Goal: Task Accomplishment & Management: Use online tool/utility

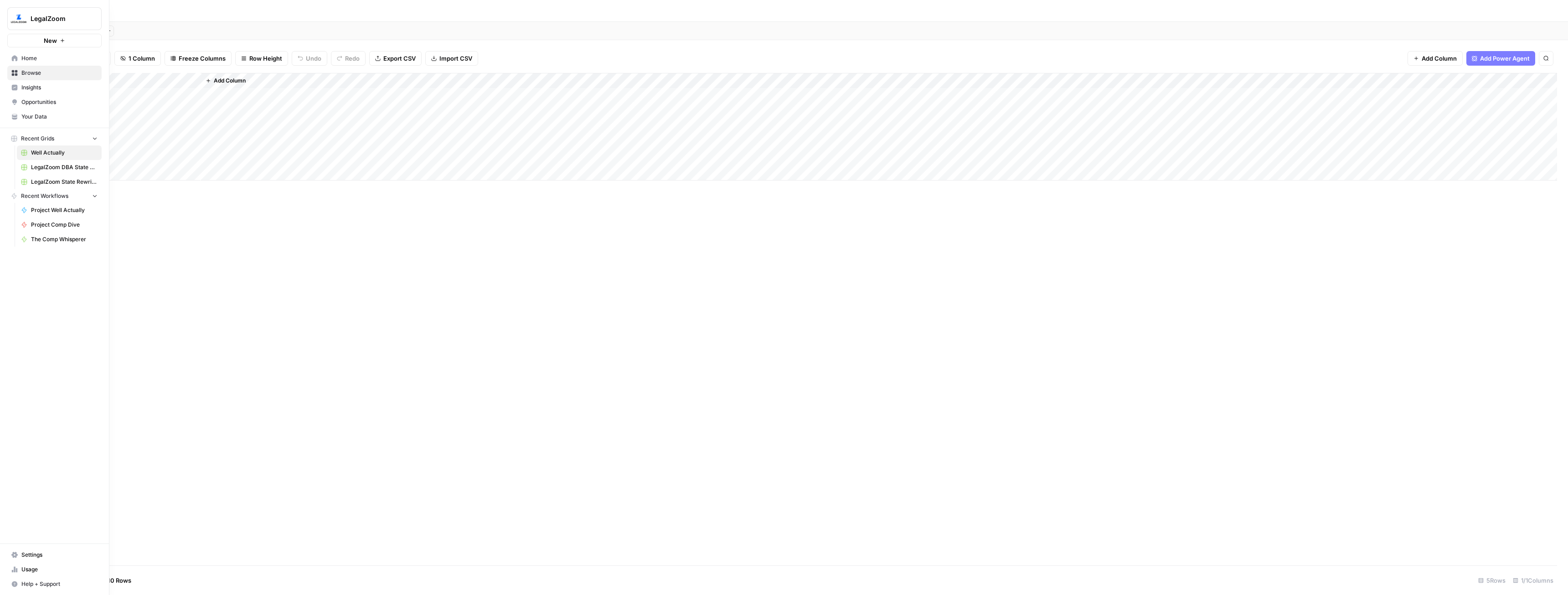
click at [28, 58] on span "Home" at bounding box center [59, 59] width 76 height 8
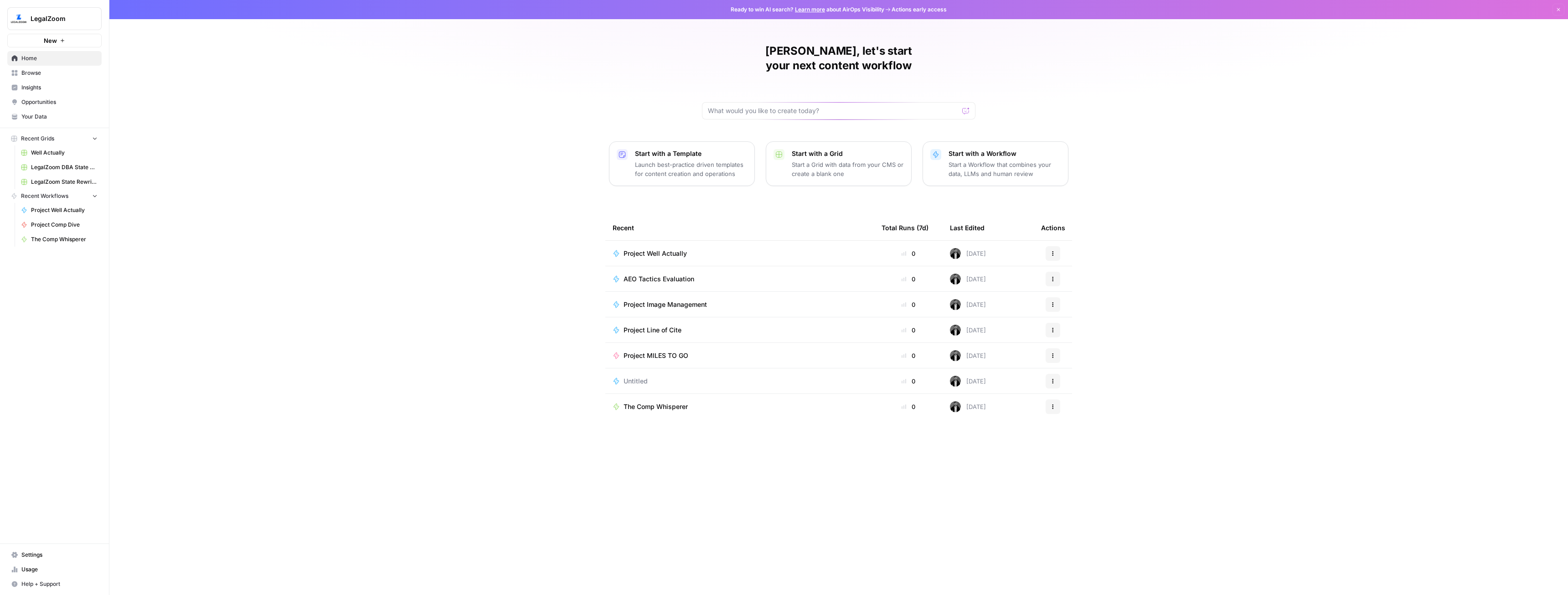
click at [667, 249] on span "Project Well Actually" at bounding box center [655, 253] width 64 height 9
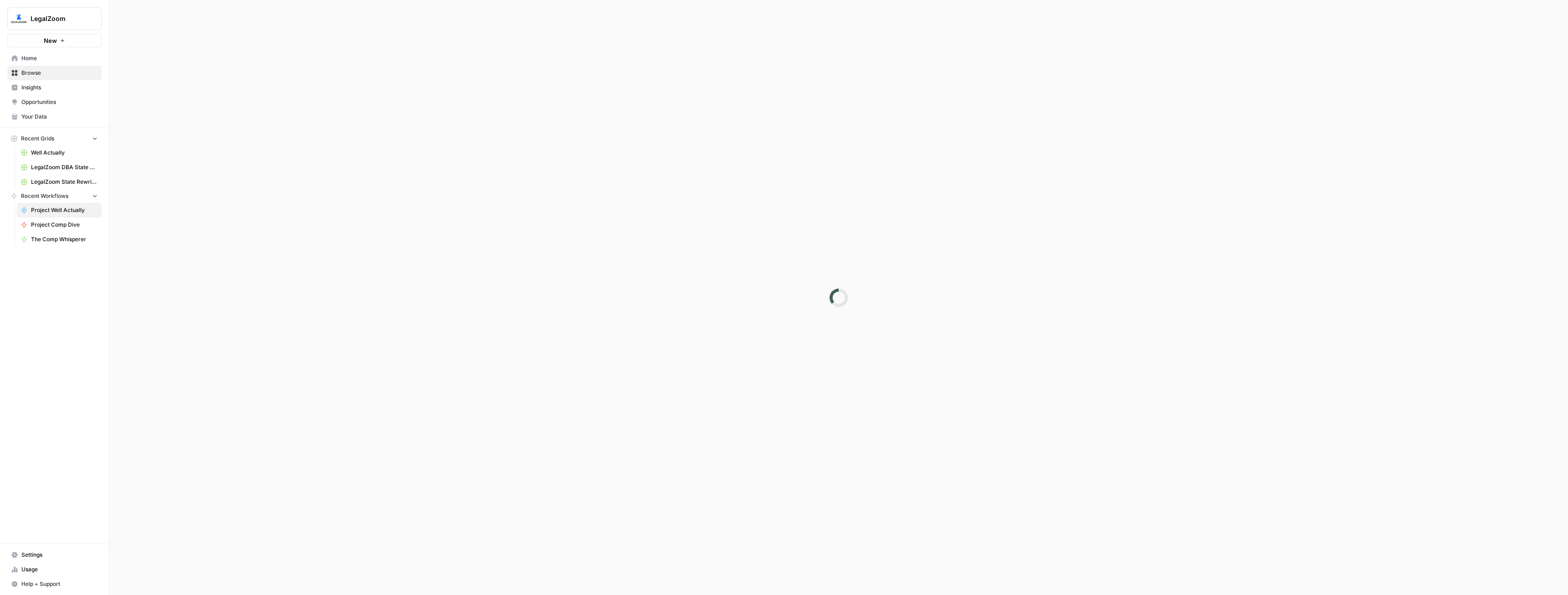
click at [667, 235] on div at bounding box center [838, 298] width 1458 height 595
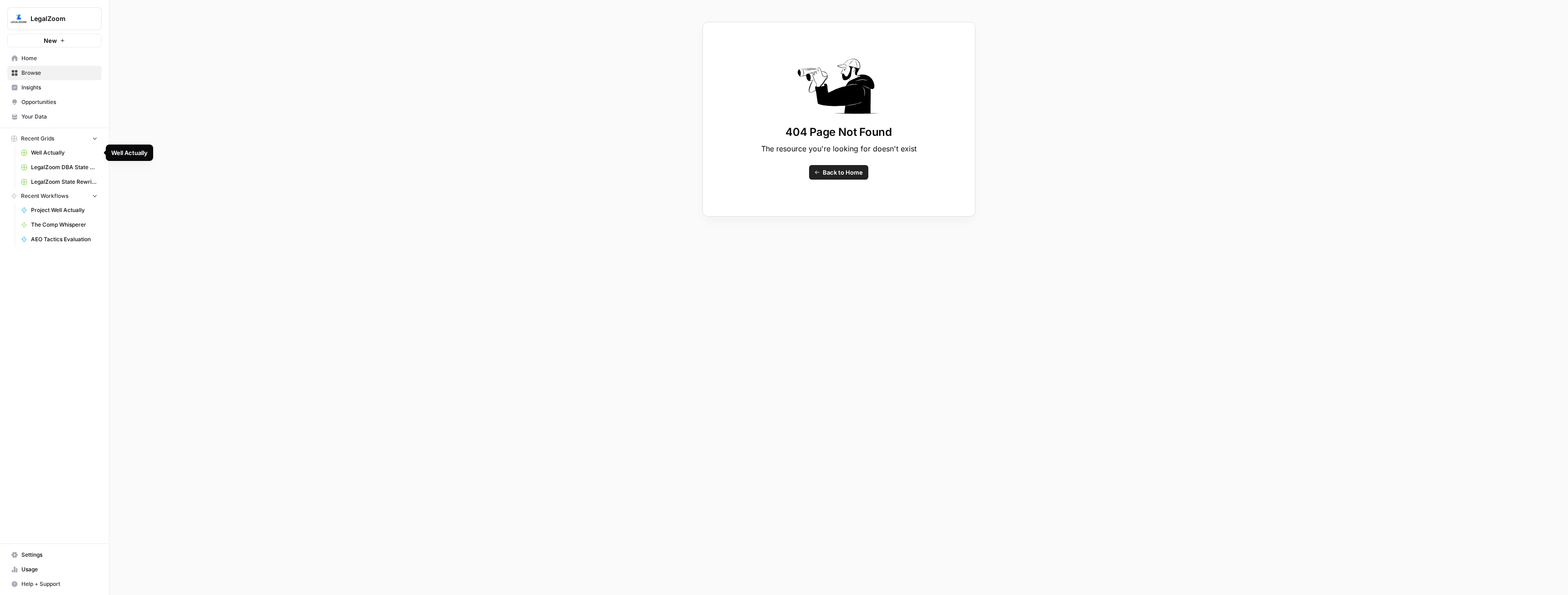
click at [70, 205] on link "Project Well Actually" at bounding box center [59, 210] width 85 height 14
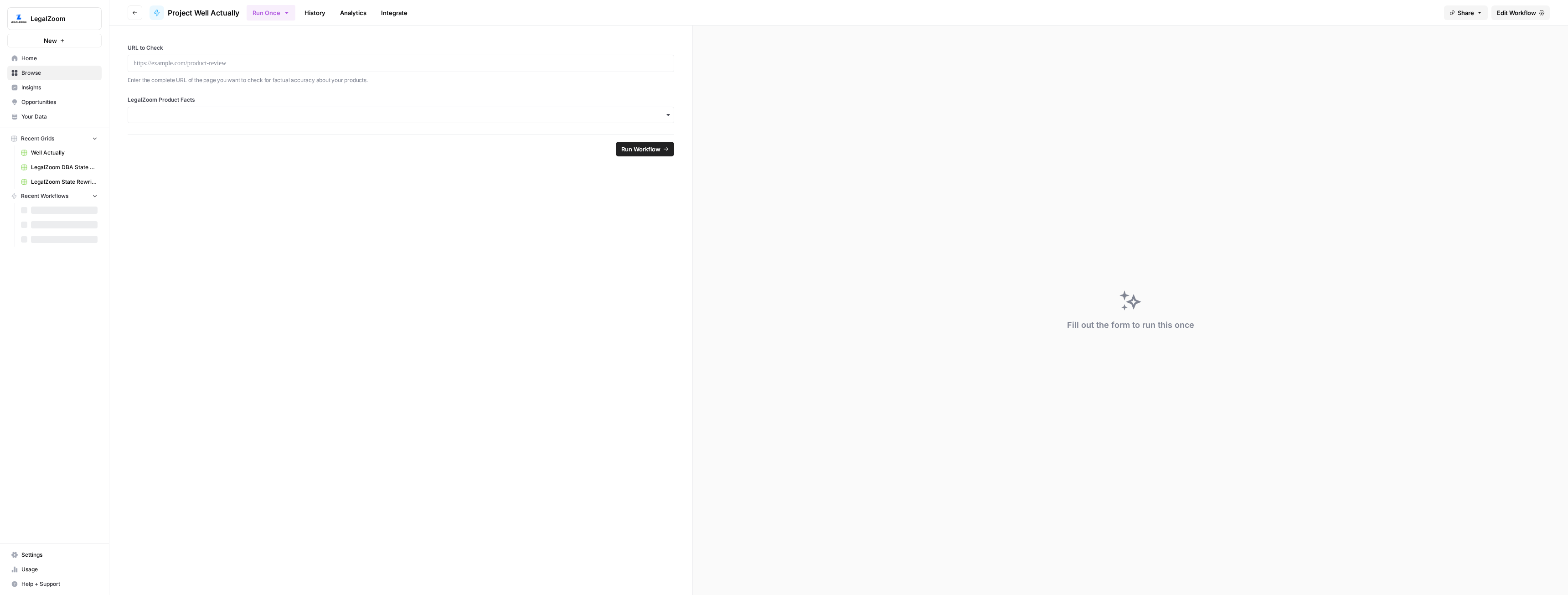
click at [1511, 16] on span "Edit Workflow" at bounding box center [1516, 13] width 39 height 9
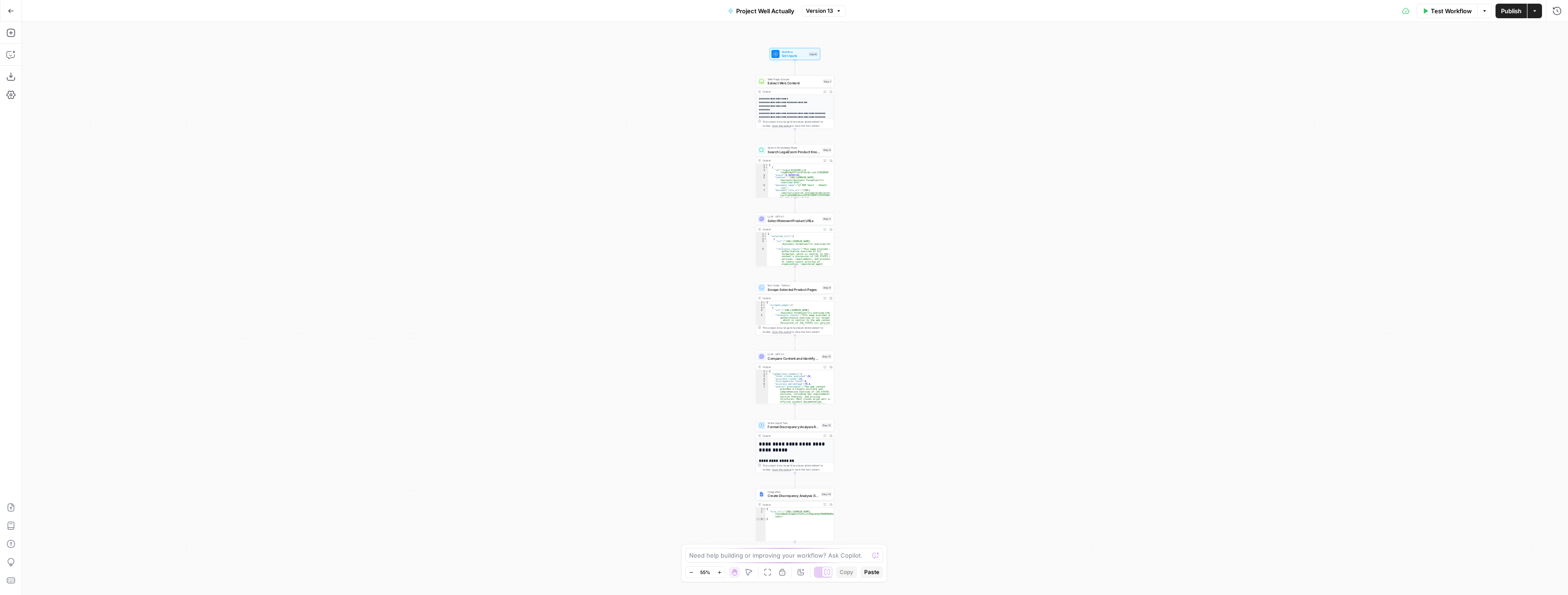
click at [12, 61] on button "Copilot" at bounding box center [10, 54] width 14 height 14
type textarea "Let's add a hard line in the analysis step to ignore mentions of Wix collabs fo…"
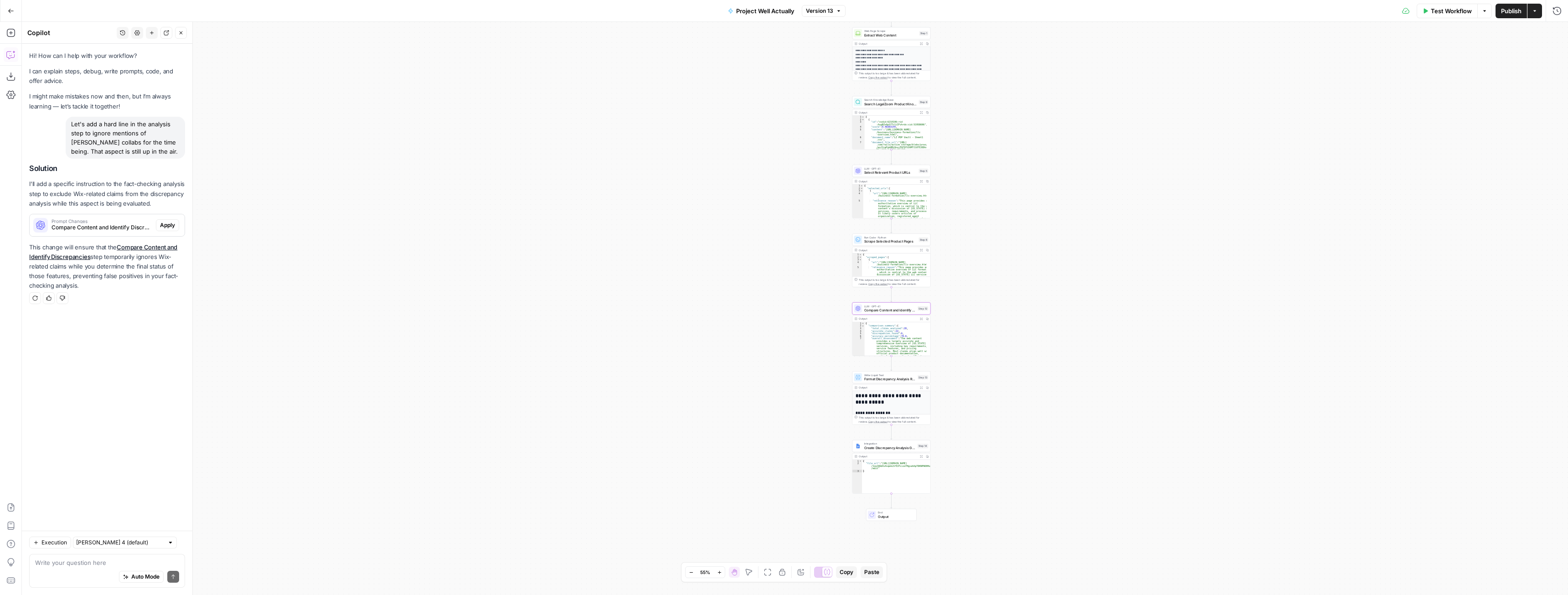
click at [173, 225] on span "Apply" at bounding box center [168, 225] width 15 height 8
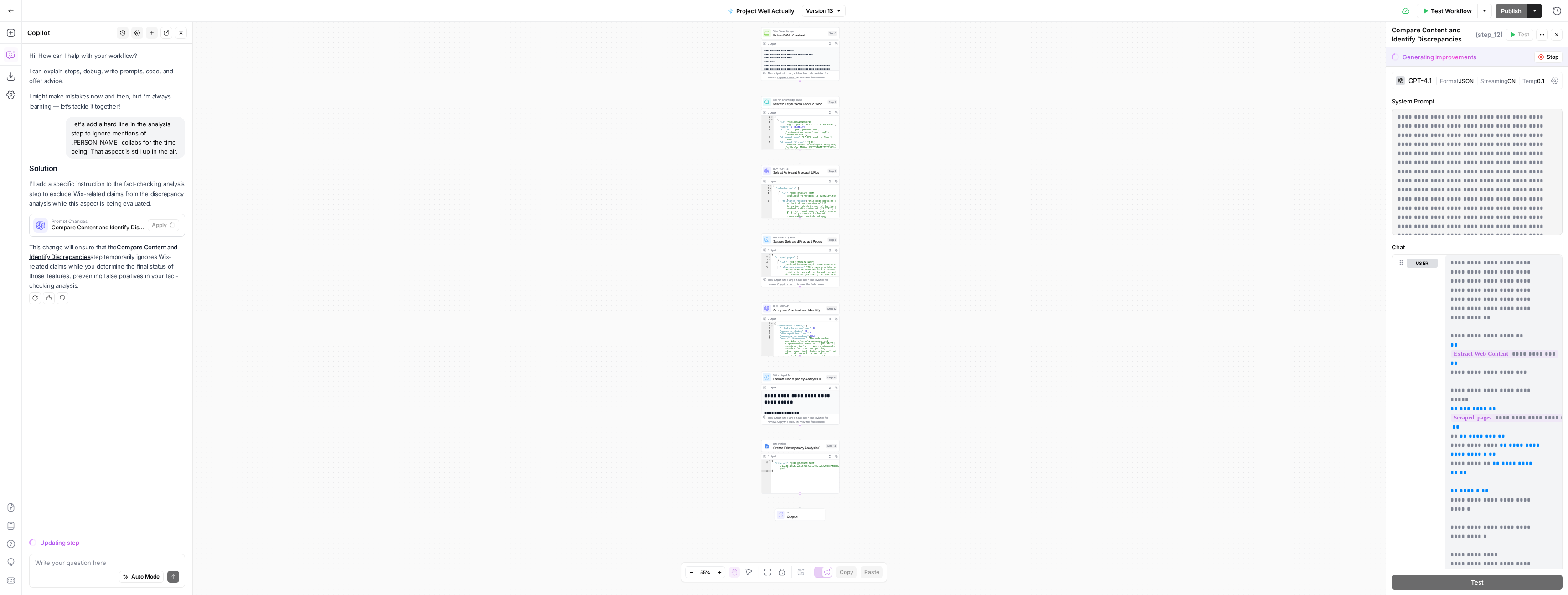
click at [1554, 38] on button "Close" at bounding box center [1556, 34] width 12 height 12
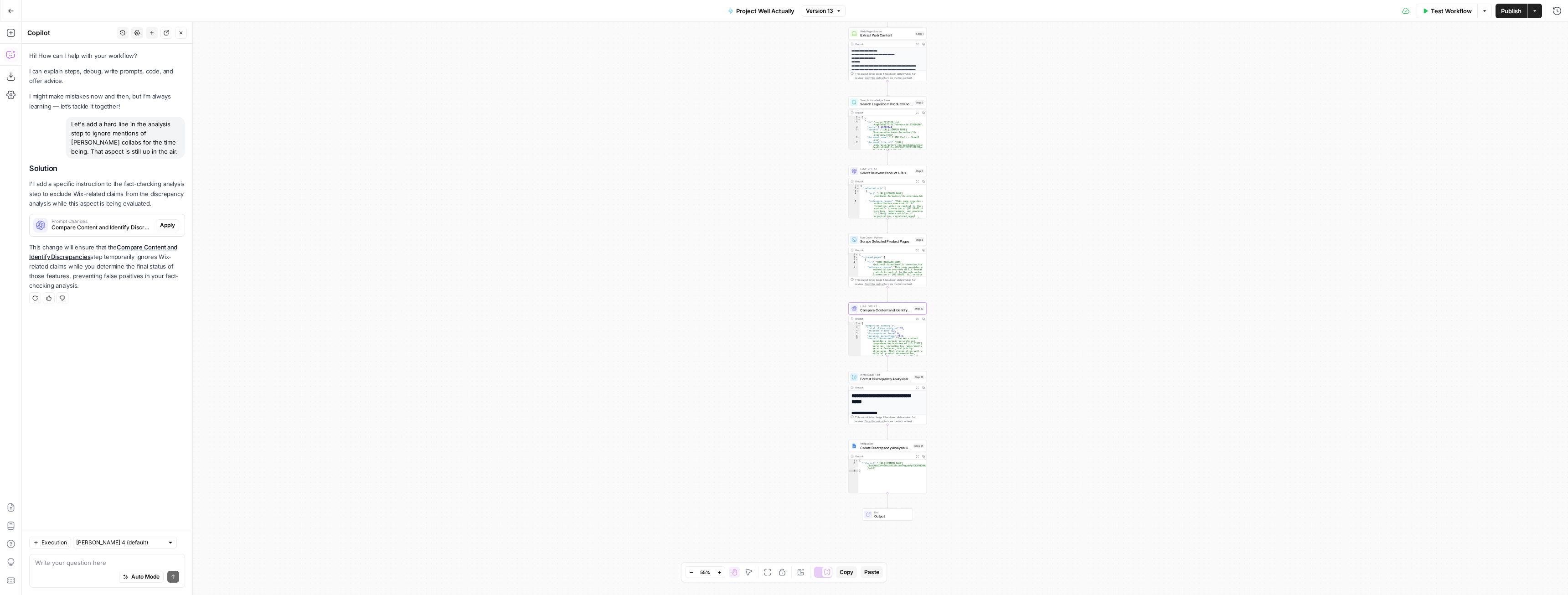
click at [163, 223] on span "Apply" at bounding box center [168, 225] width 15 height 8
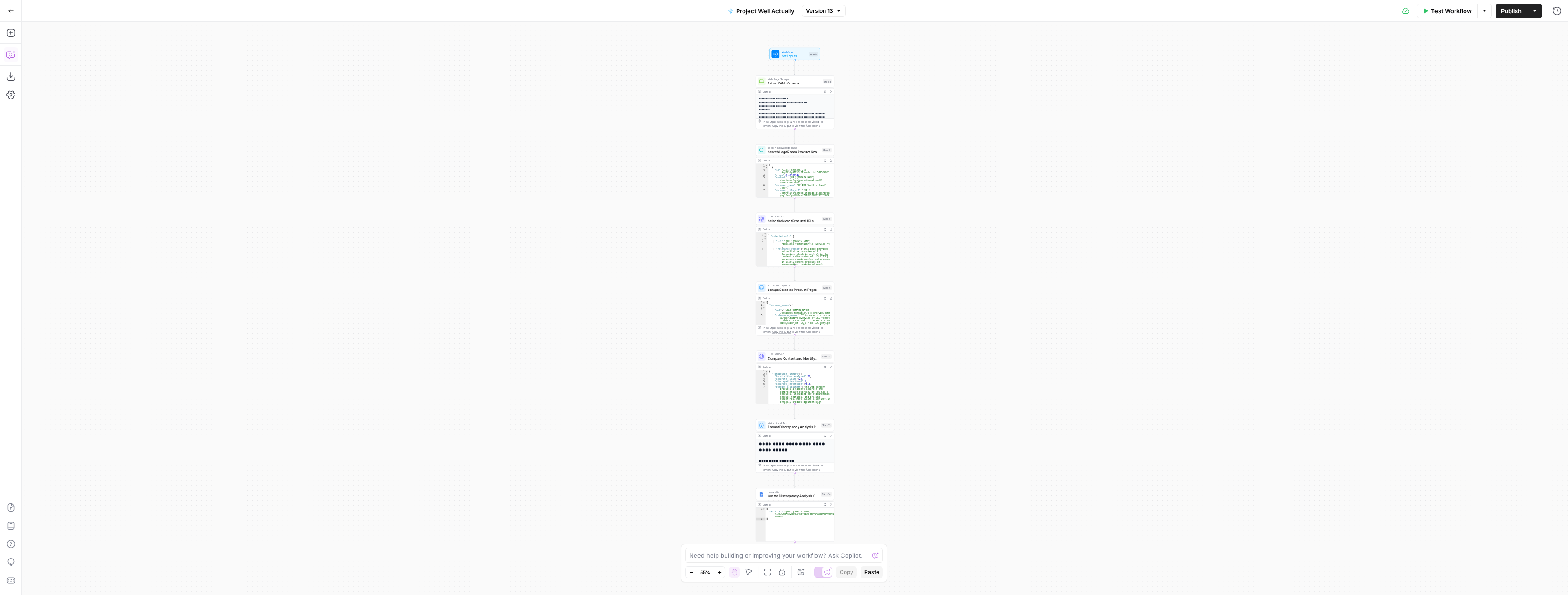
click at [7, 57] on icon "button" at bounding box center [10, 54] width 8 height 8
click at [80, 561] on textarea at bounding box center [107, 562] width 144 height 9
type textarea "Let's add a directive to the analysis step to ignore any mentions of [PERSON_NA…"
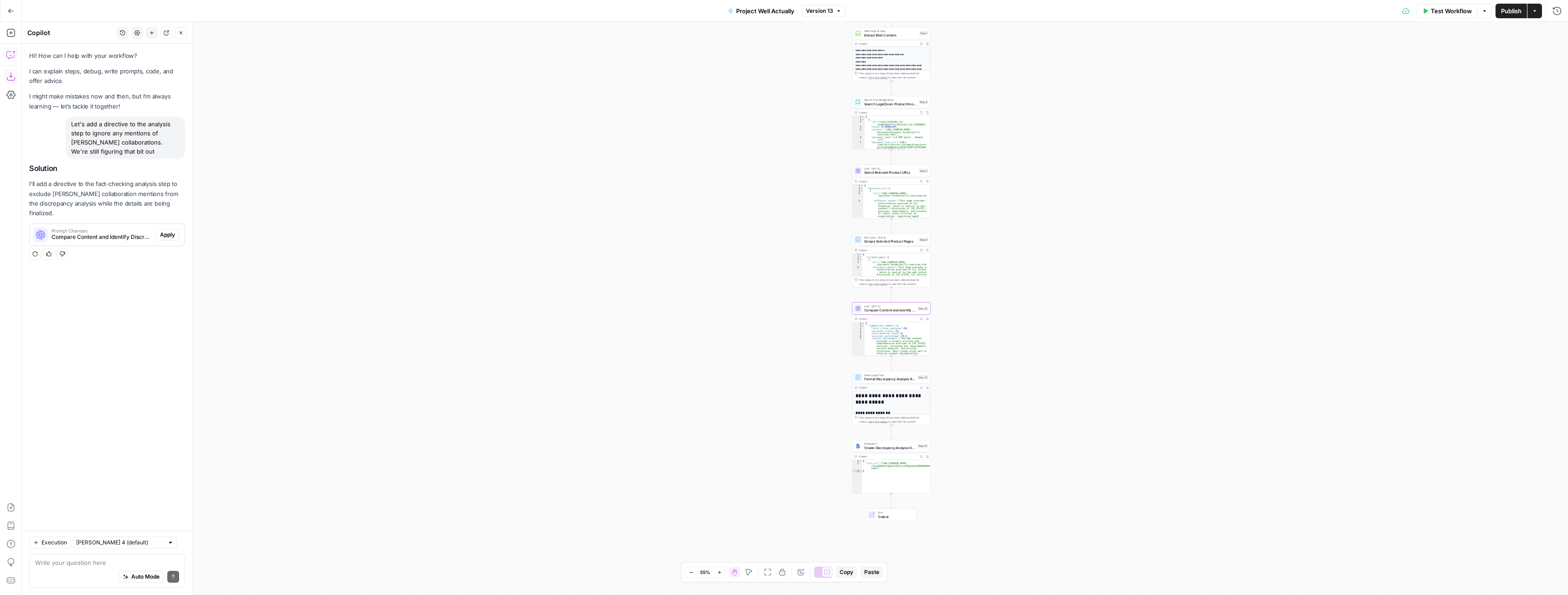
click at [167, 230] on span "Apply" at bounding box center [168, 235] width 15 height 8
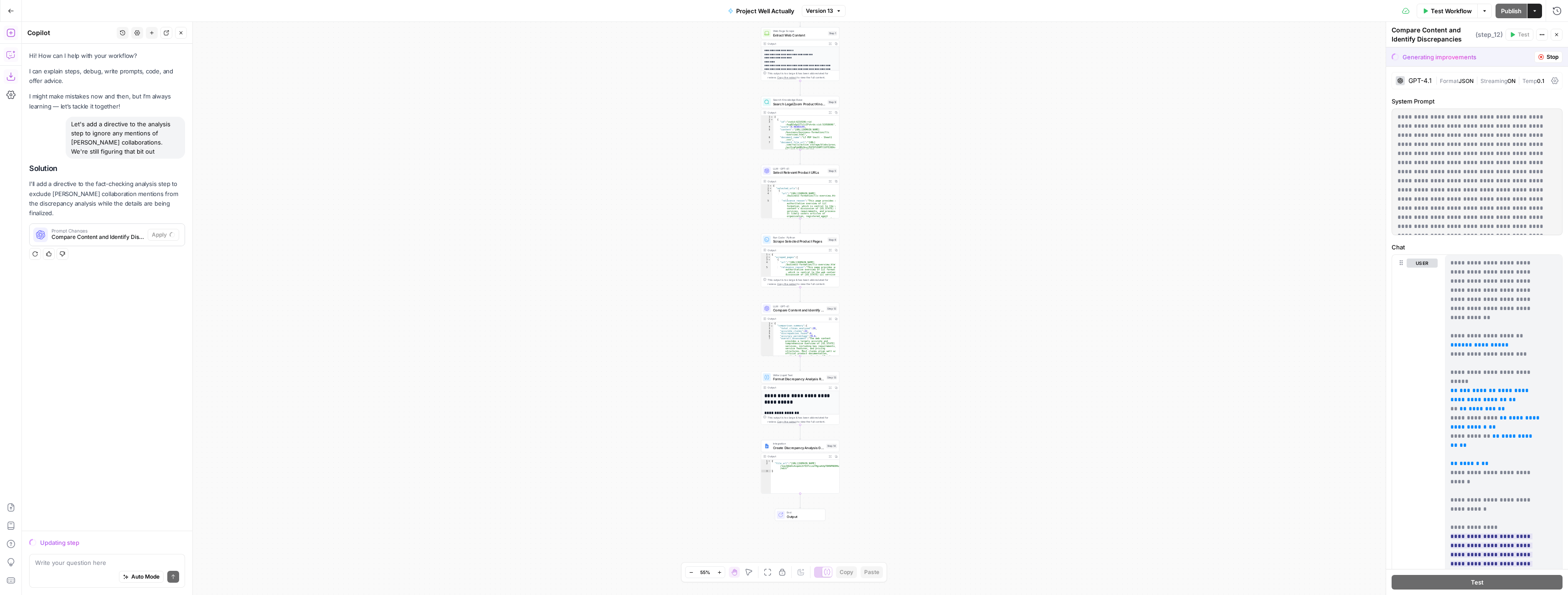
drag, startPoint x: 6, startPoint y: 32, endPoint x: 184, endPoint y: 1, distance: 180.7
click at [7, 32] on button "Add Steps" at bounding box center [10, 32] width 14 height 14
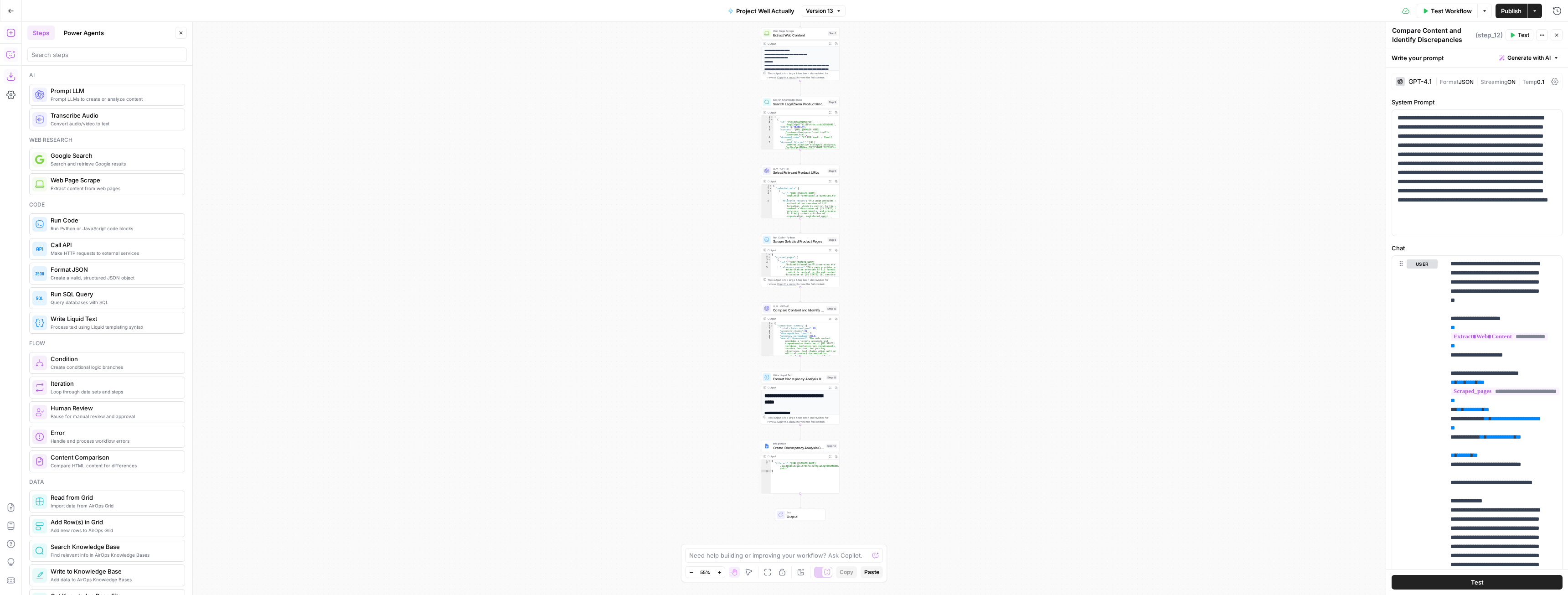
click at [9, 60] on button "Copilot" at bounding box center [10, 54] width 14 height 14
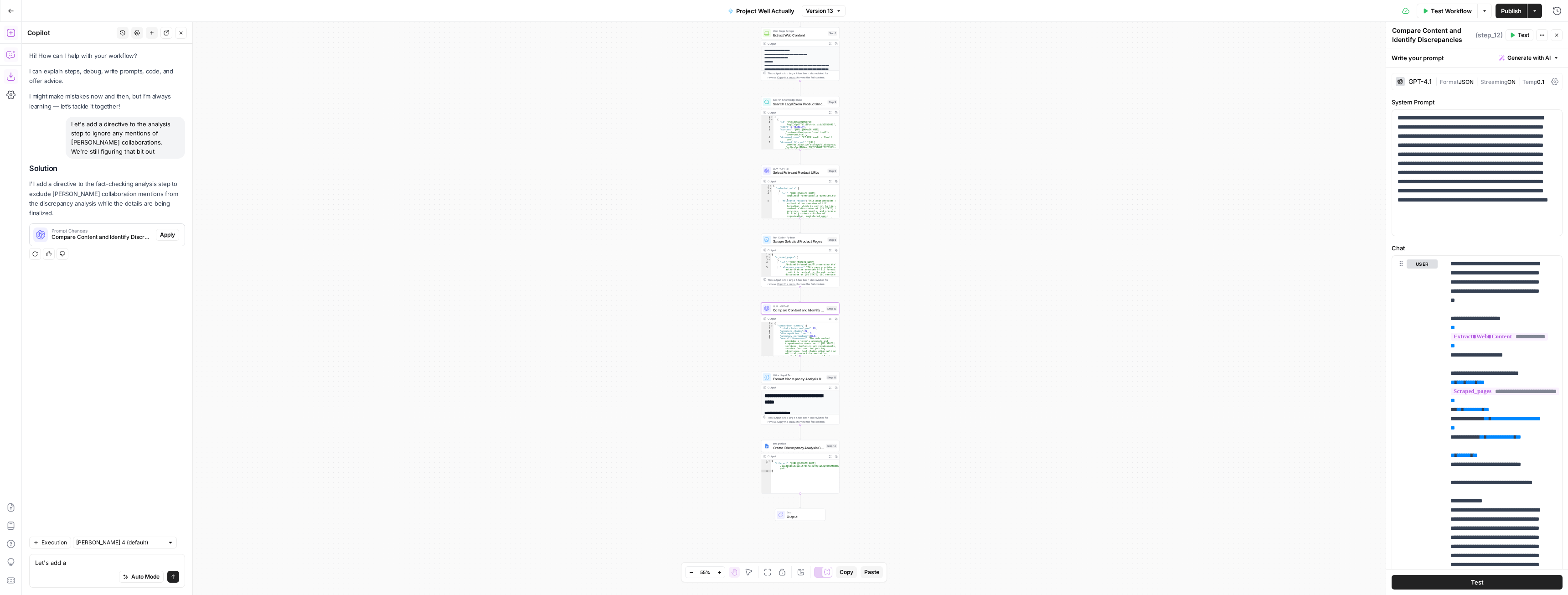
type textarea "Let's add a"
click at [168, 230] on span "Apply" at bounding box center [168, 235] width 15 height 8
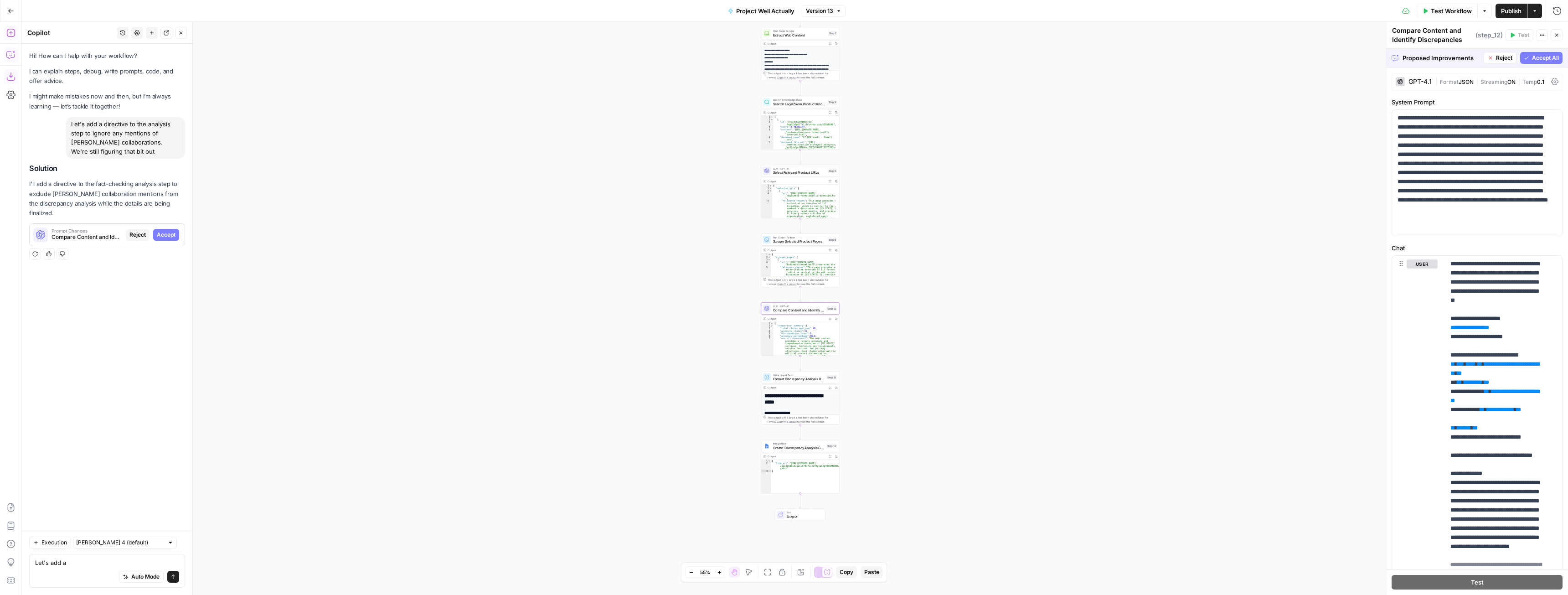
click at [170, 230] on span "Accept" at bounding box center [166, 235] width 18 height 8
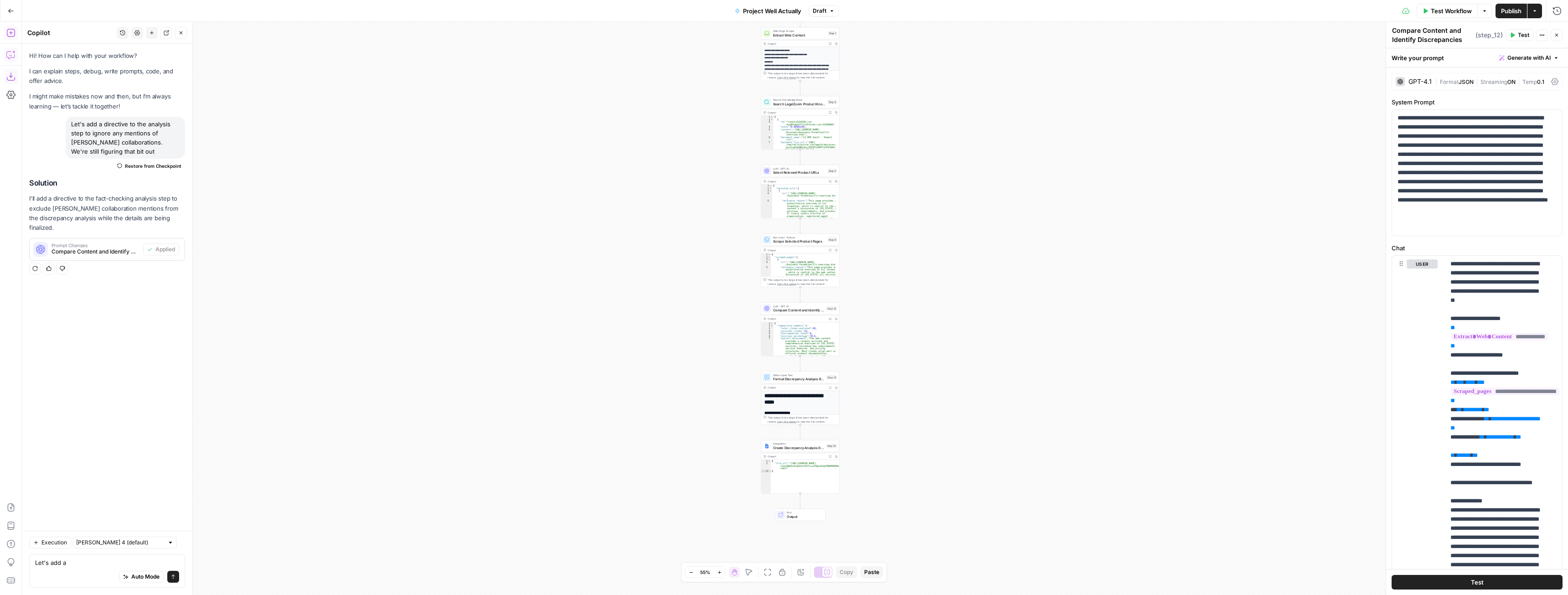
click at [1446, 12] on span "Test Workflow" at bounding box center [1451, 11] width 41 height 9
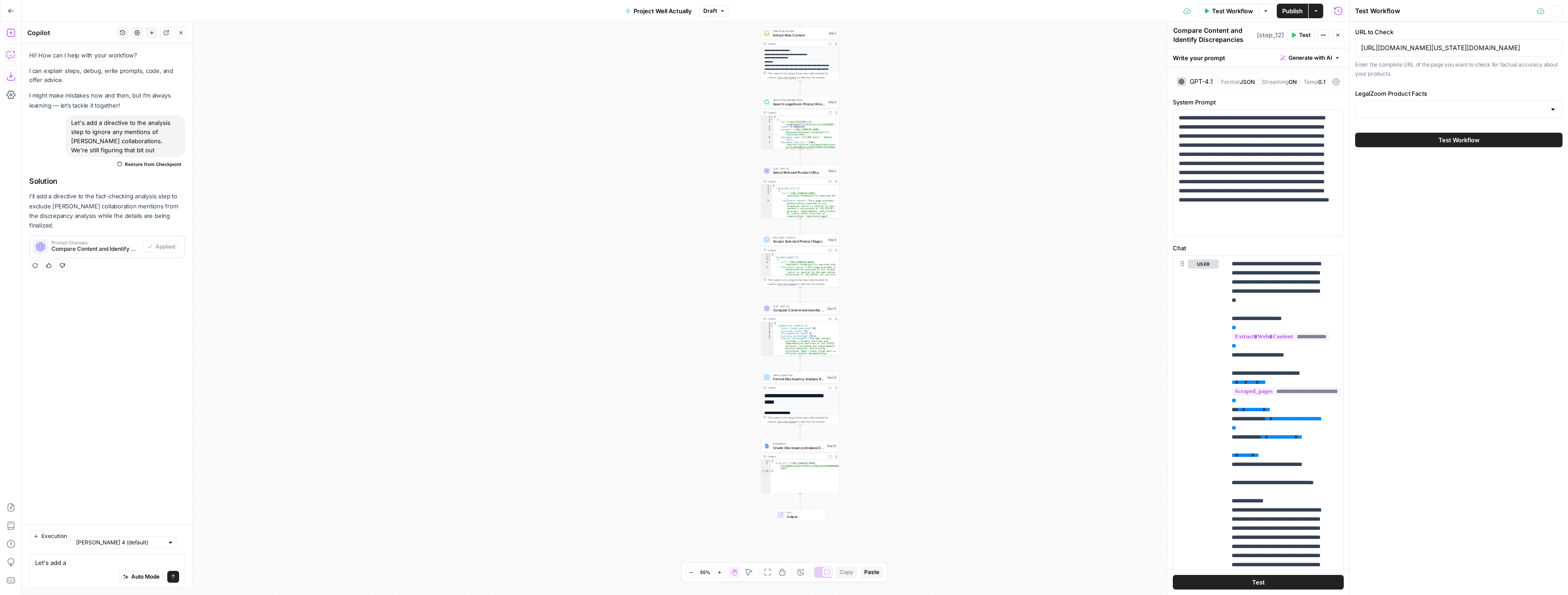
type input "LegalZoom Product Vault"
click at [1443, 140] on span "Test Workflow" at bounding box center [1459, 140] width 41 height 9
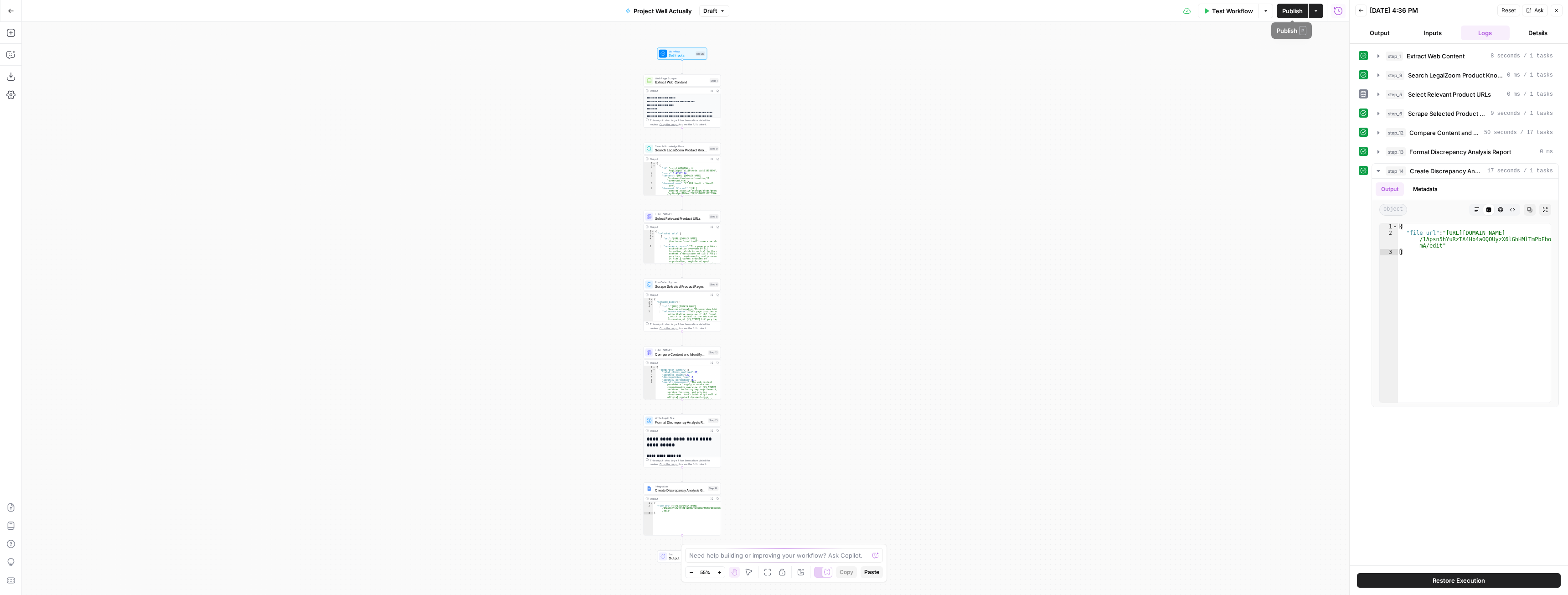
click at [1240, 15] on span "Test Workflow" at bounding box center [1232, 11] width 41 height 9
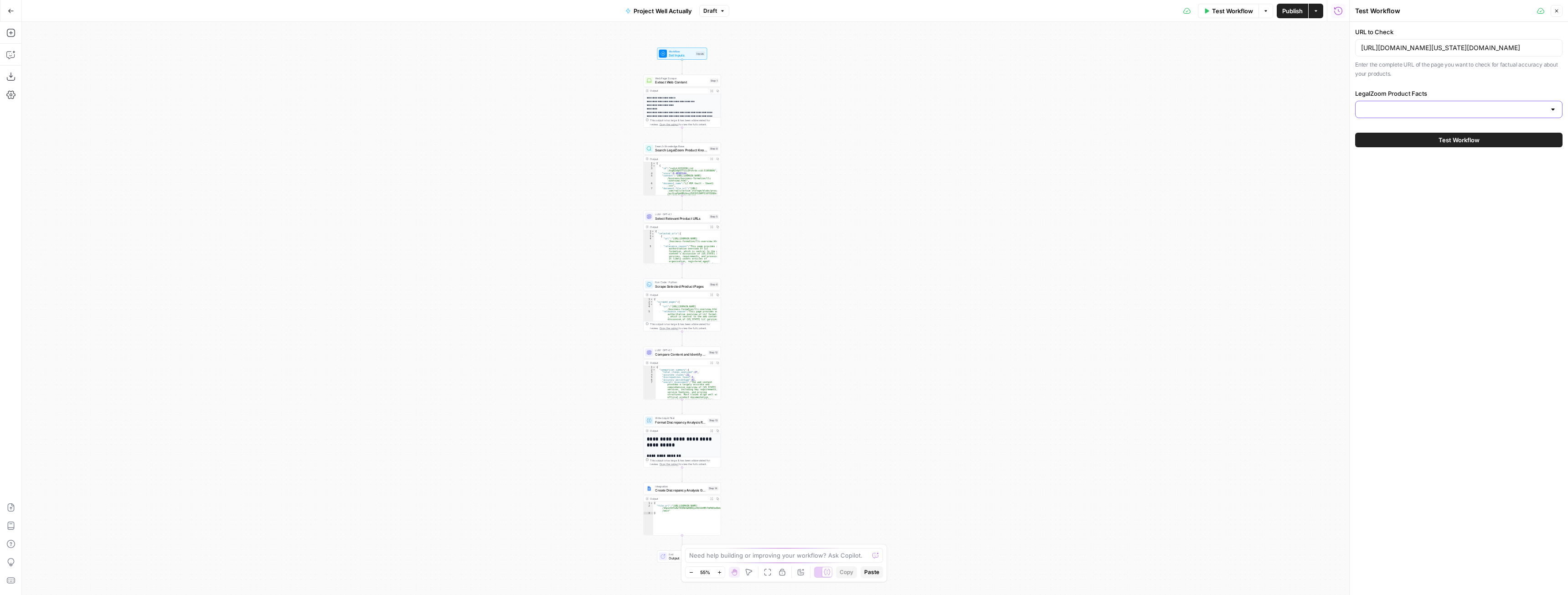
click at [1406, 109] on input "LegalZoom Product Facts" at bounding box center [1453, 109] width 184 height 9
click at [1286, 204] on div "**********" at bounding box center [685, 308] width 1328 height 573
type input "LegalZoom Product Vault"
click at [1397, 116] on div "LegalZoom Product Vault" at bounding box center [1459, 109] width 208 height 18
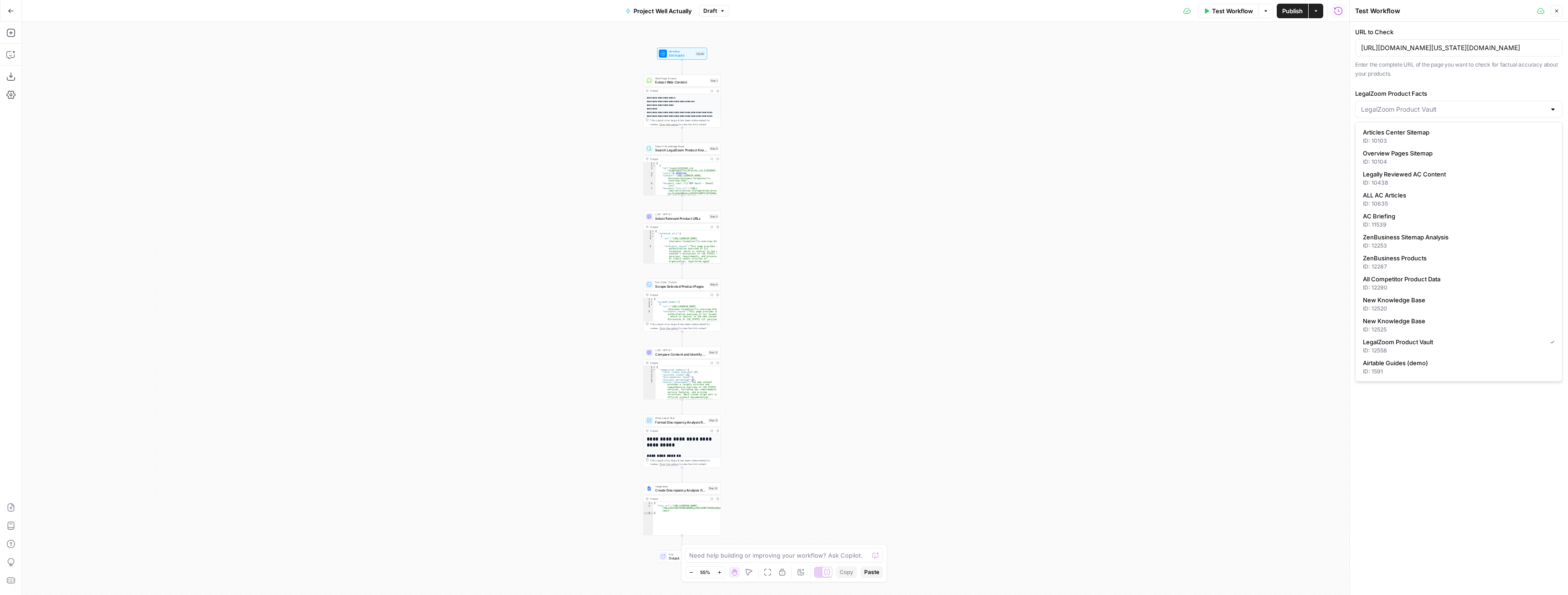
type input "LegalZoom Product Vault"
click at [1287, 207] on div "**********" at bounding box center [685, 308] width 1328 height 573
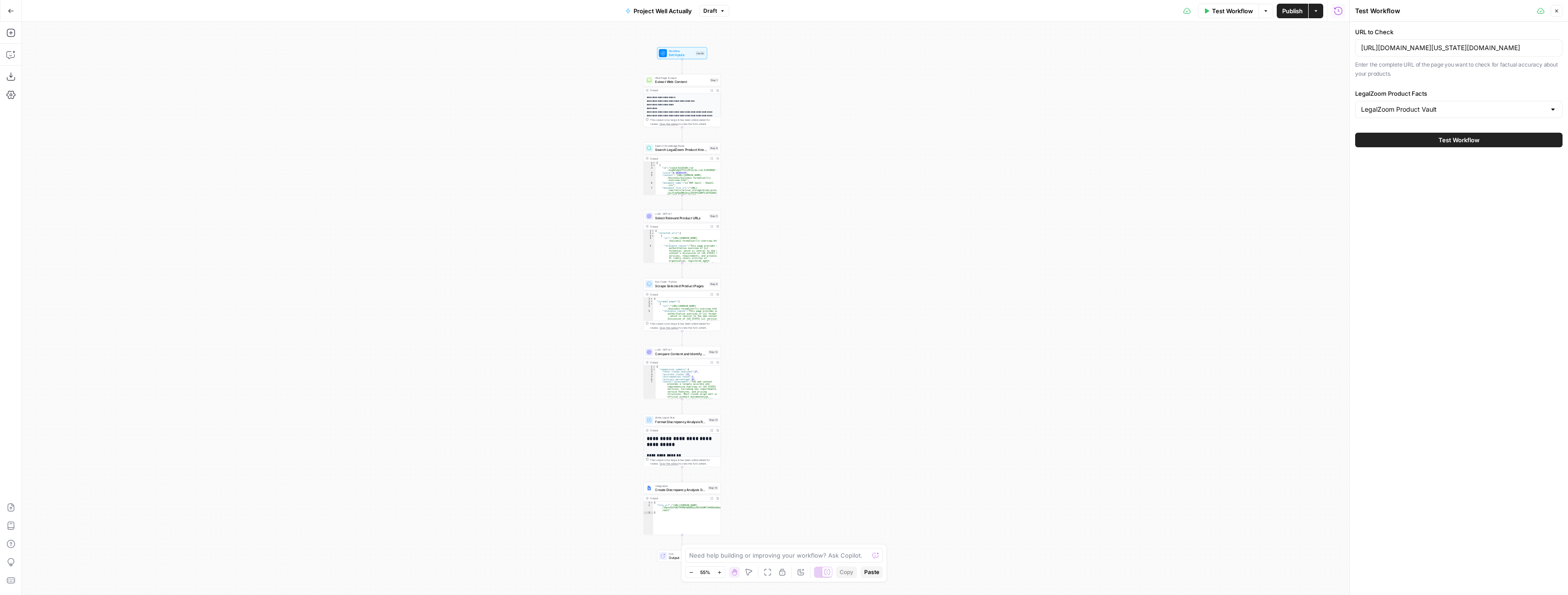
click at [1416, 150] on div "Test Workflow" at bounding box center [1459, 140] width 208 height 25
click at [1420, 141] on button "Test Workflow" at bounding box center [1459, 139] width 208 height 14
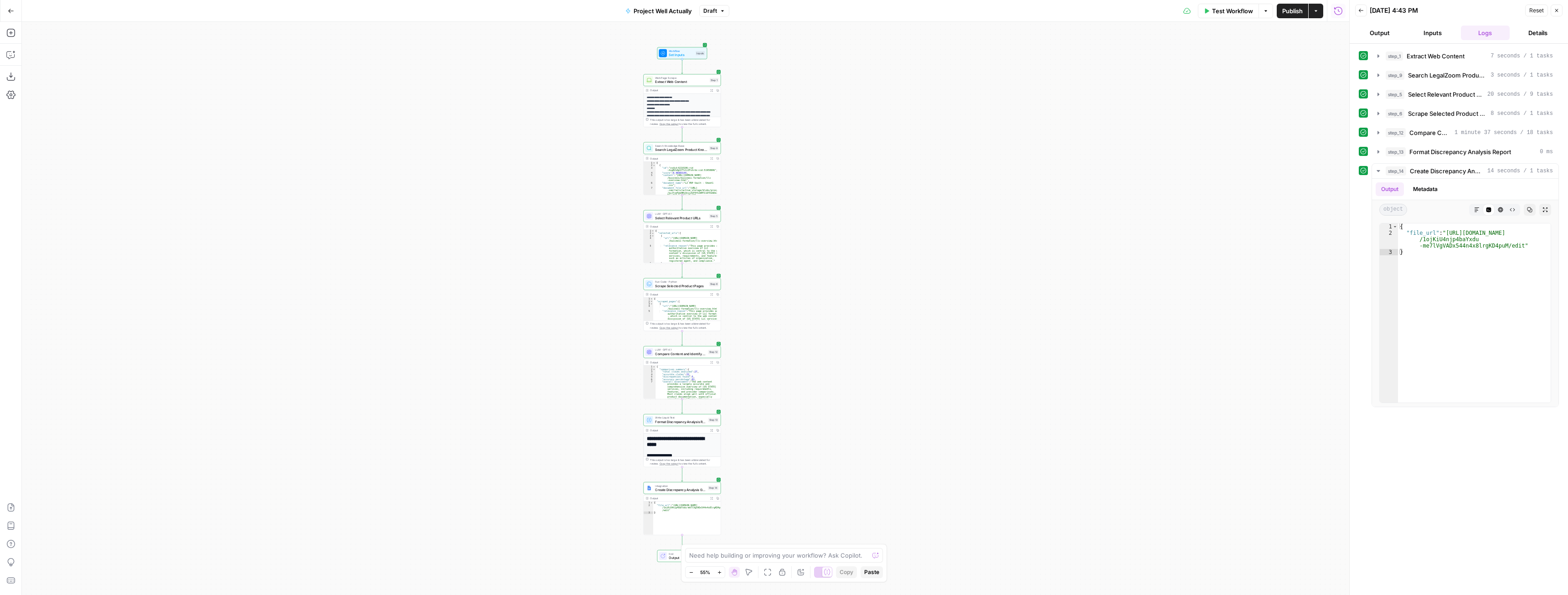
click at [1290, 18] on button "Publish" at bounding box center [1292, 10] width 32 height 14
click at [11, 15] on button "Go Back" at bounding box center [11, 11] width 17 height 17
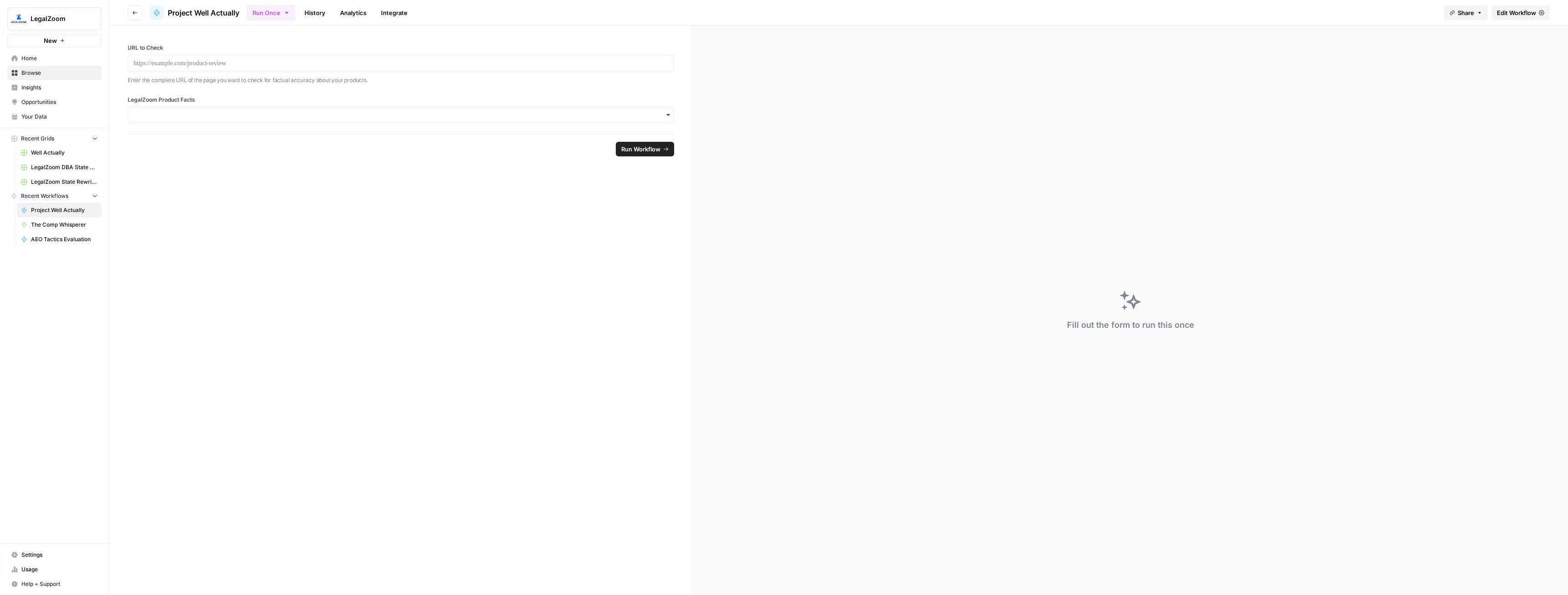
click at [40, 53] on link "Home" at bounding box center [54, 58] width 95 height 14
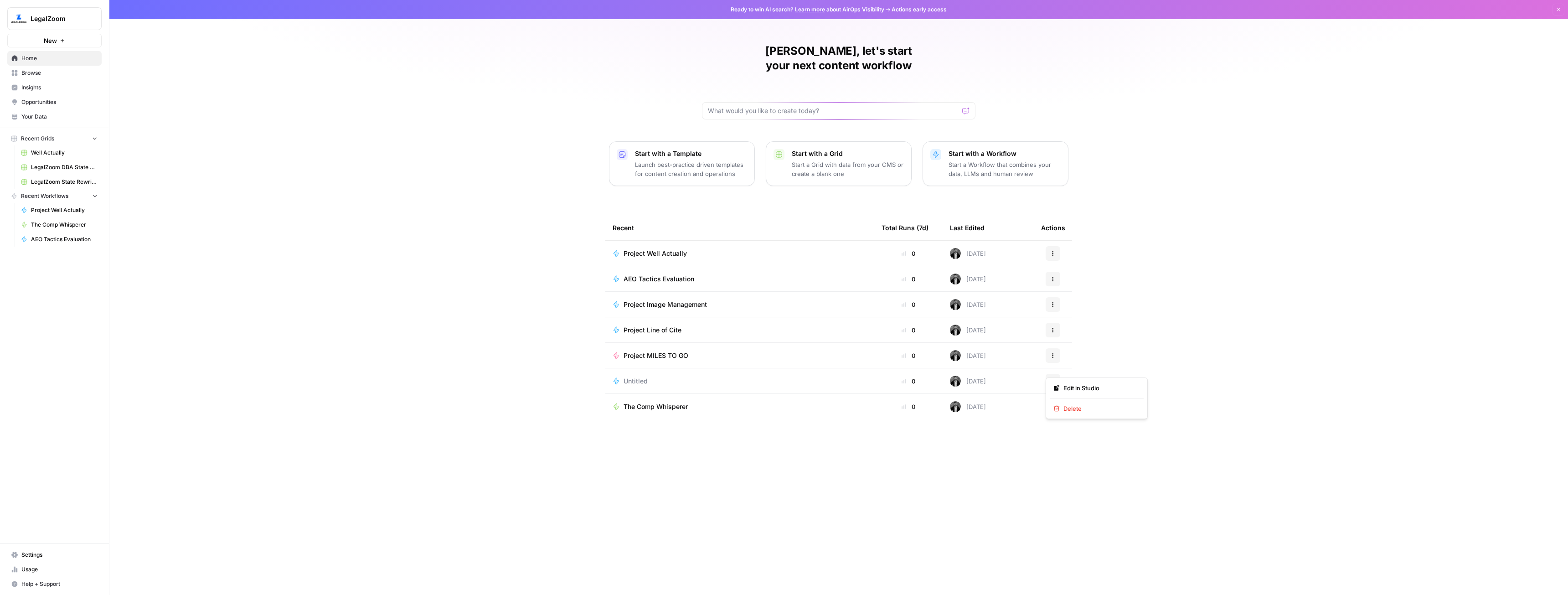
click at [1054, 379] on icon "button" at bounding box center [1053, 381] width 6 height 6
click at [1071, 404] on span "Delete" at bounding box center [1100, 408] width 73 height 9
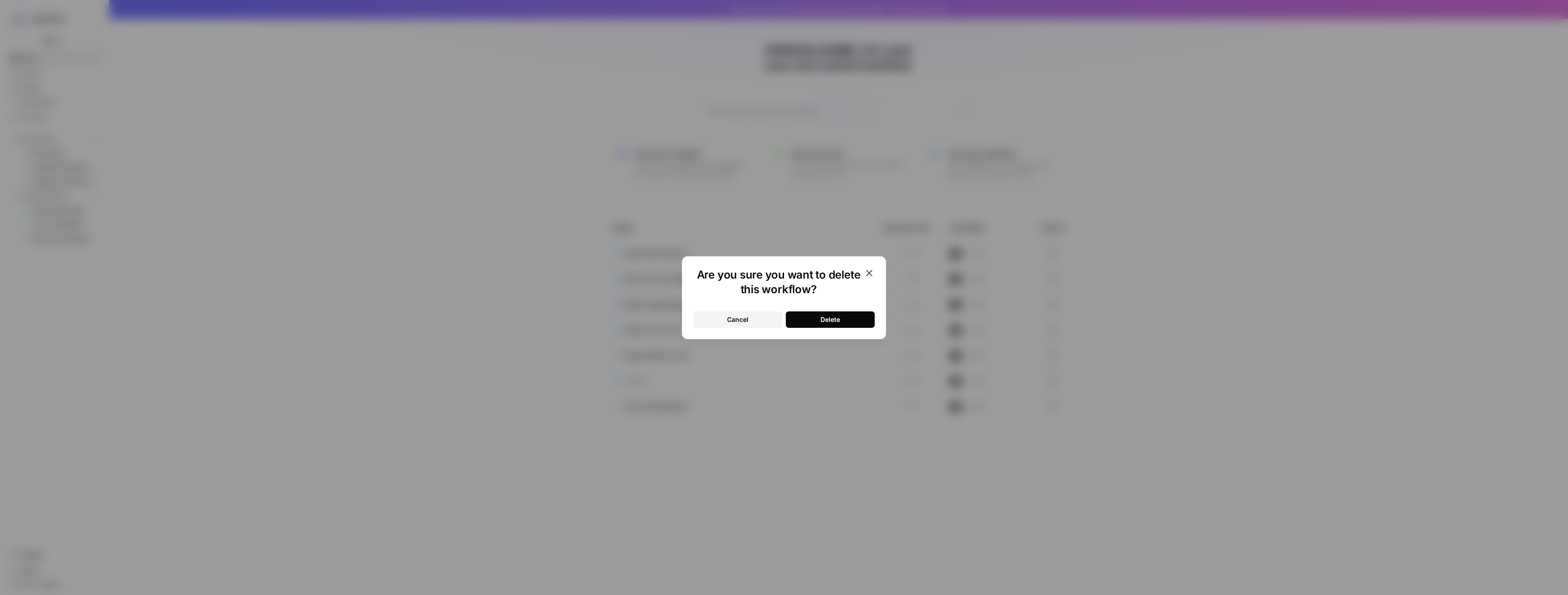
click at [858, 321] on button "Delete" at bounding box center [830, 320] width 89 height 17
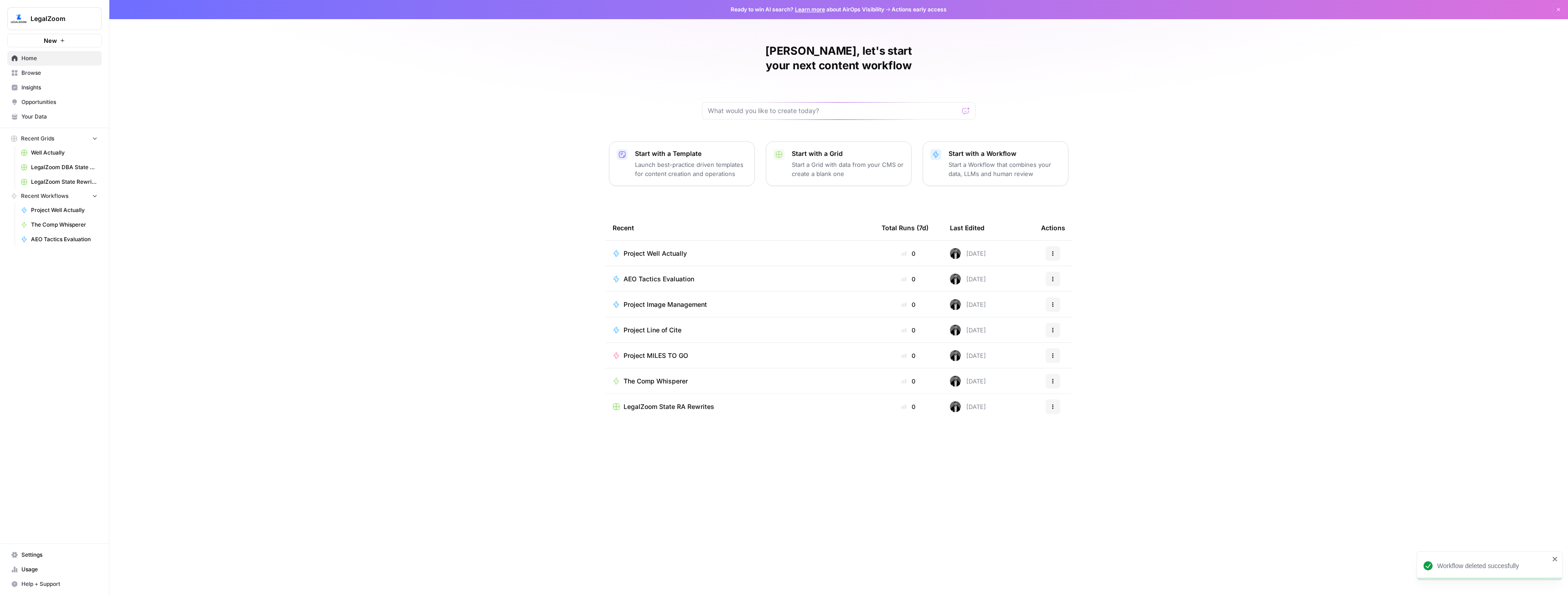
click at [762, 102] on div at bounding box center [838, 111] width 274 height 18
click at [59, 158] on link "Well Actually" at bounding box center [59, 153] width 85 height 14
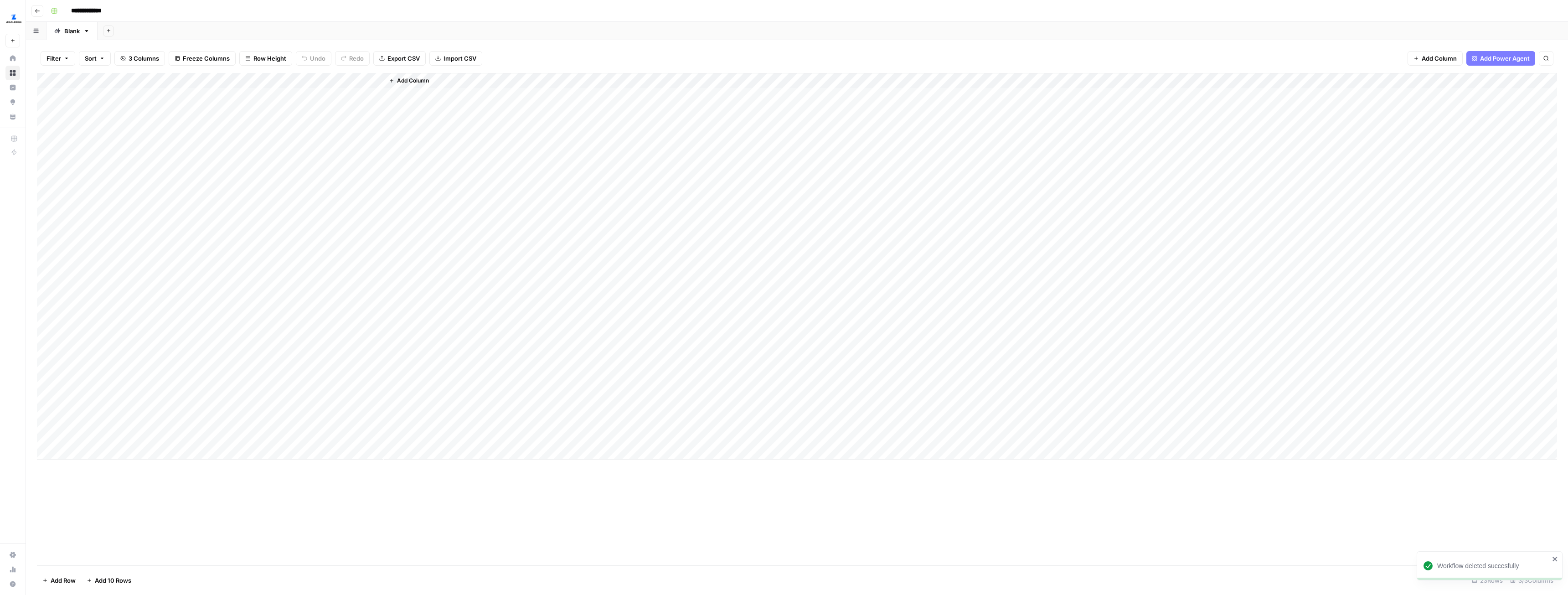
click at [287, 97] on div "Add Column" at bounding box center [797, 266] width 1520 height 386
click at [291, 95] on div "Add Column" at bounding box center [797, 266] width 1520 height 386
click at [284, 96] on div "Add Column" at bounding box center [797, 266] width 1520 height 386
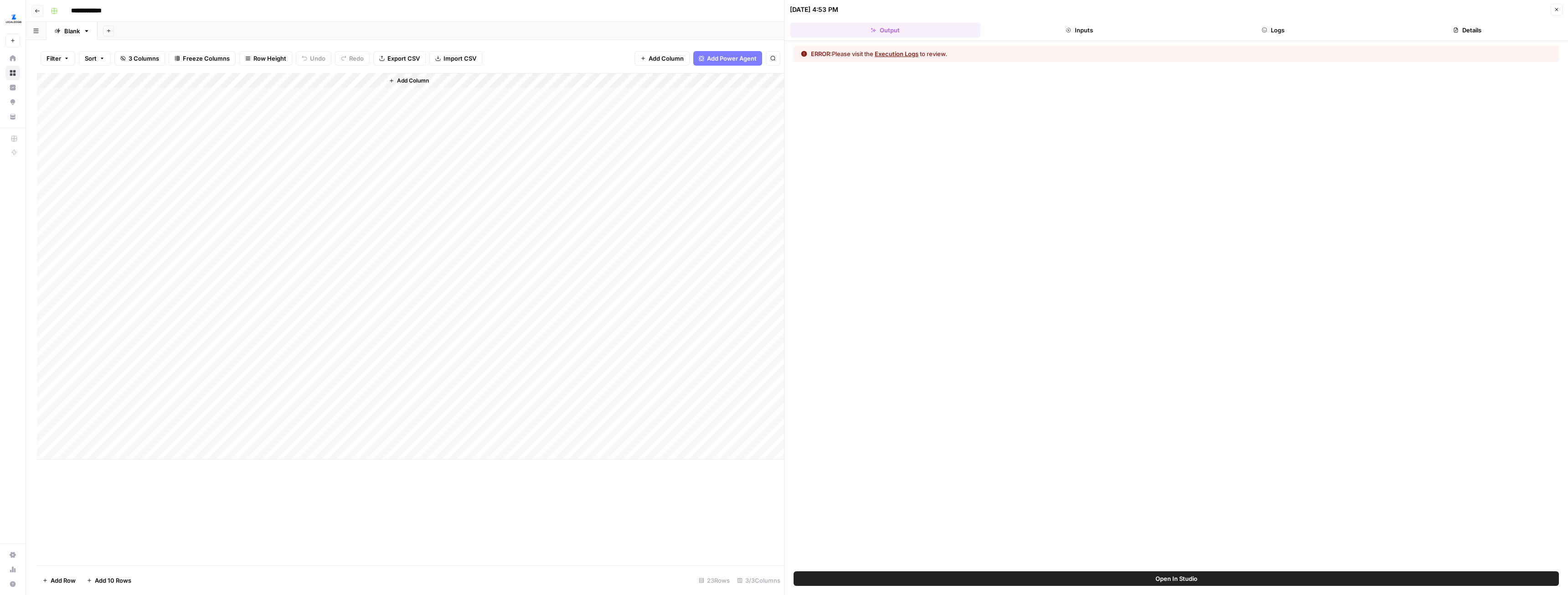
click at [1291, 34] on button "Logs" at bounding box center [1273, 29] width 190 height 14
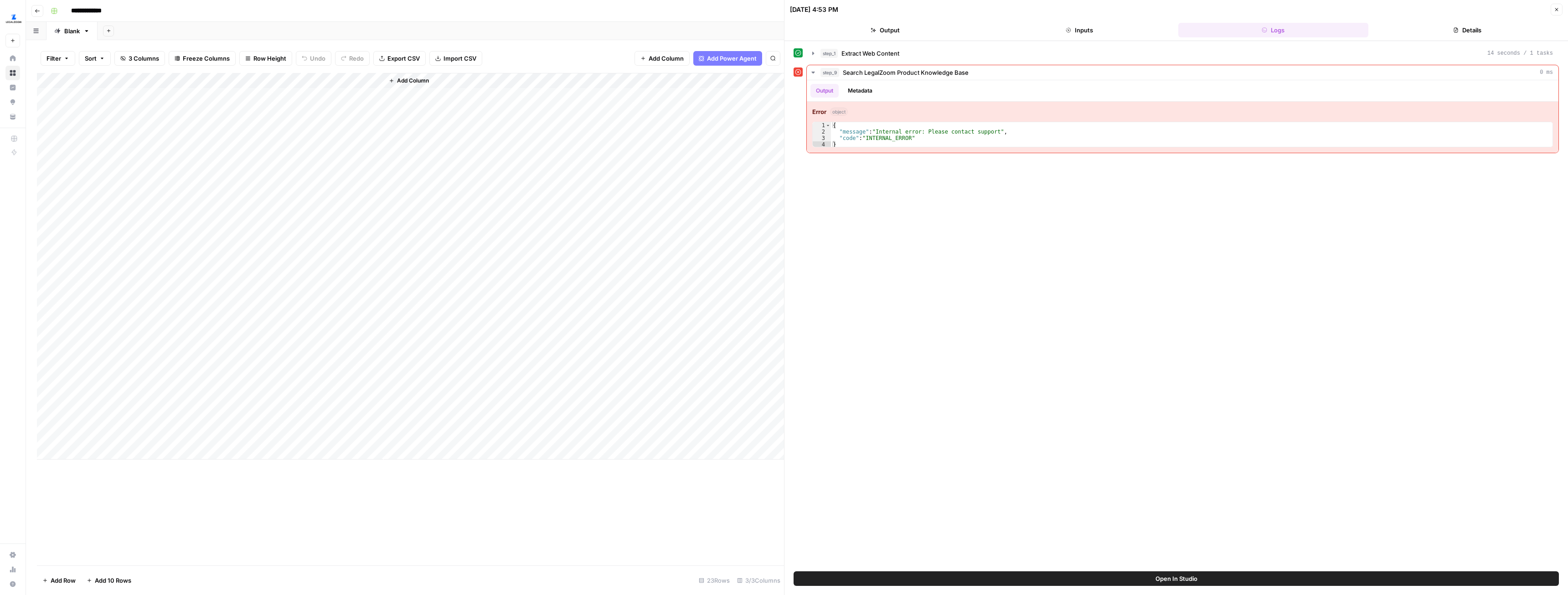
click at [165, 95] on div "Add Column" at bounding box center [410, 266] width 747 height 386
click at [164, 101] on textarea "**********" at bounding box center [160, 101] width 183 height 22
drag, startPoint x: 190, startPoint y: 105, endPoint x: 116, endPoint y: 108, distance: 74.1
click at [116, 108] on textarea "**********" at bounding box center [160, 101] width 183 height 22
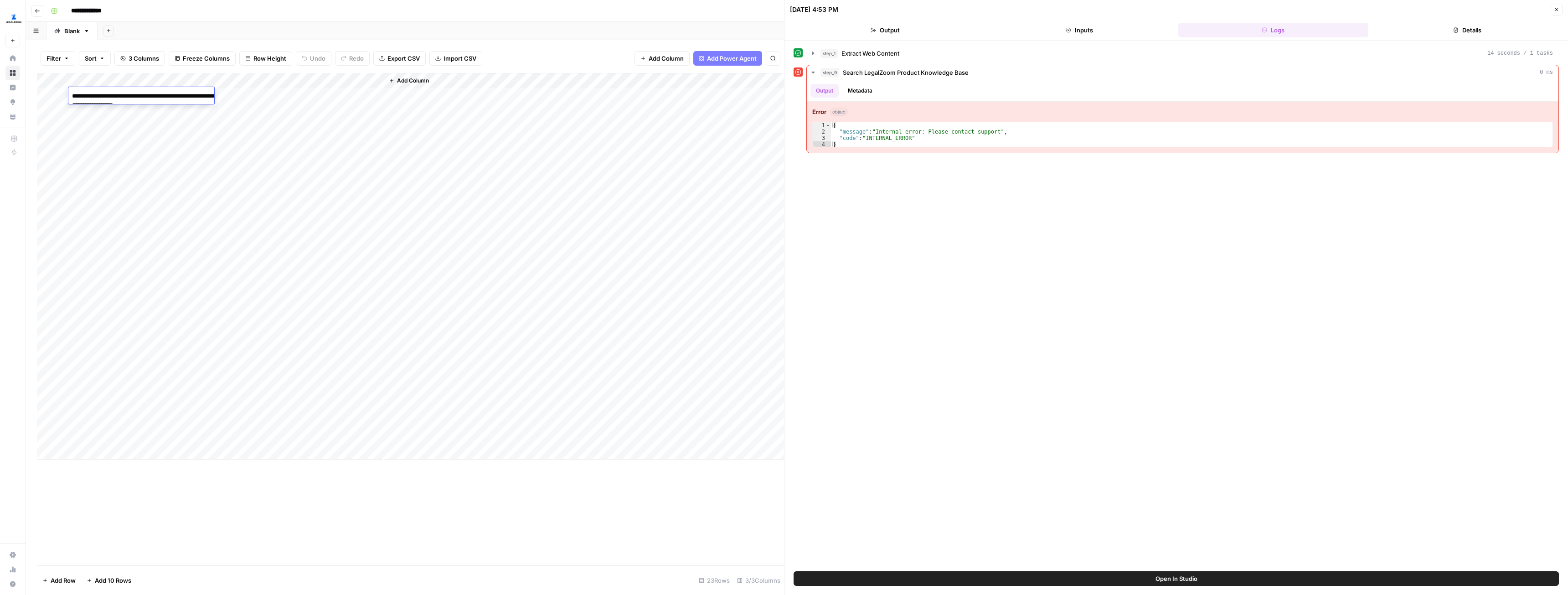
type textarea "**********"
click at [363, 297] on div "Add Column" at bounding box center [410, 266] width 747 height 386
click at [291, 96] on div "Add Column" at bounding box center [410, 266] width 747 height 386
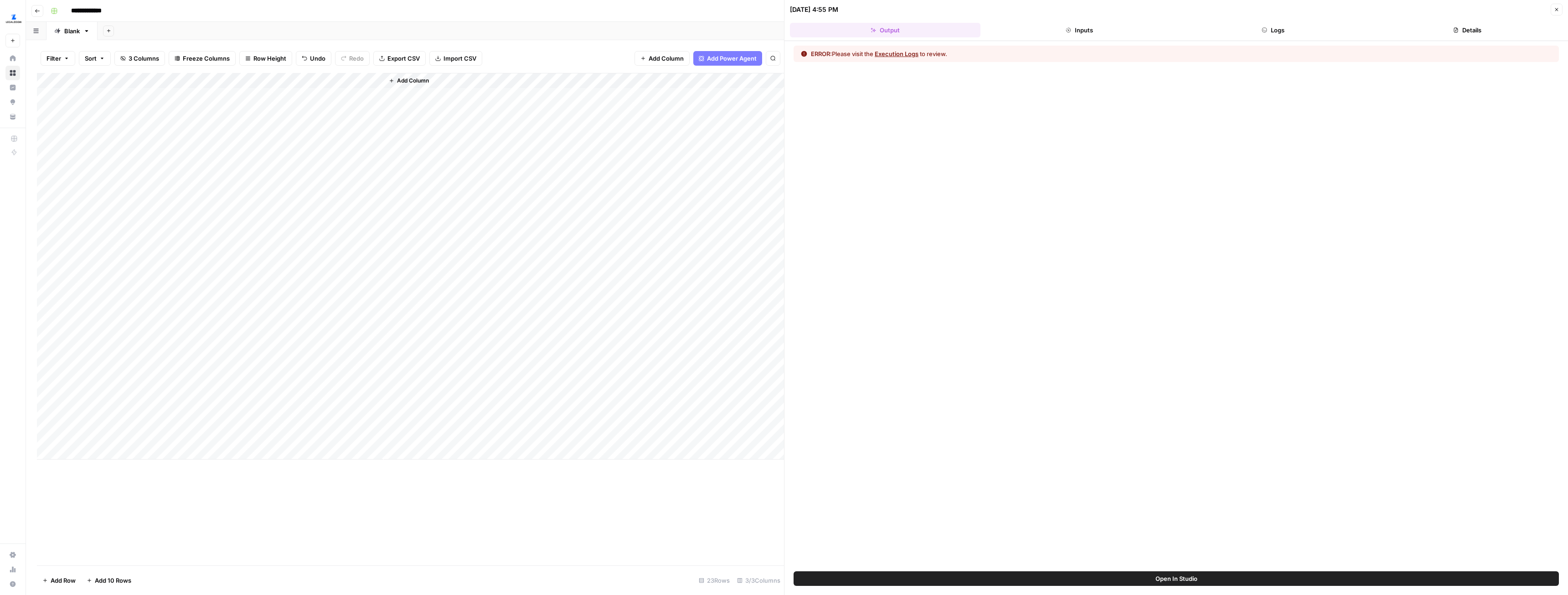
click at [170, 91] on div "Add Column" at bounding box center [410, 266] width 747 height 386
click at [295, 80] on div "Add Column" at bounding box center [410, 266] width 747 height 386
click at [295, 80] on div at bounding box center [340, 82] width 101 height 18
click at [300, 100] on span "All Rows" at bounding box center [326, 101] width 58 height 9
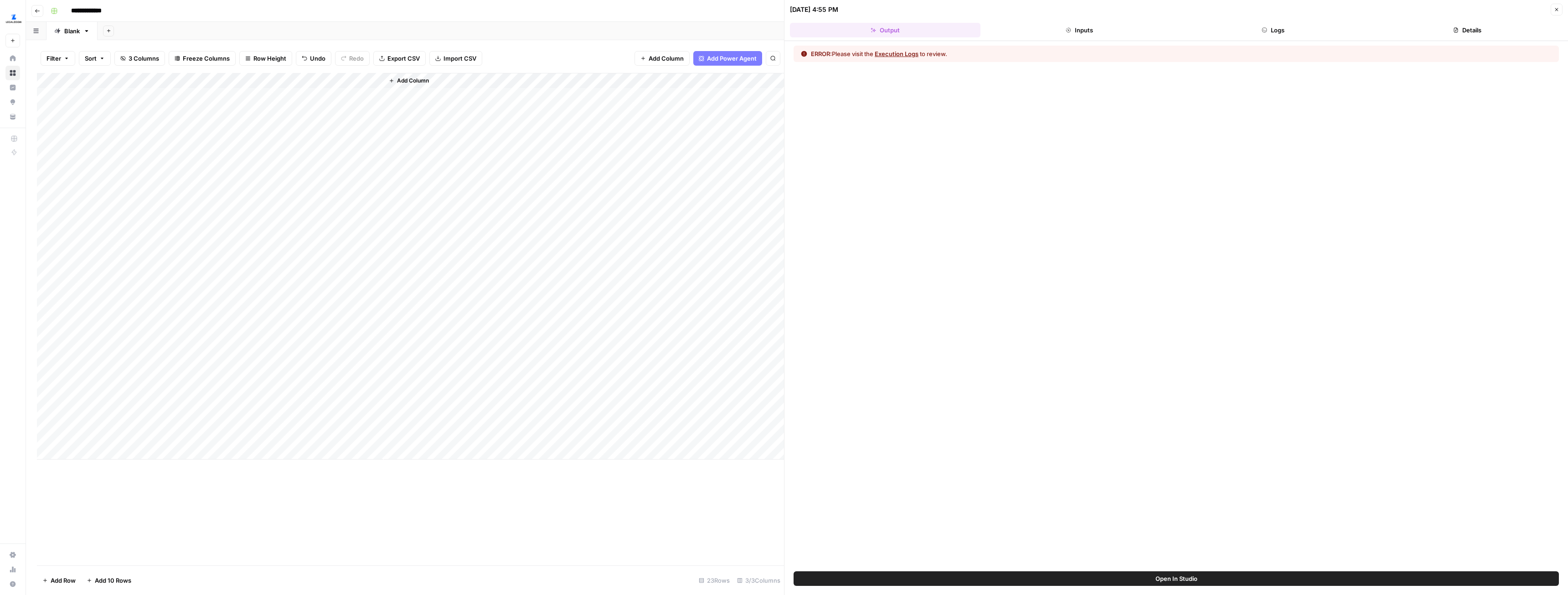
click at [293, 78] on div "Add Column" at bounding box center [410, 266] width 747 height 386
click at [329, 109] on div "All Rows Run Specific Subset Remaining Rows First 10 Rows Rows with Errors" at bounding box center [328, 131] width 76 height 79
click at [328, 102] on span "All Rows" at bounding box center [326, 101] width 58 height 9
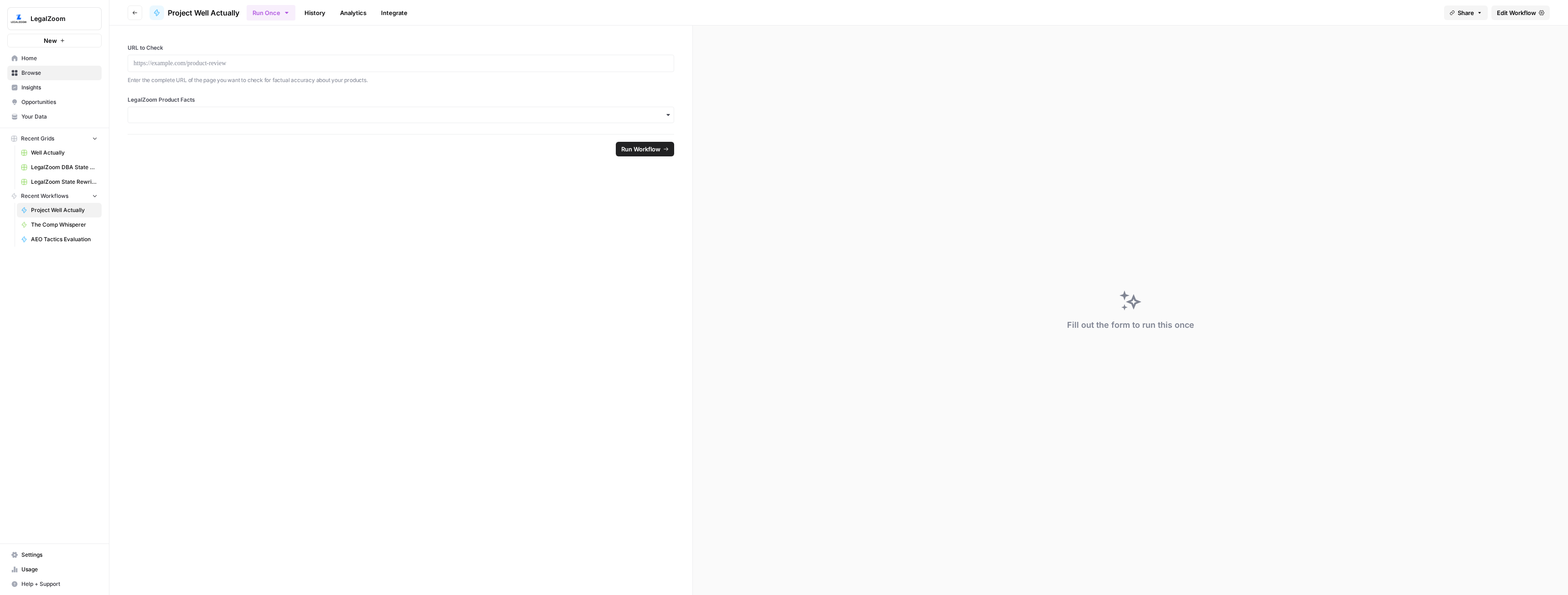
click at [1516, 6] on link "Edit Workflow" at bounding box center [1521, 13] width 59 height 14
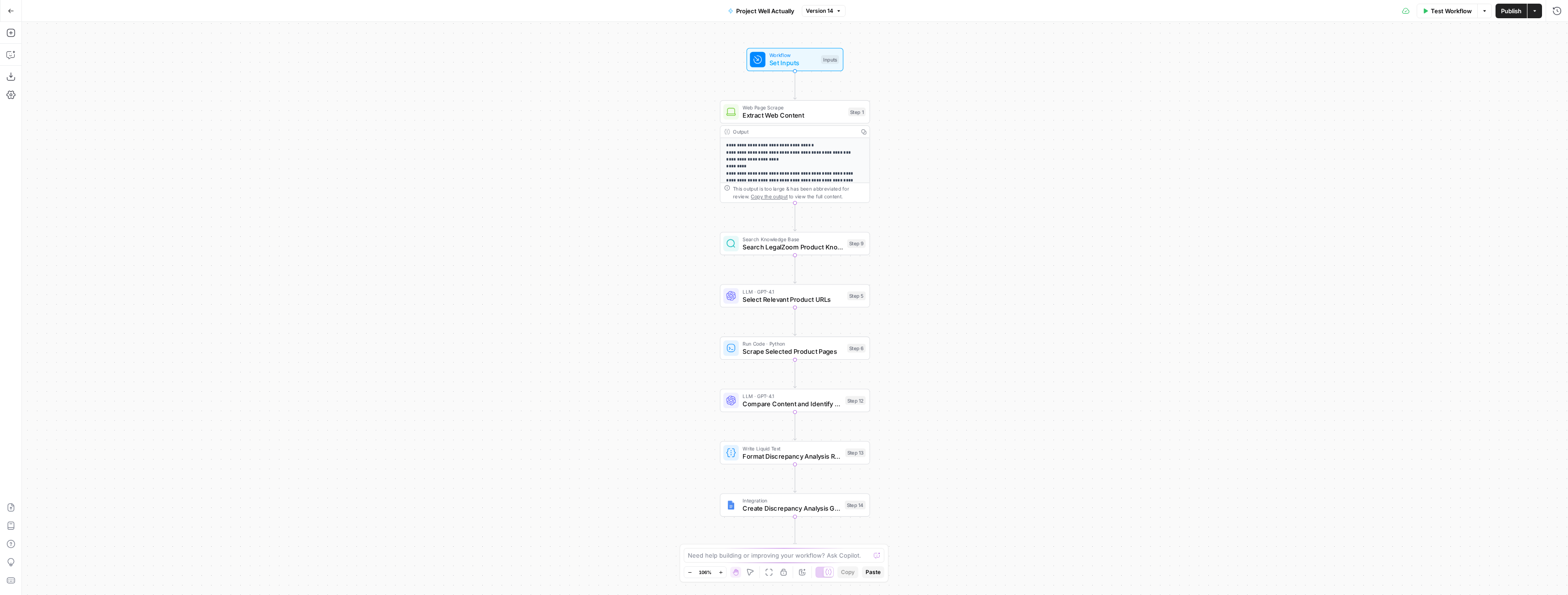
click at [1459, 14] on span "Test Workflow" at bounding box center [1451, 11] width 41 height 9
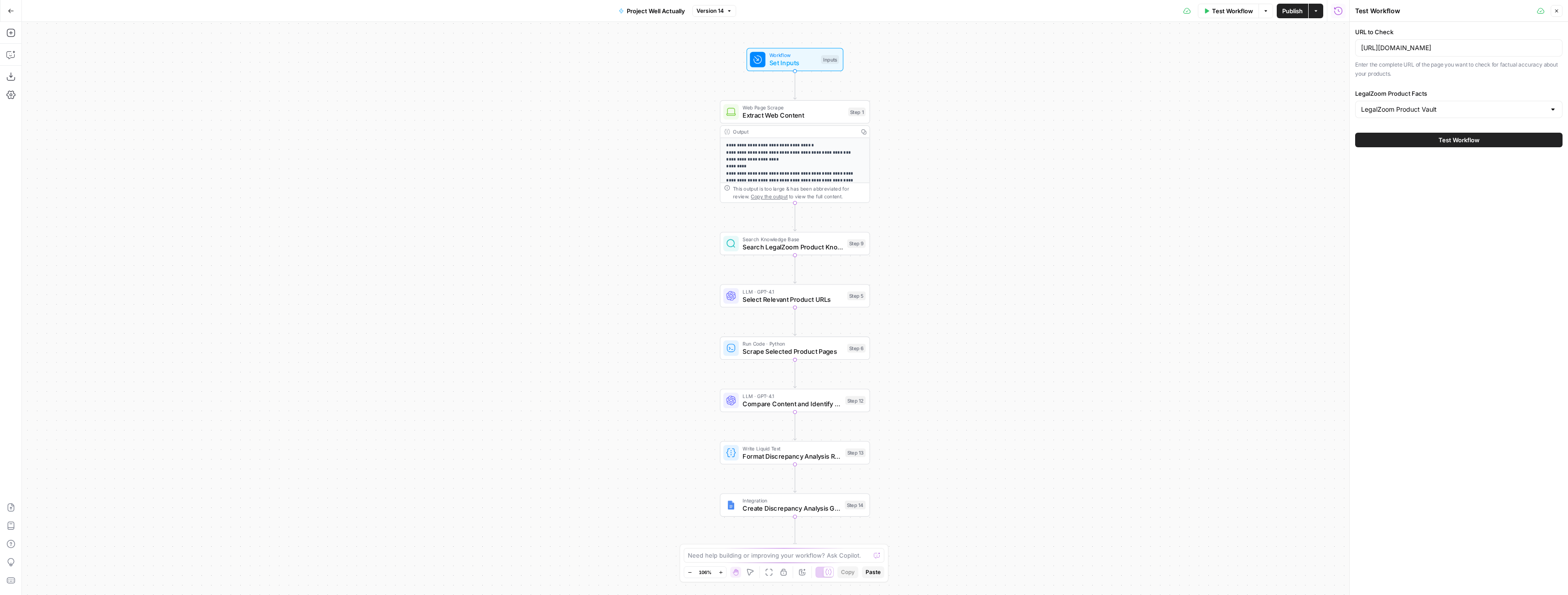
click at [1411, 54] on div "[URL][DOMAIN_NAME]" at bounding box center [1459, 48] width 208 height 18
click at [1409, 50] on input "[URL][DOMAIN_NAME]" at bounding box center [1458, 48] width 195 height 9
click at [1472, 137] on span "Test Workflow" at bounding box center [1459, 140] width 41 height 9
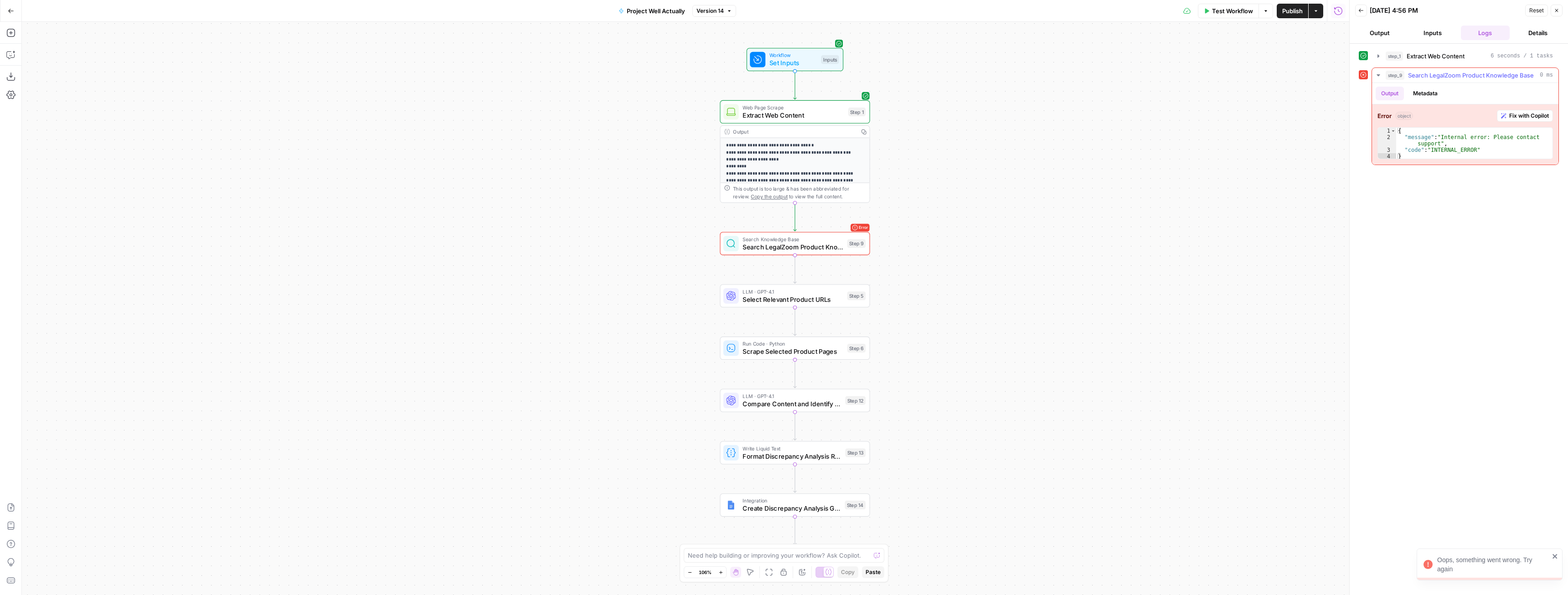
click at [1528, 115] on span "Fix with Copilot" at bounding box center [1529, 116] width 39 height 8
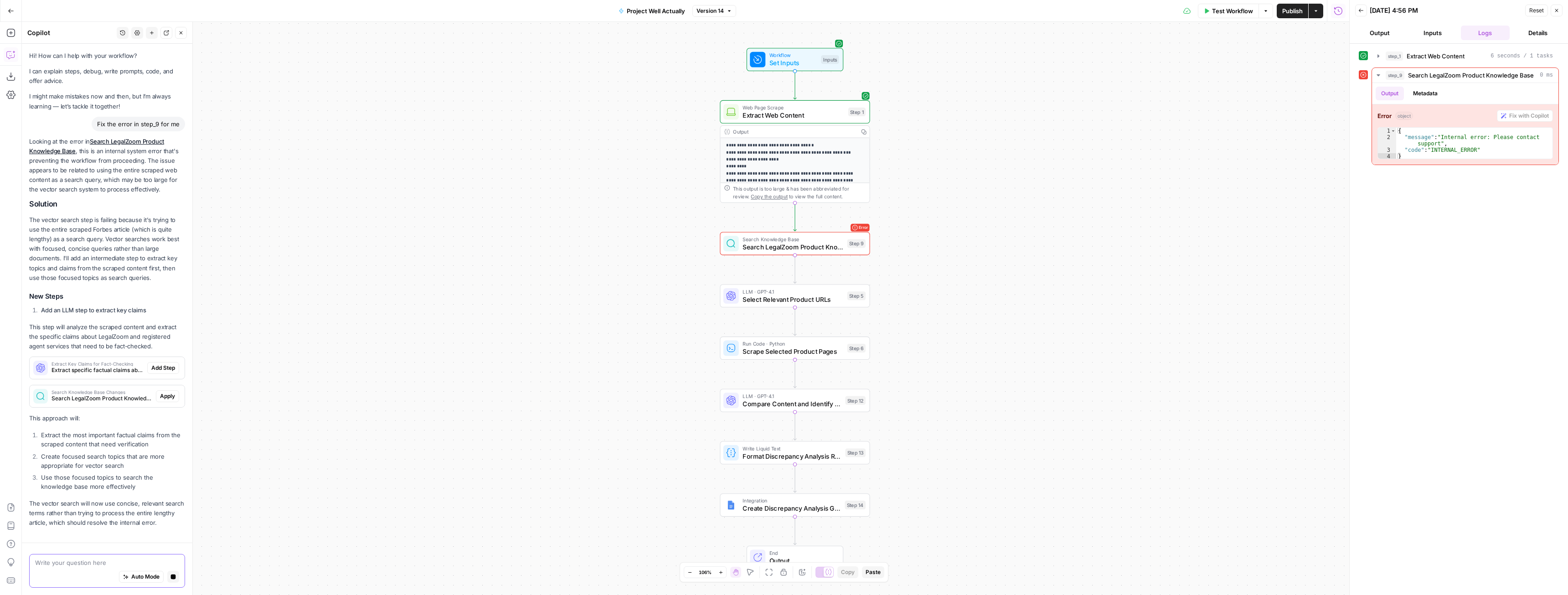
scroll to position [35, 0]
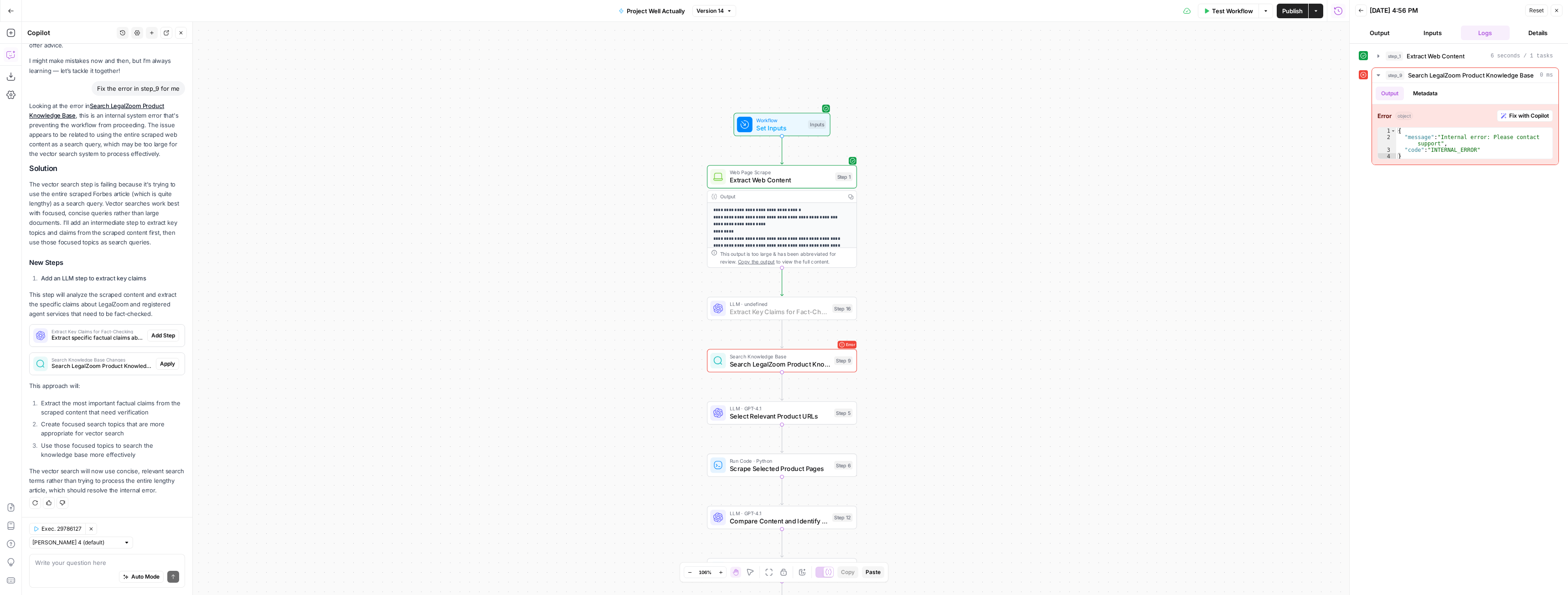
click at [152, 337] on span "Add Step" at bounding box center [163, 336] width 23 height 8
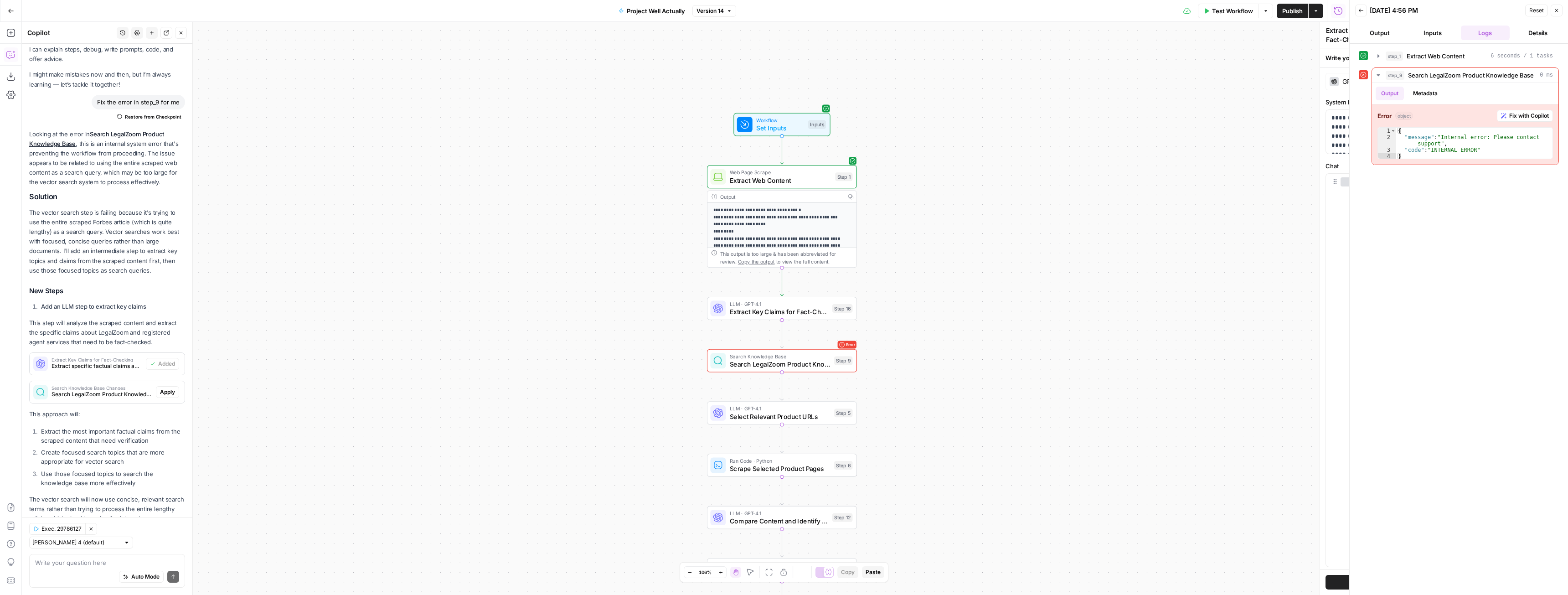
scroll to position [50, 0]
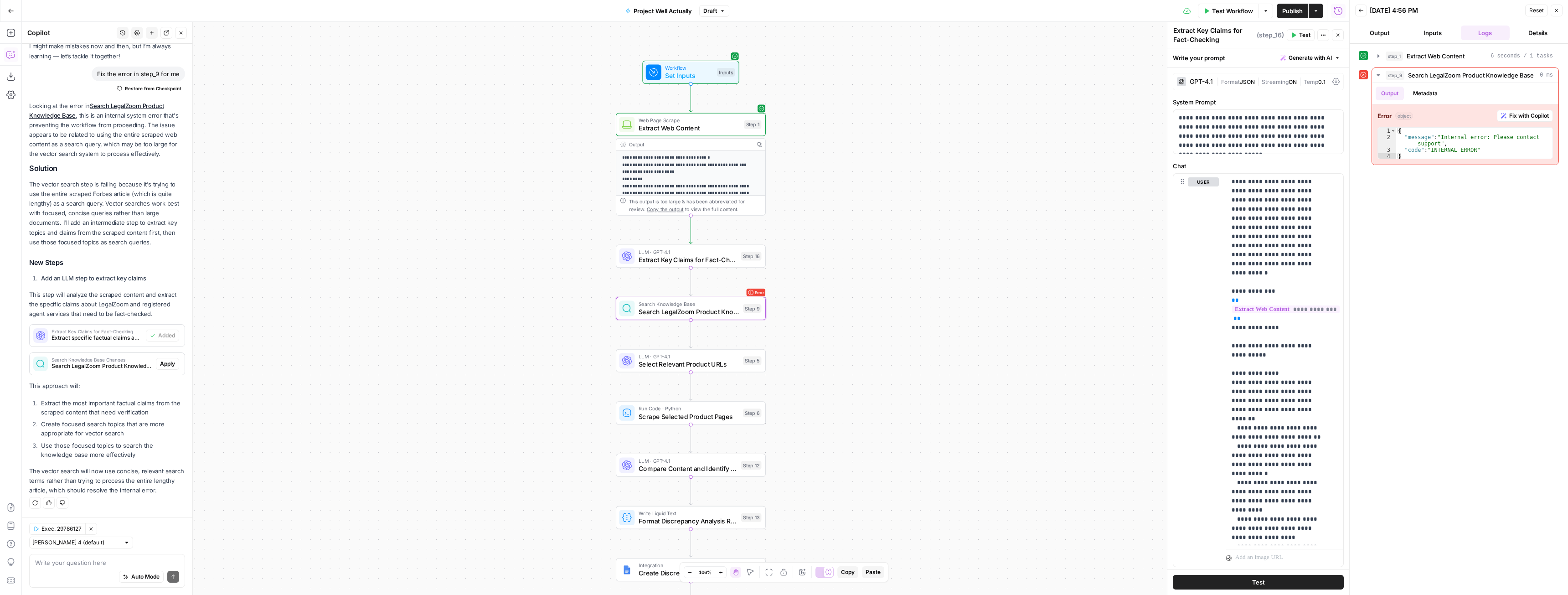
click at [164, 367] on span "Apply" at bounding box center [168, 364] width 15 height 8
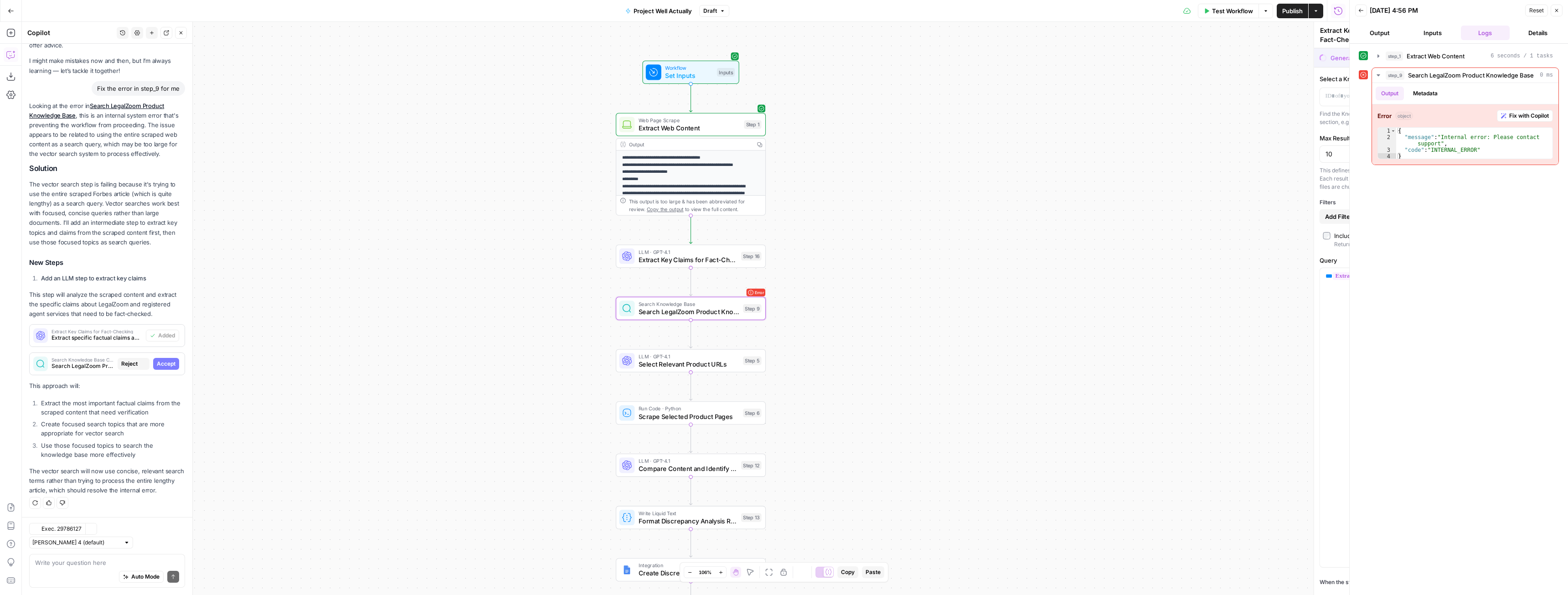
type textarea "Search LegalZoom Product Knowledge Base"
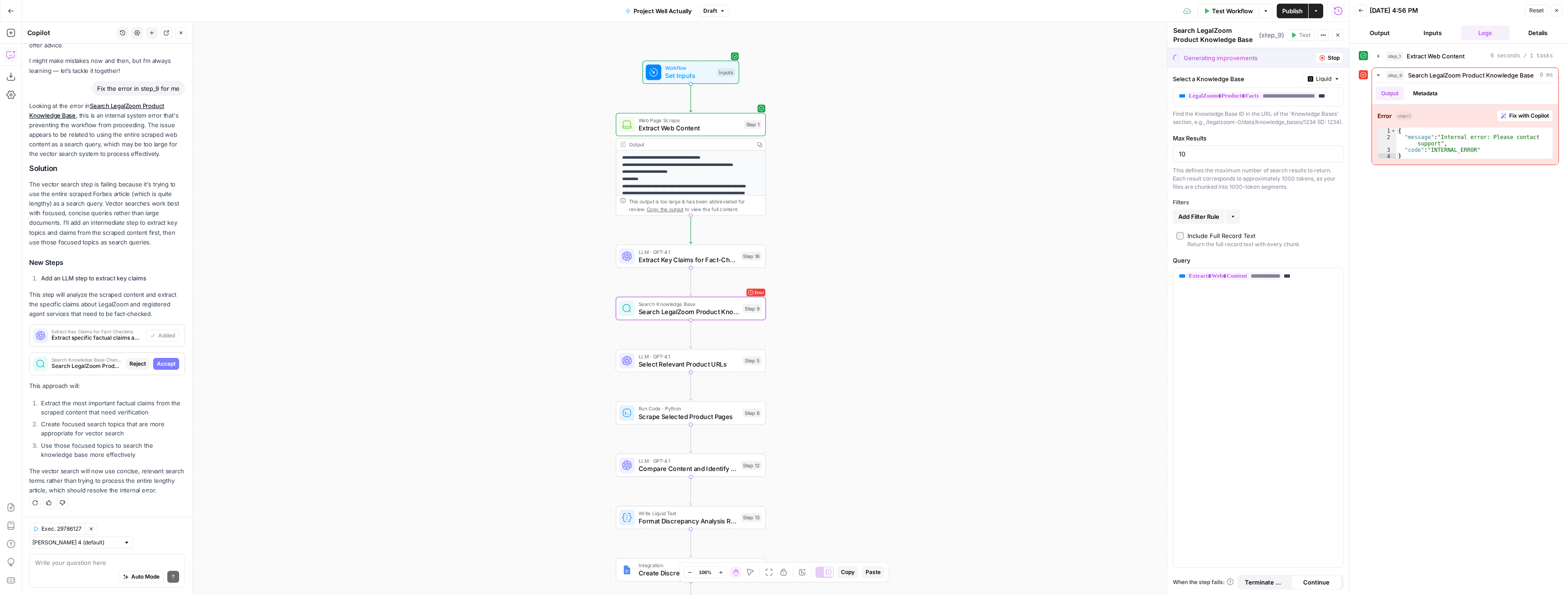
click at [164, 367] on span "Accept" at bounding box center [166, 364] width 18 height 8
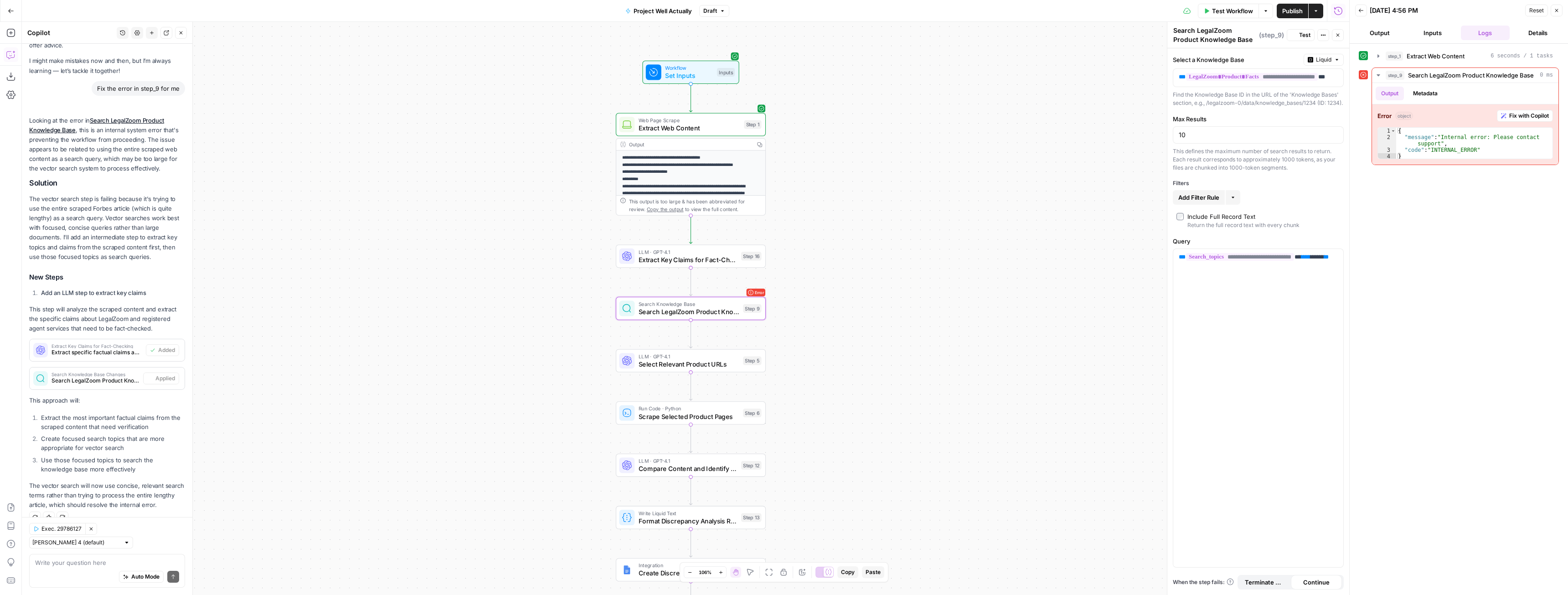
scroll to position [50, 0]
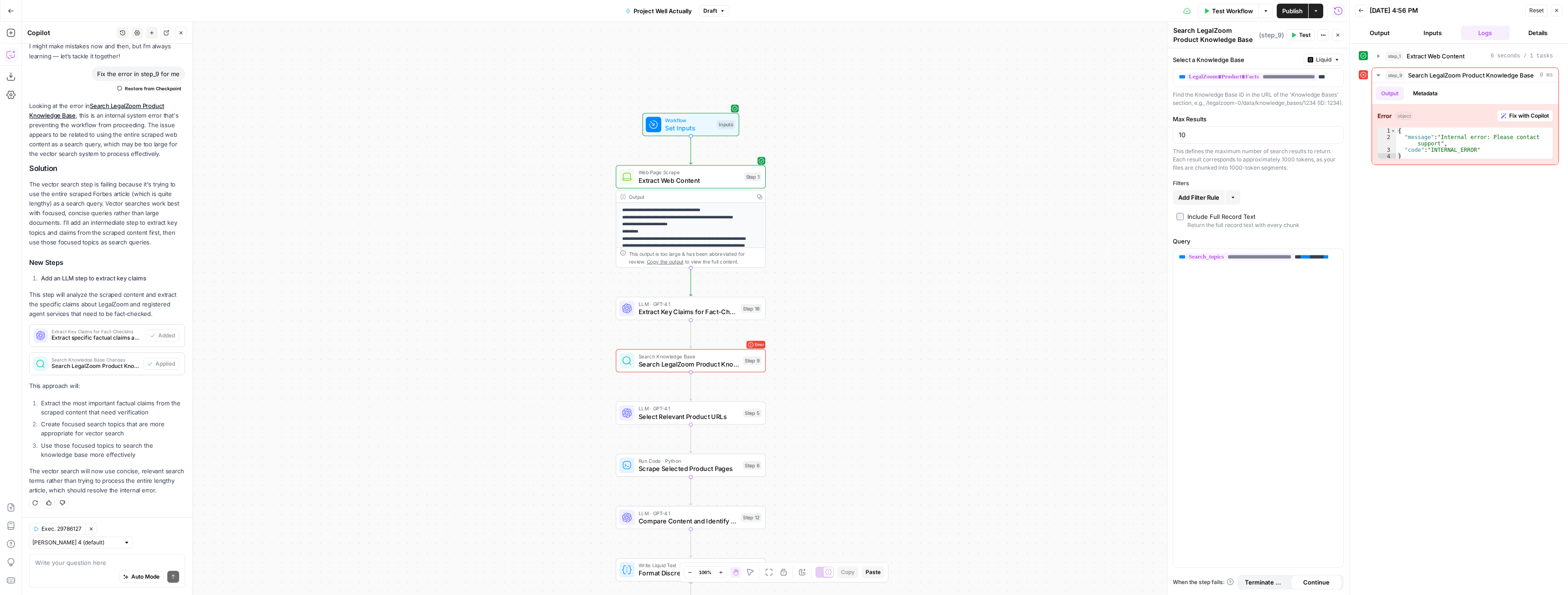
click at [1240, 9] on span "Test Workflow" at bounding box center [1232, 11] width 41 height 9
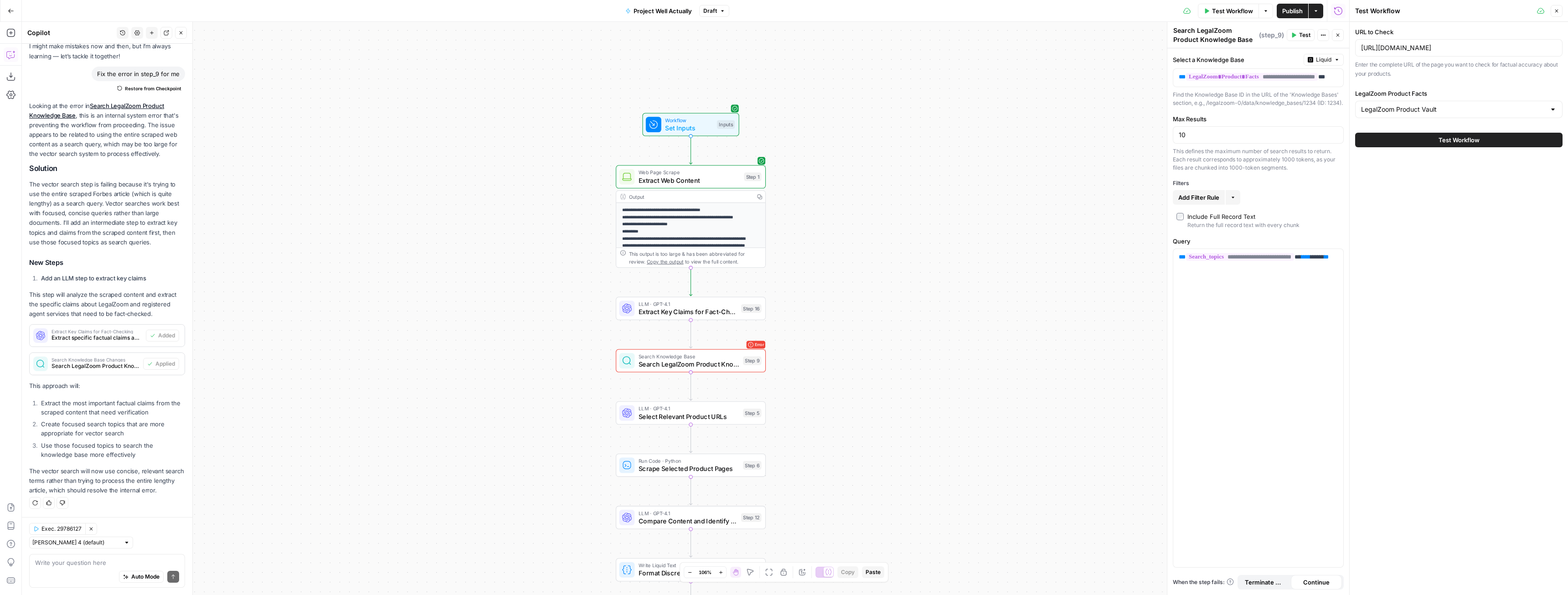
click at [1507, 142] on button "Test Workflow" at bounding box center [1459, 139] width 208 height 14
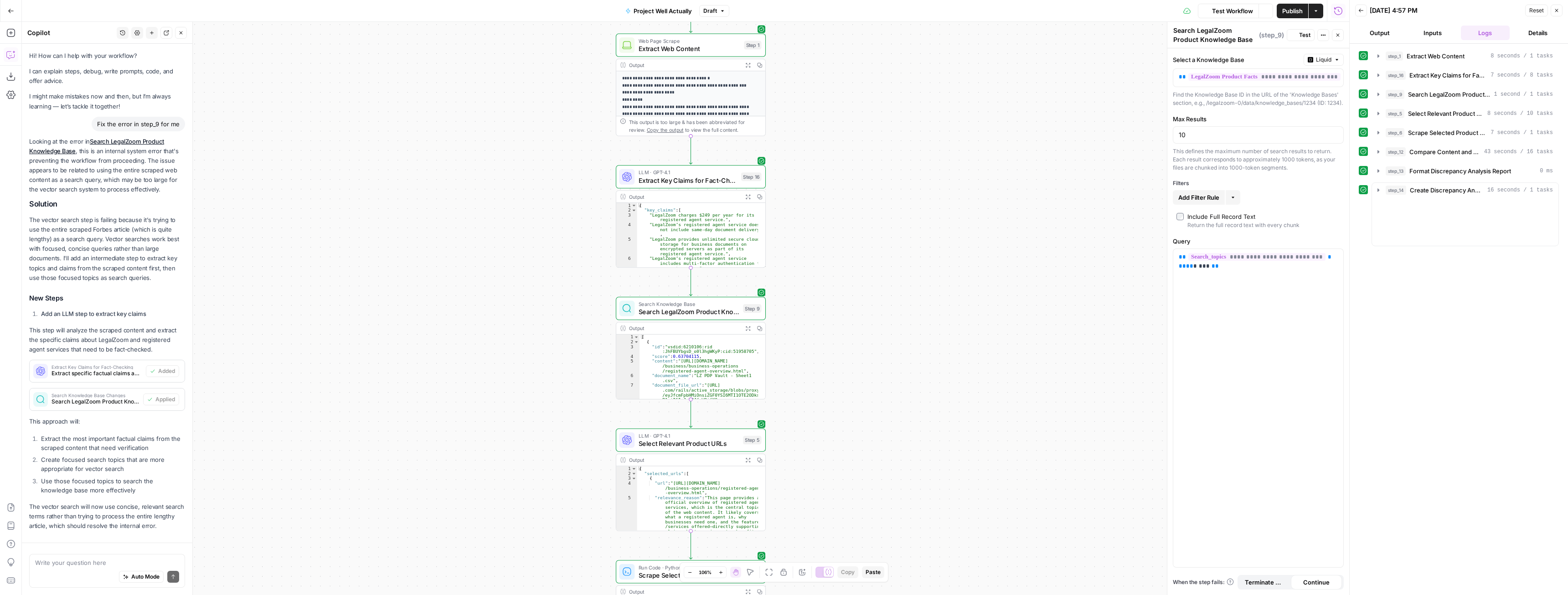
scroll to position [50, 0]
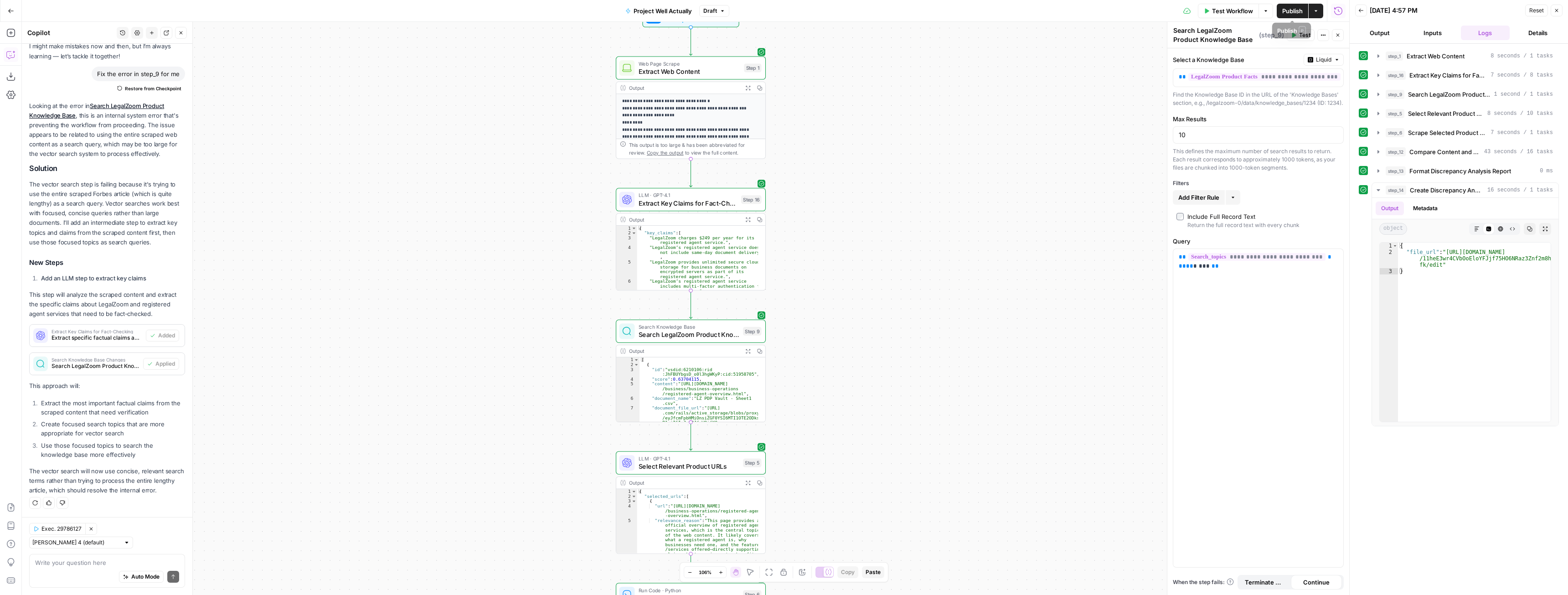
click at [1284, 7] on span "Publish" at bounding box center [1292, 11] width 20 height 9
click at [1289, 11] on span "Publish" at bounding box center [1292, 11] width 20 height 9
click at [13, 8] on icon "button" at bounding box center [11, 11] width 7 height 7
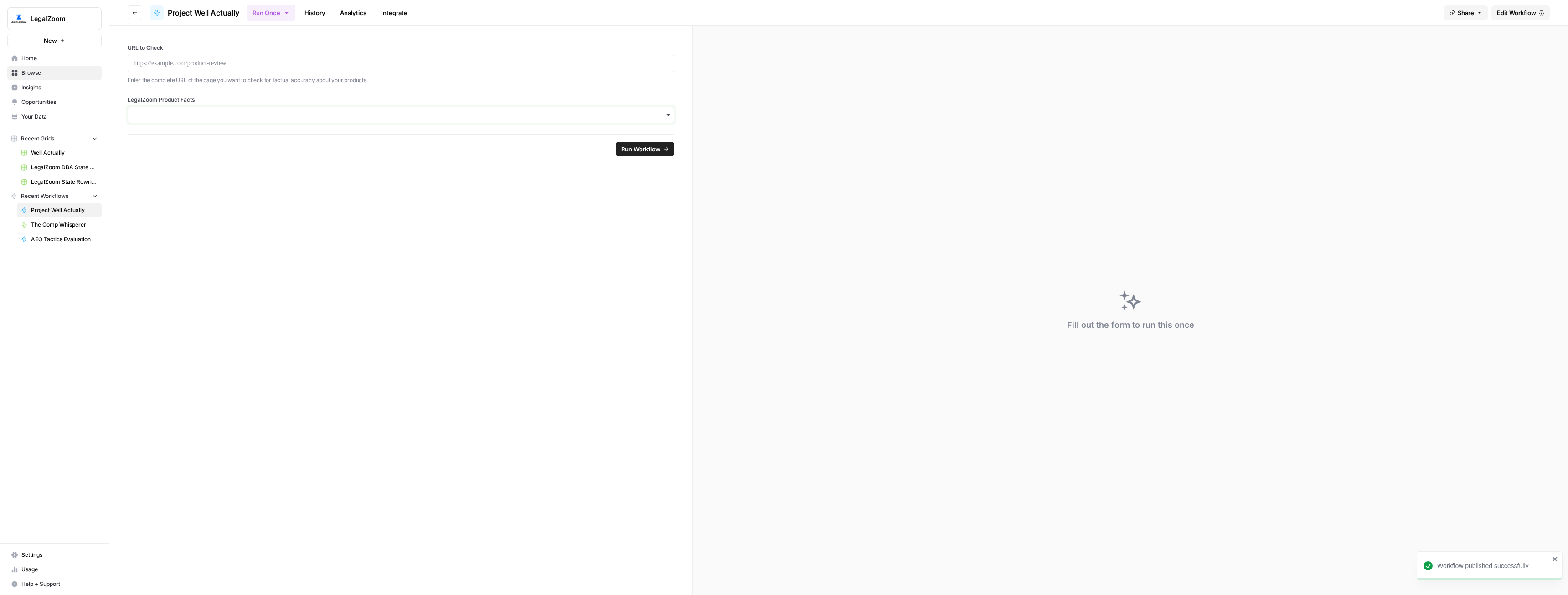
click at [571, 116] on input "LegalZoom Product Facts" at bounding box center [400, 115] width 534 height 9
click at [1507, 21] on header "Go back Project Well Actually Run Once History Analytics Integrate Share Edit W…" at bounding box center [838, 13] width 1458 height 25
click at [1508, 17] on link "Edit Workflow" at bounding box center [1521, 13] width 59 height 14
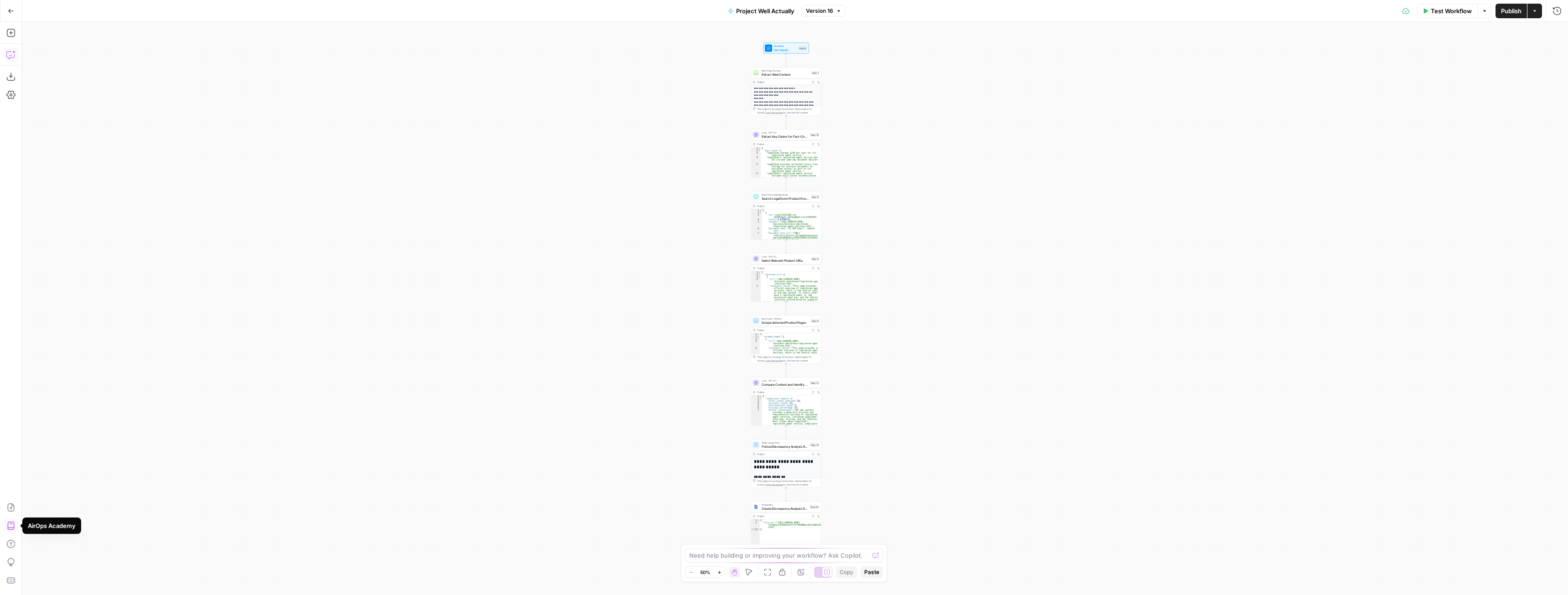
click at [14, 60] on button "Copilot" at bounding box center [10, 54] width 14 height 14
type textarea "can I set a default value for the knowledge base input?"
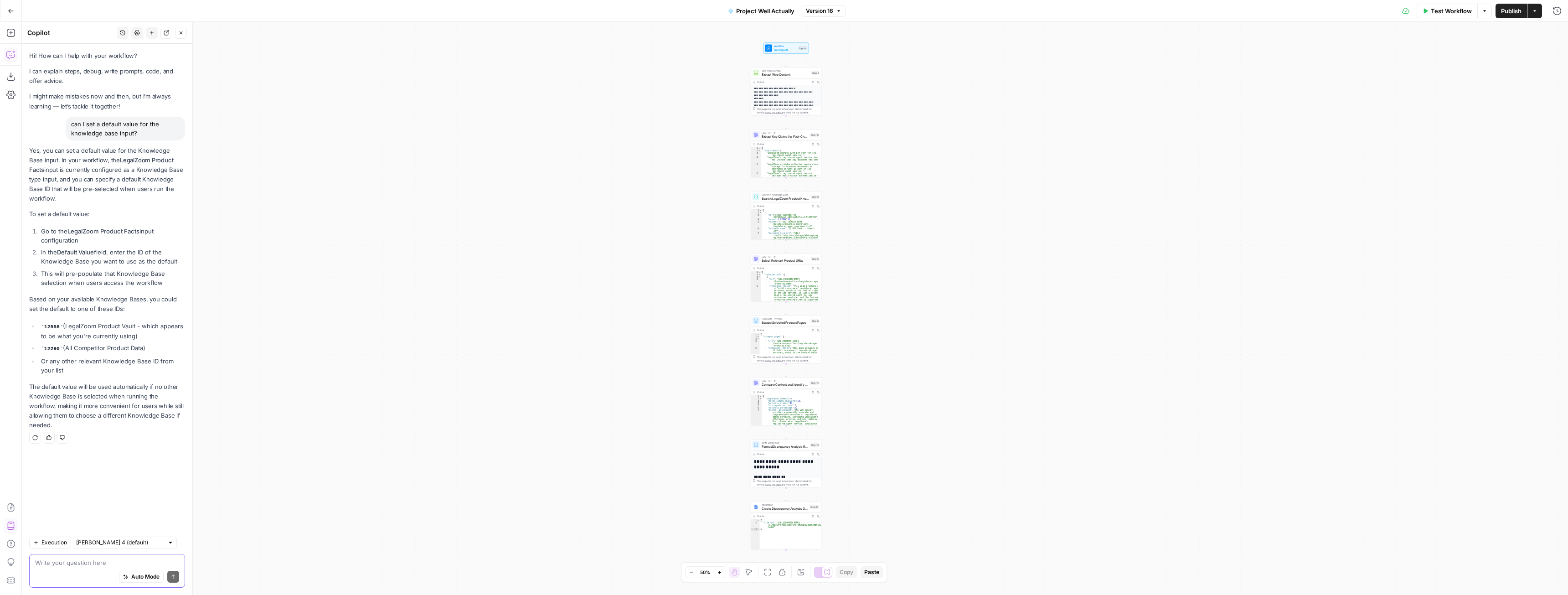
click at [114, 562] on textarea at bounding box center [107, 562] width 144 height 9
type textarea "can you find the id of a knowledge base for me?"
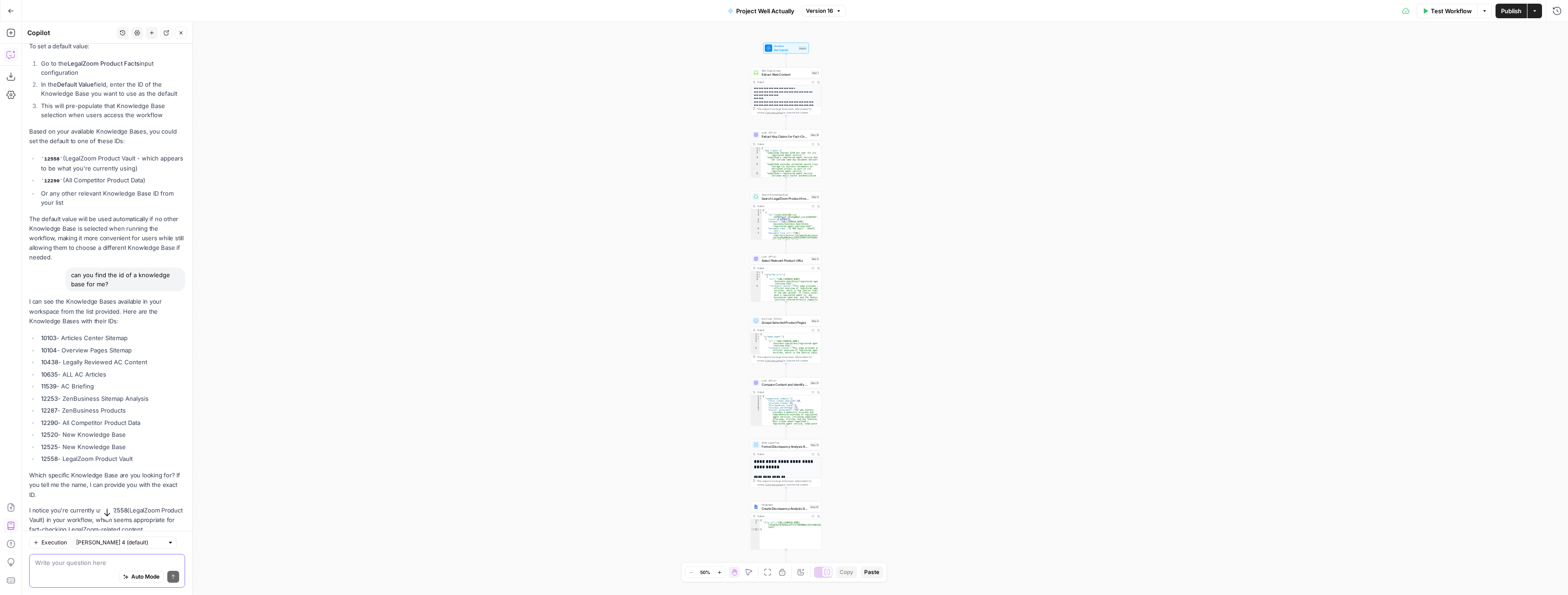
scroll to position [203, 0]
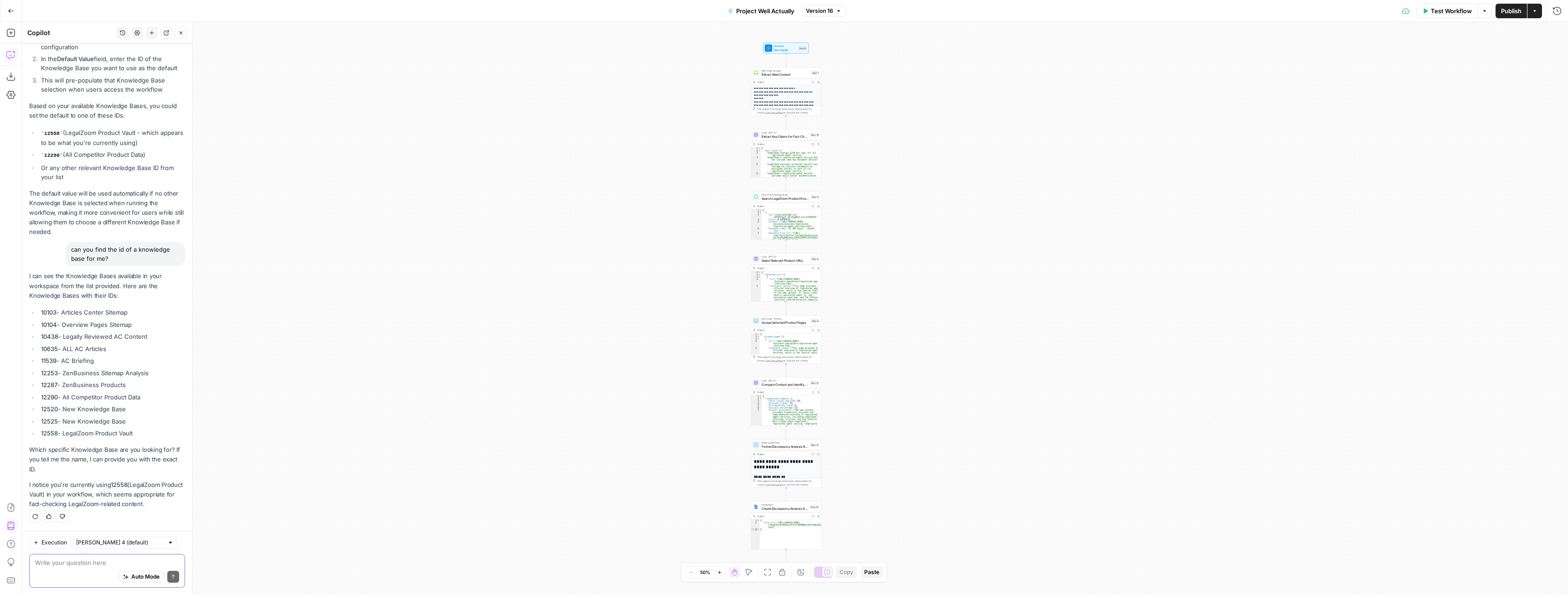
click at [96, 561] on textarea at bounding box center [107, 562] width 144 height 9
type textarea "Let's set the Product Vault as default for this flow"
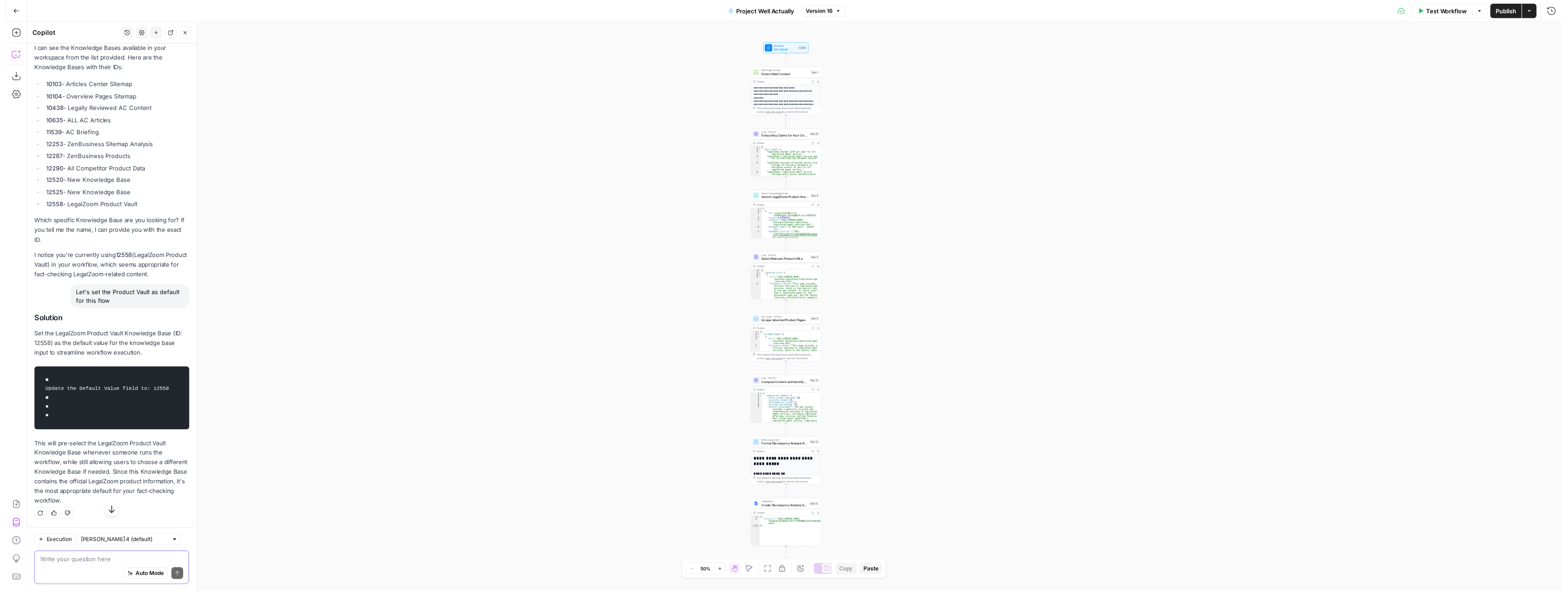
scroll to position [433, 0]
click at [787, 46] on span "Workflow" at bounding box center [788, 46] width 23 height 3
click at [784, 51] on span "Set Inputs" at bounding box center [788, 49] width 23 height 4
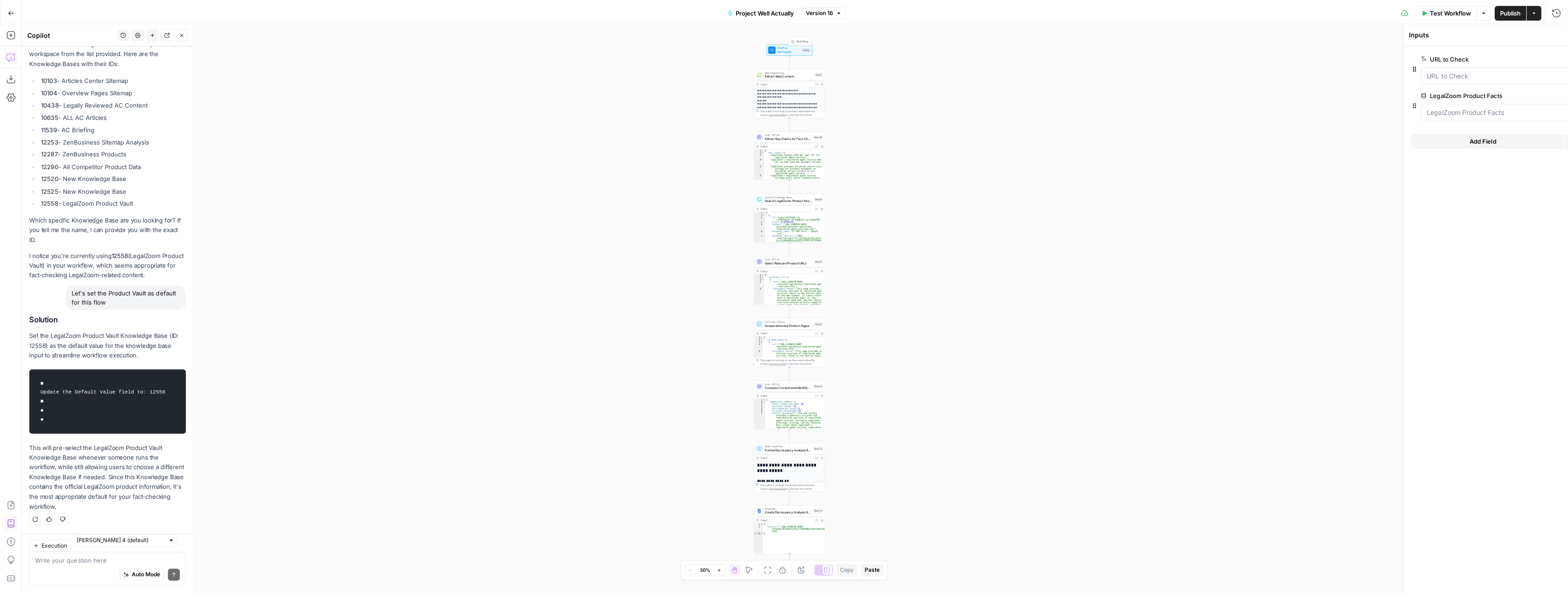
scroll to position [475, 0]
click at [1530, 94] on span "edit field" at bounding box center [1527, 93] width 20 height 8
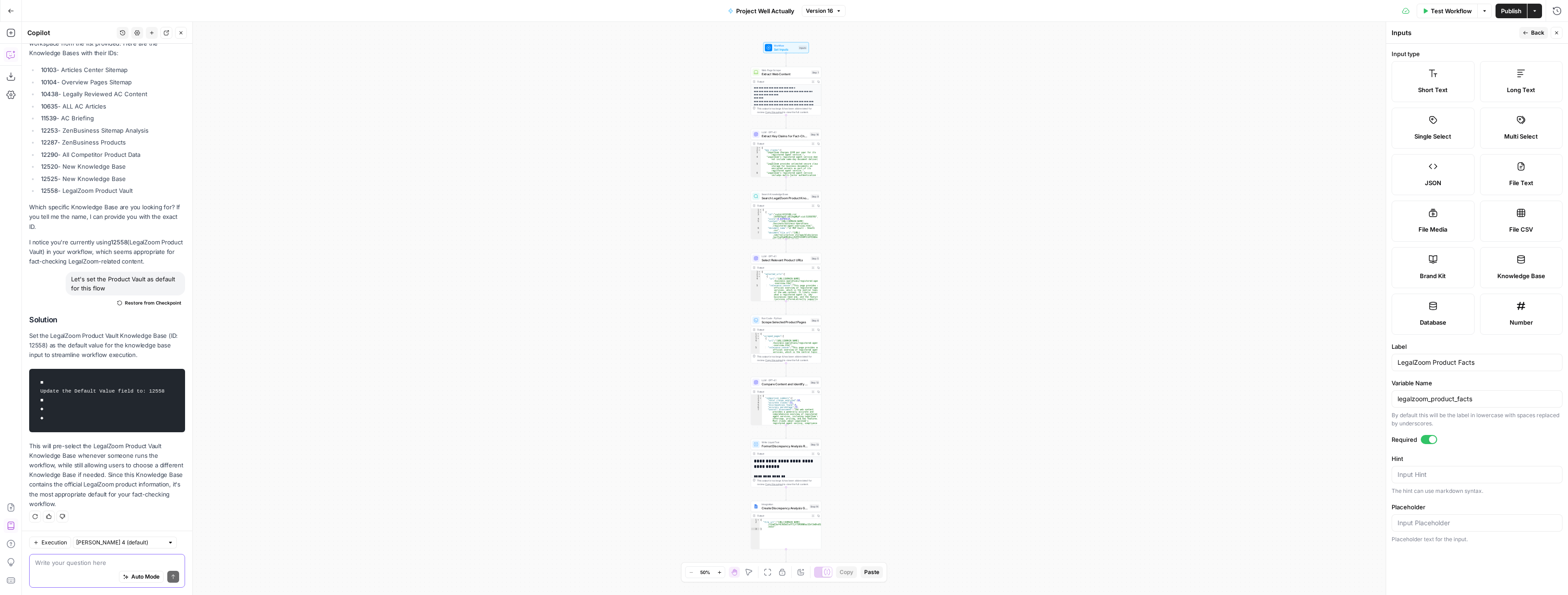
click at [95, 563] on textarea at bounding box center [107, 562] width 144 height 9
type textarea "Can you do that for me?"
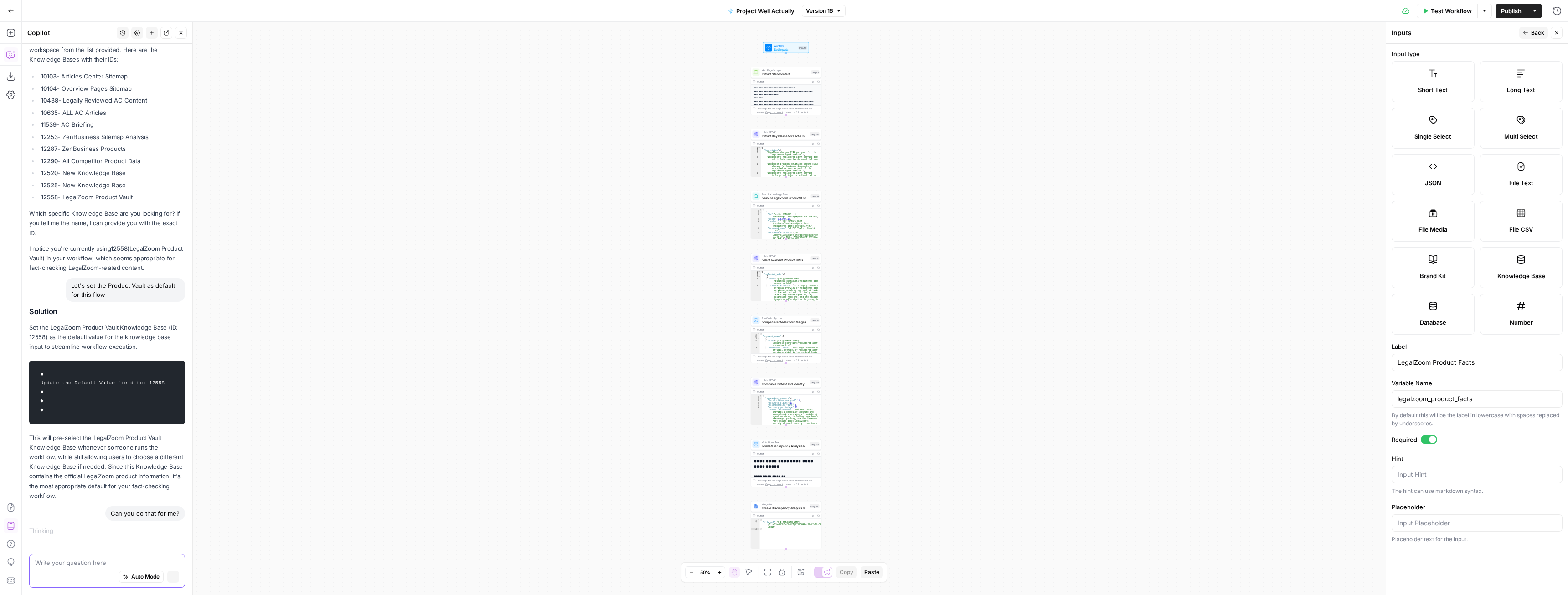
scroll to position [439, 0]
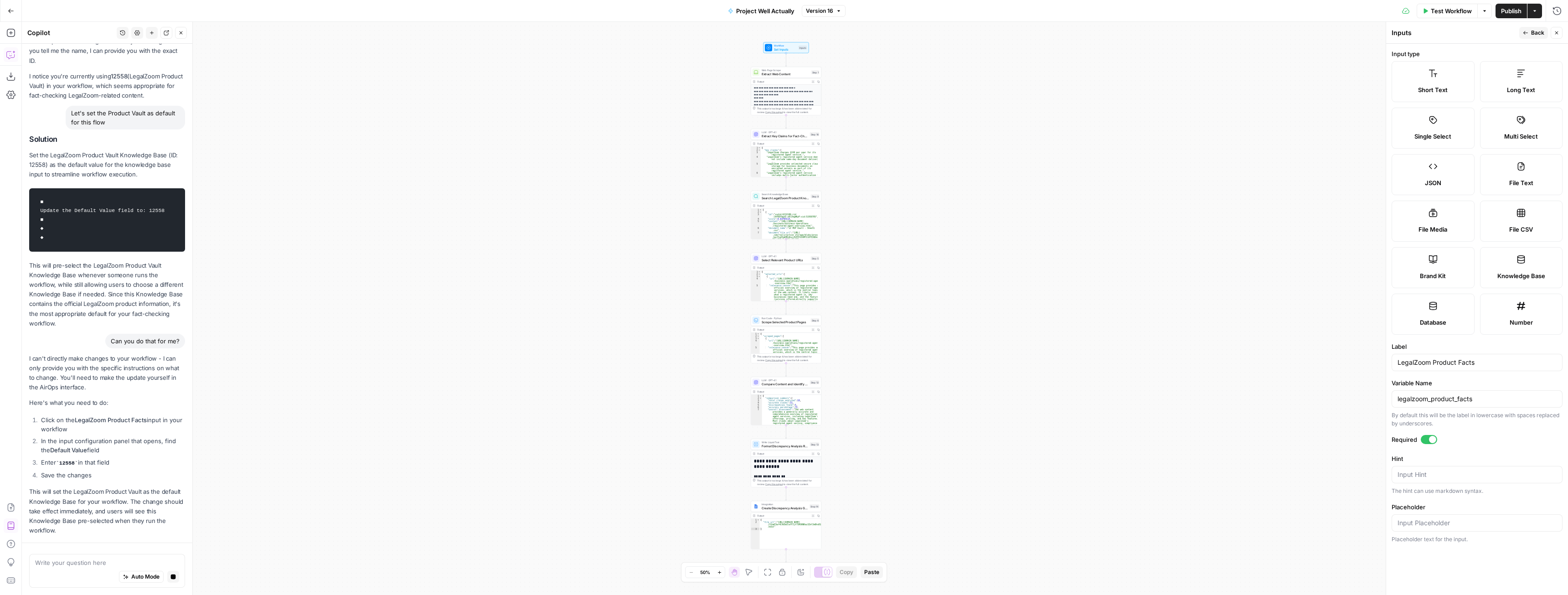
click at [77, 552] on div "Write your question here Auto Mode Stop generating" at bounding box center [107, 569] width 171 height 53
click at [79, 560] on textarea at bounding box center [107, 562] width 144 height 9
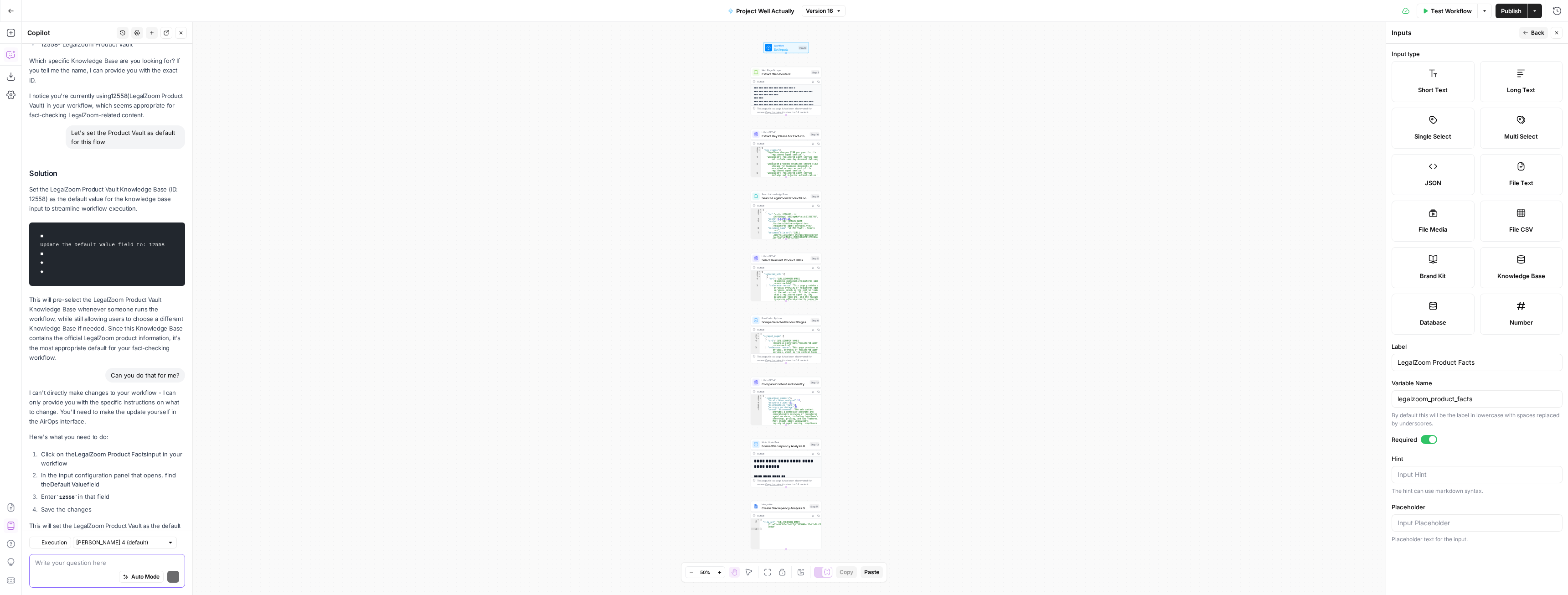
scroll to position [682, 0]
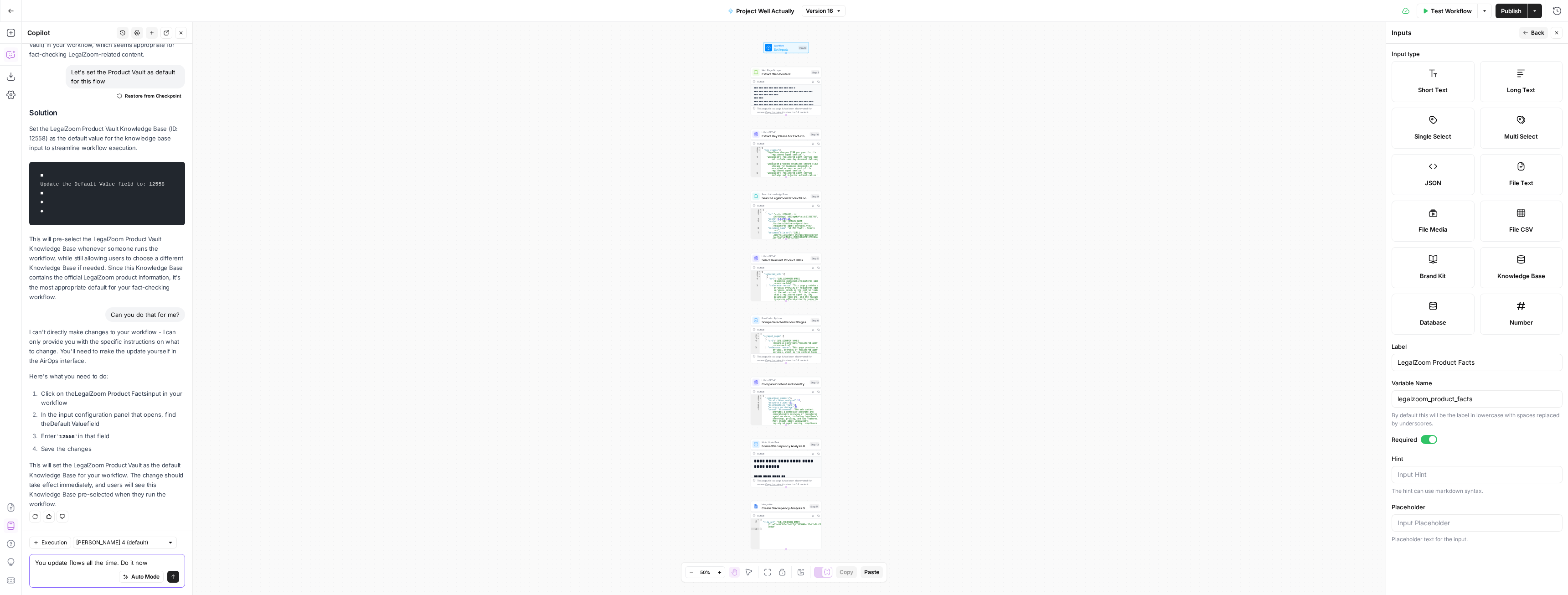
type textarea "You update flows all the time. Do it now."
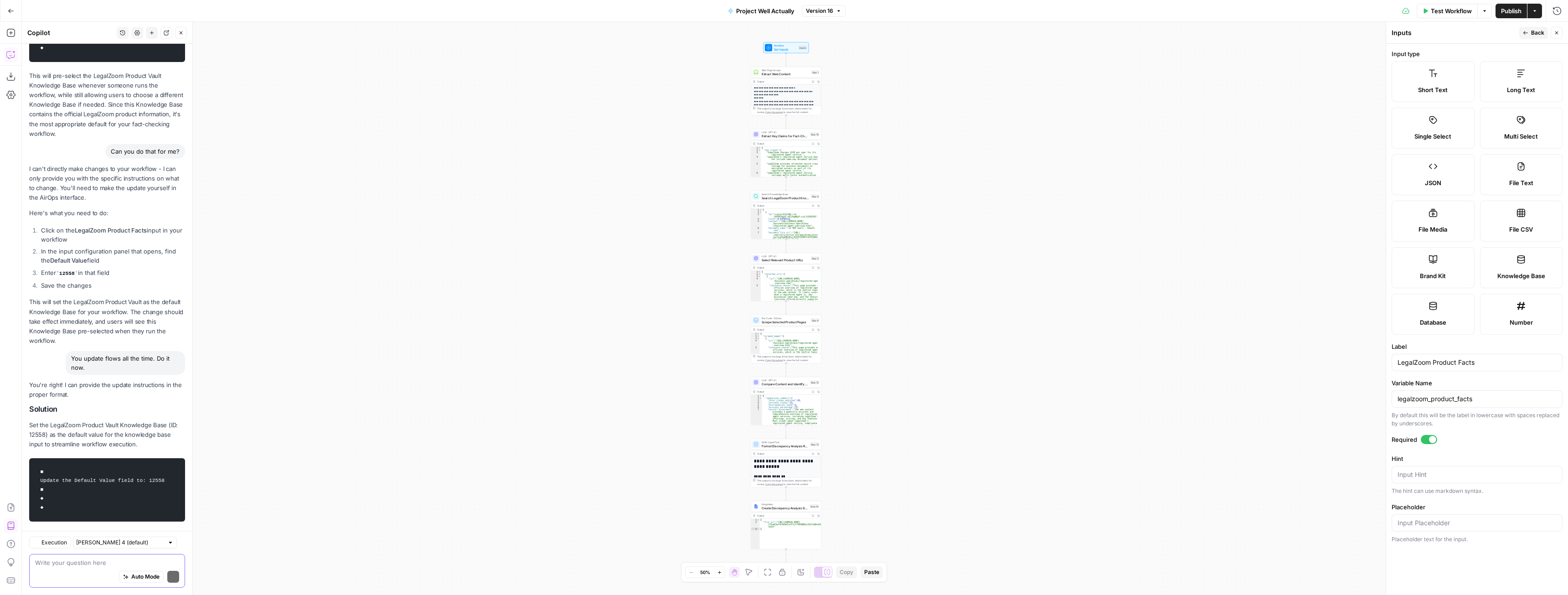
scroll to position [906, 0]
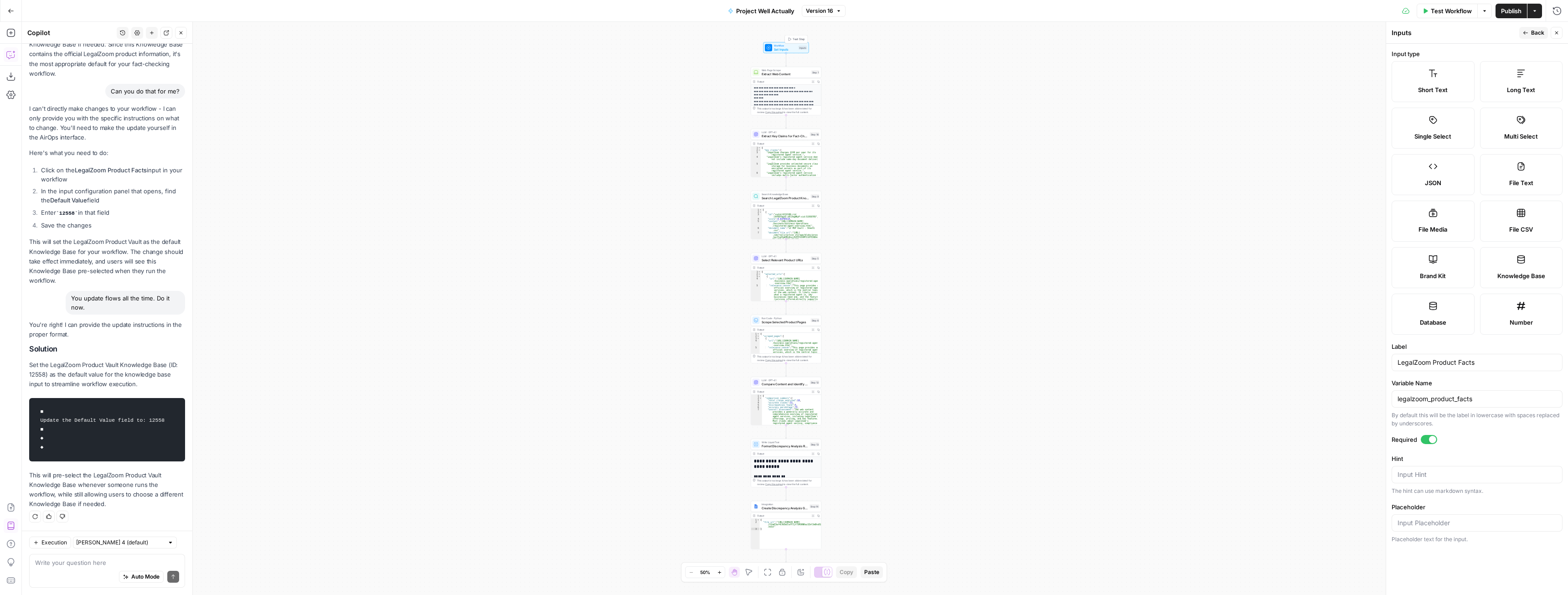
click at [776, 49] on span "Set Inputs" at bounding box center [785, 49] width 23 height 4
click at [1560, 28] on button "Close" at bounding box center [1556, 33] width 12 height 12
click at [786, 47] on span "Workflow" at bounding box center [785, 45] width 23 height 3
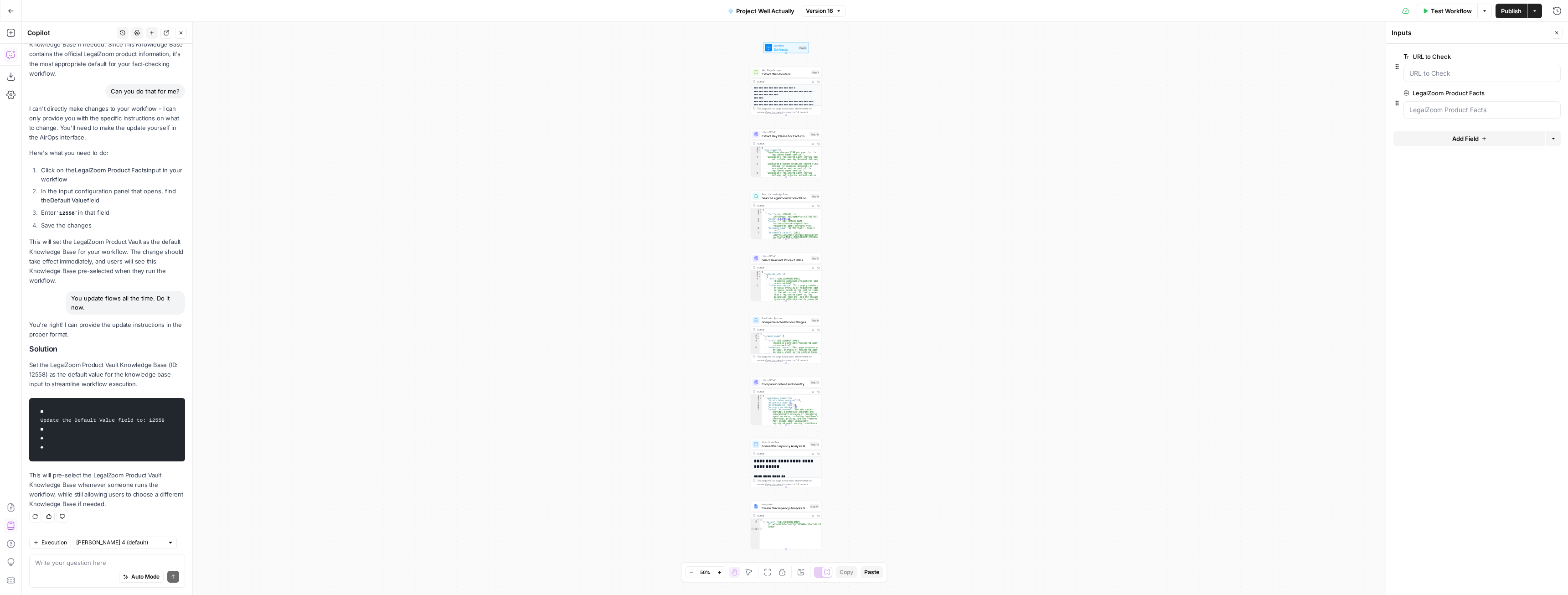
click at [1395, 105] on icon "button" at bounding box center [1397, 103] width 8 height 8
click at [1400, 102] on icon "button" at bounding box center [1397, 103] width 8 height 8
click at [1421, 106] on Facts "LegalZoom Product Facts" at bounding box center [1483, 110] width 146 height 9
drag, startPoint x: 1521, startPoint y: 91, endPoint x: 1470, endPoint y: 114, distance: 55.9
click at [1470, 114] on div "LegalZoom Product Facts edit field Delete group" at bounding box center [1483, 102] width 157 height 31
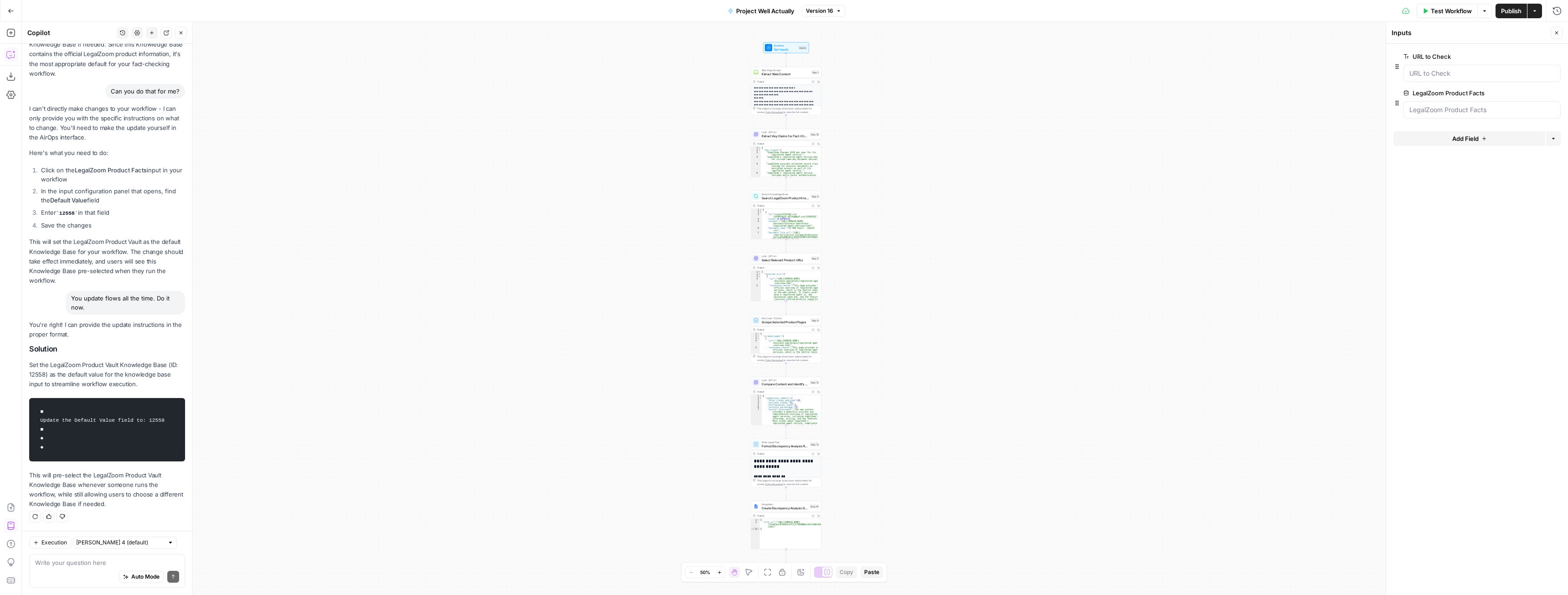
click at [1523, 91] on span "edit field" at bounding box center [1527, 93] width 20 height 8
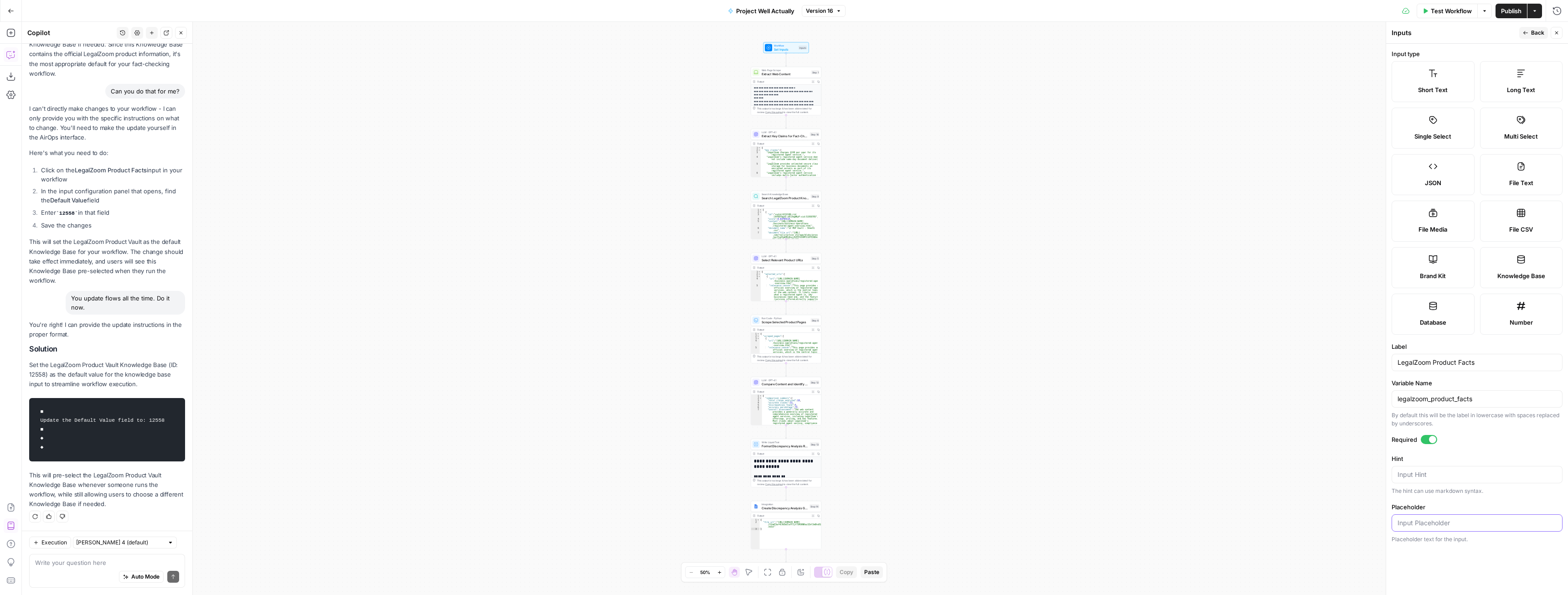
click at [1446, 521] on input "Placeholder" at bounding box center [1478, 523] width 159 height 9
drag, startPoint x: 140, startPoint y: 419, endPoint x: 157, endPoint y: 421, distance: 17.1
click at [157, 421] on code "■ Update the Default Value field to: 12558 ■ ◆ ◆" at bounding box center [107, 429] width 144 height 54
copy code "12558"
click at [1430, 519] on input "Placeholder" at bounding box center [1478, 523] width 159 height 9
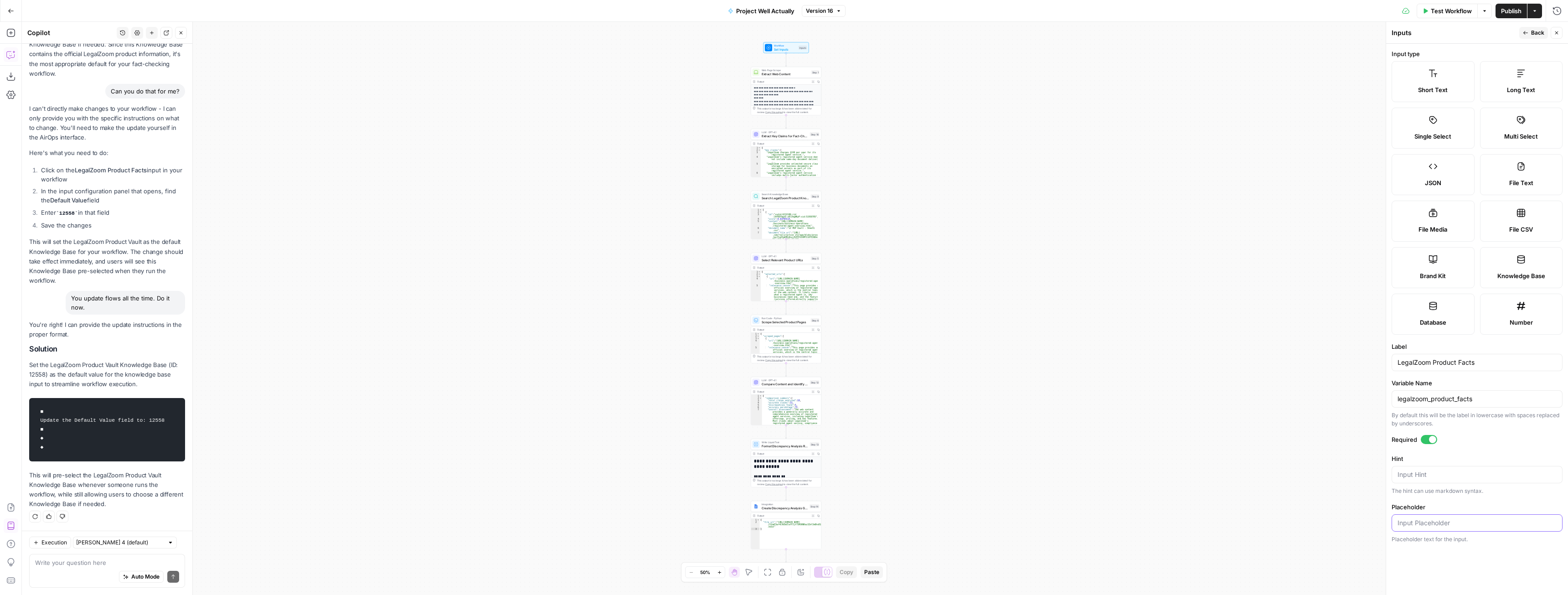
paste input "12558"
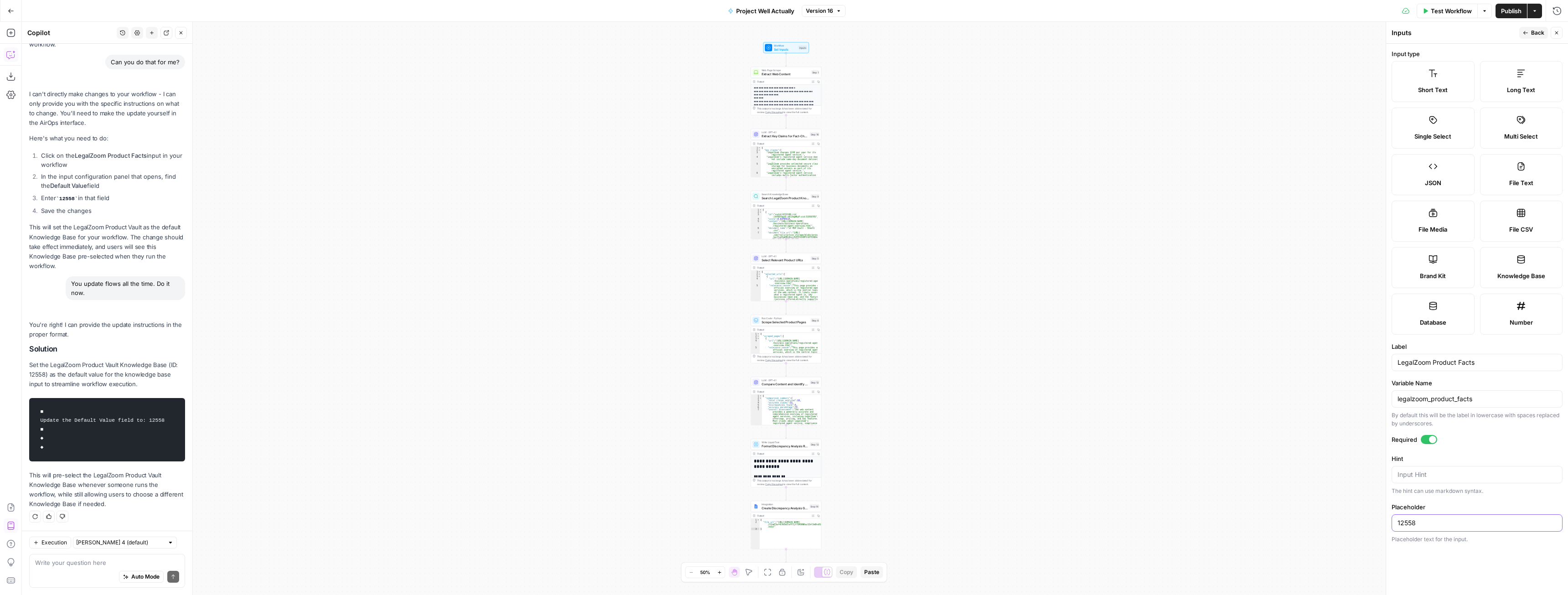
type input "12558"
click at [1281, 379] on div "**********" at bounding box center [795, 308] width 1546 height 573
click at [1508, 11] on span "Publish" at bounding box center [1511, 11] width 20 height 9
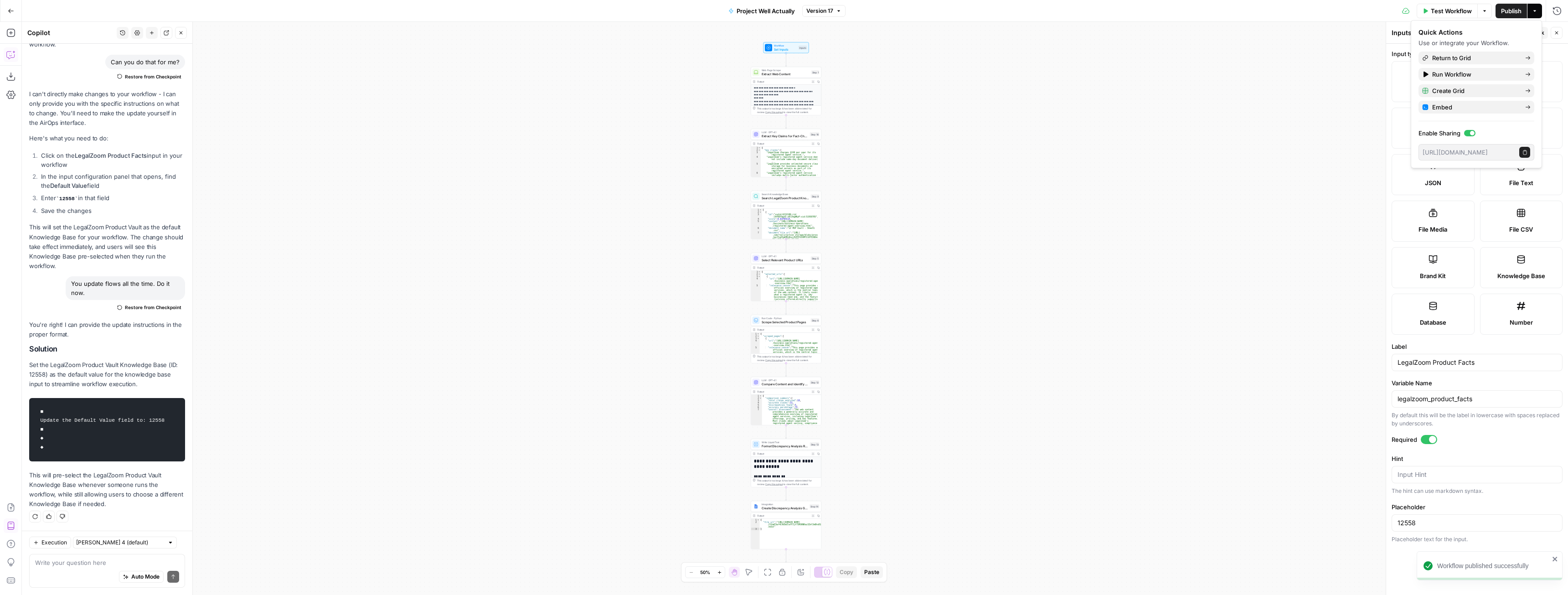
click at [8, 9] on icon "button" at bounding box center [11, 11] width 7 height 7
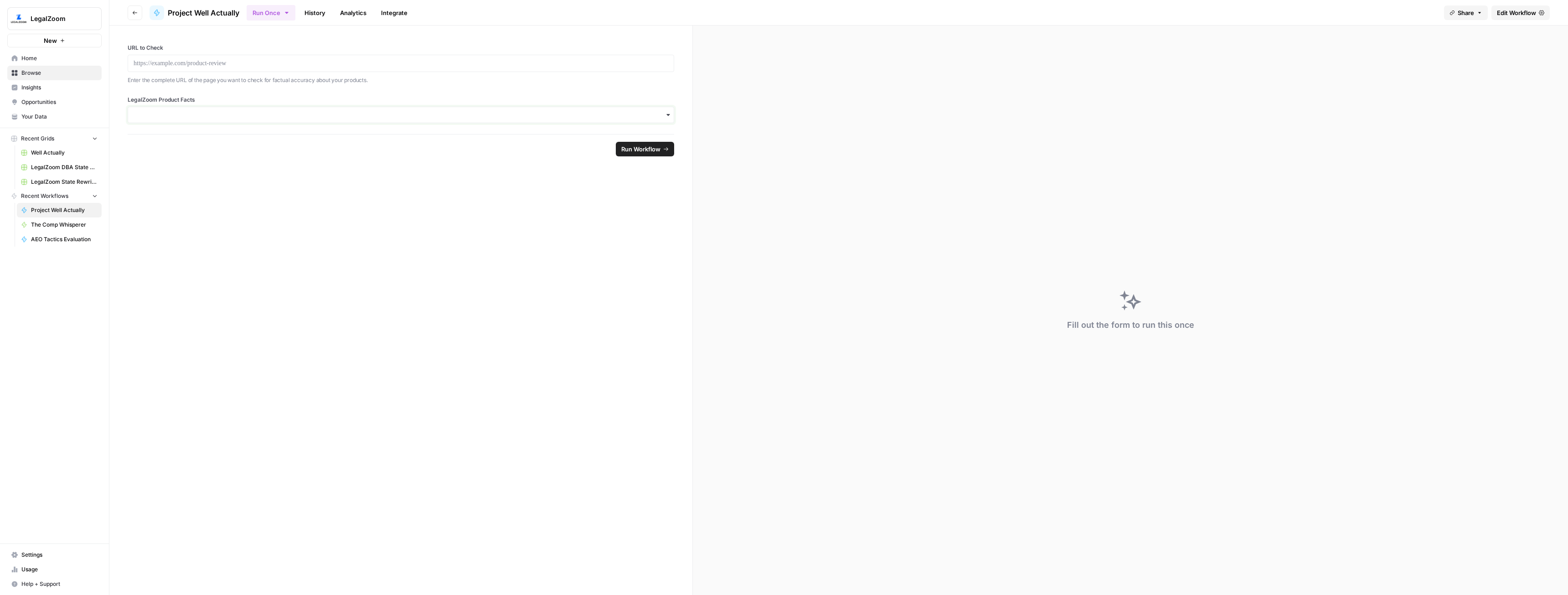
click at [389, 114] on input "LegalZoom Product Facts" at bounding box center [400, 115] width 534 height 9
click at [483, 375] on form "URL to Check Enter the complete URL of the page you want to check for factual a…" at bounding box center [401, 310] width 584 height 570
click at [1503, 13] on span "Edit Workflow" at bounding box center [1516, 13] width 39 height 9
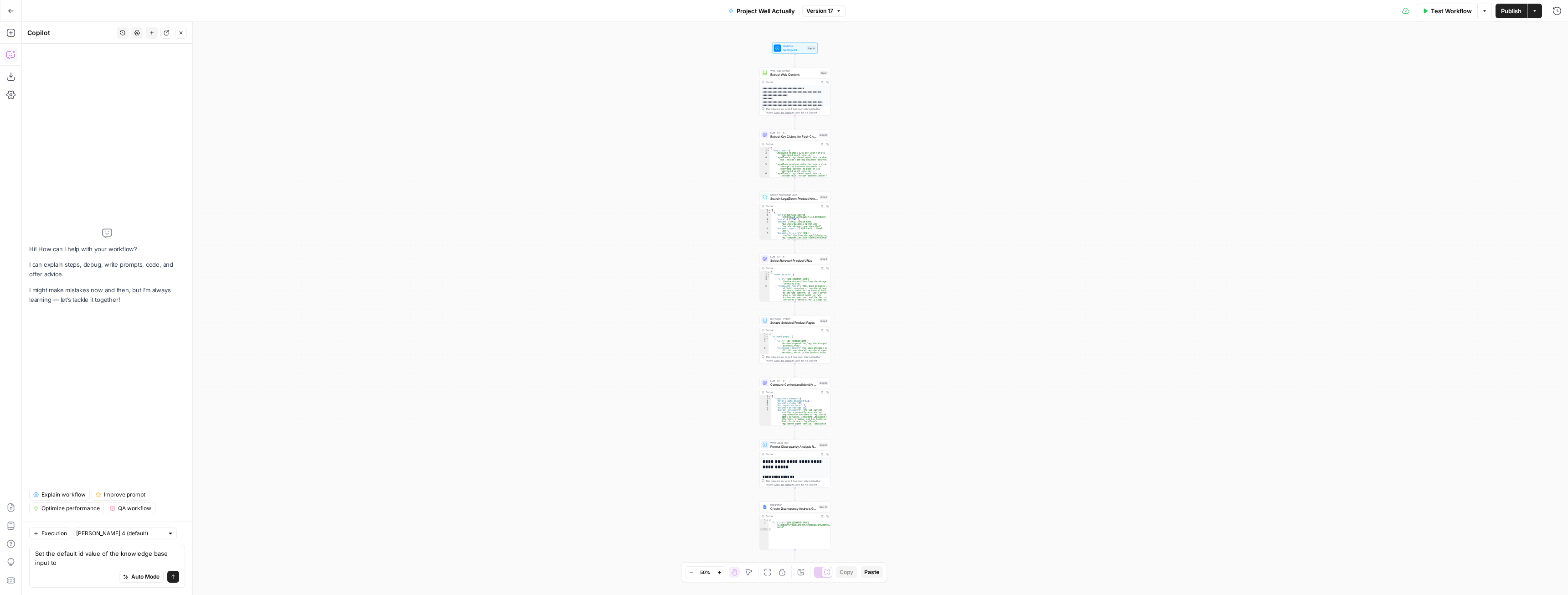
type textarea "Set the default id value of the knowledge base input to 12558"
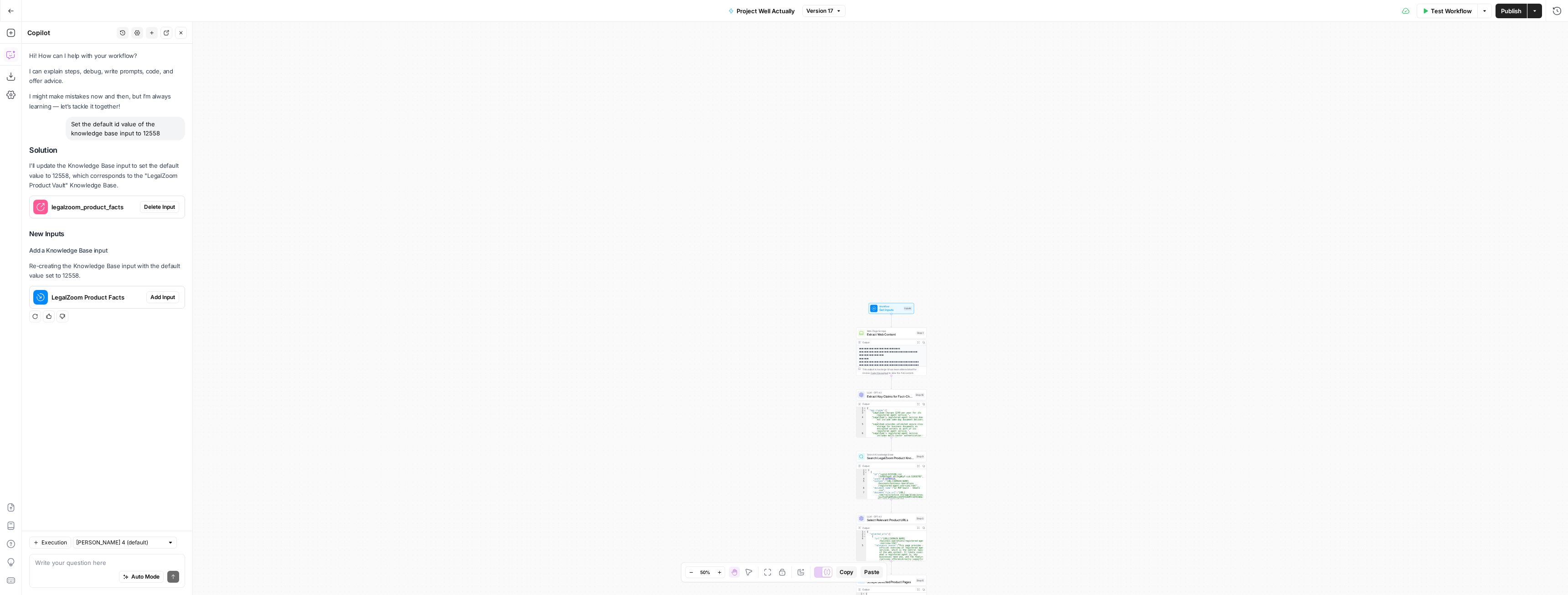
click at [161, 210] on span "Delete Input" at bounding box center [159, 207] width 31 height 8
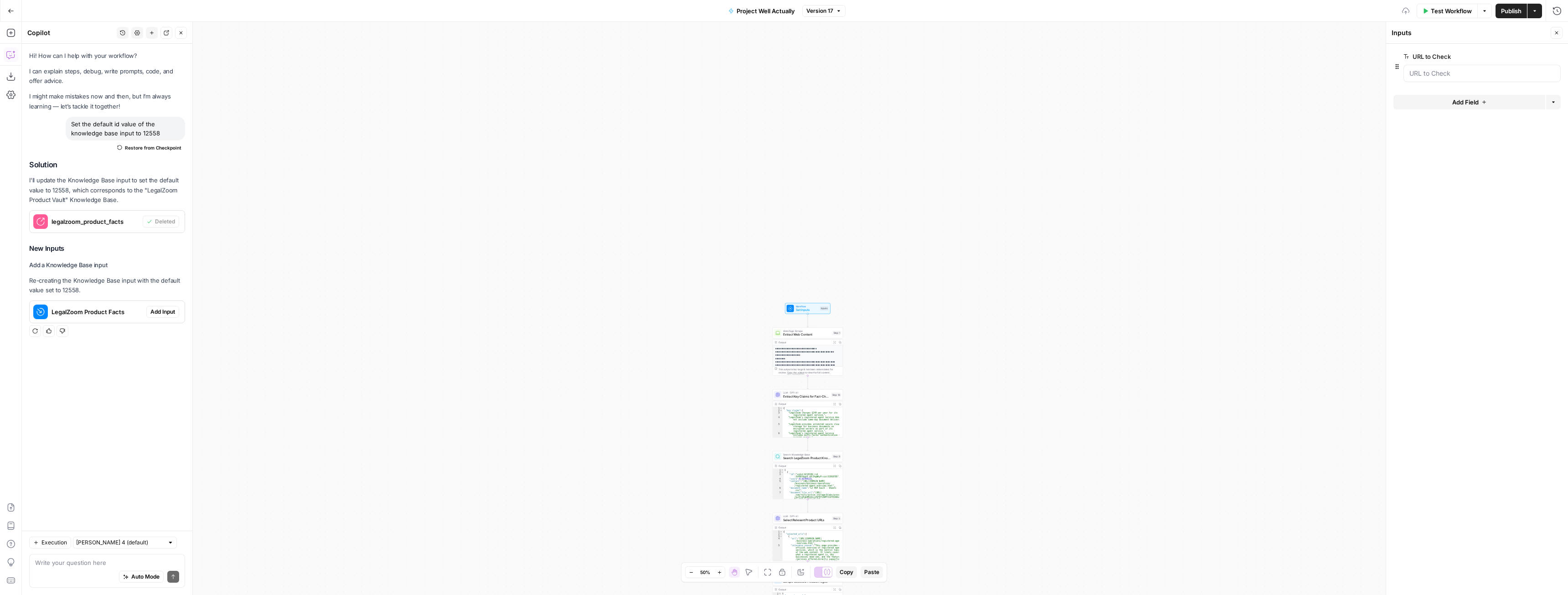
click at [157, 311] on span "Add Input" at bounding box center [162, 312] width 24 height 8
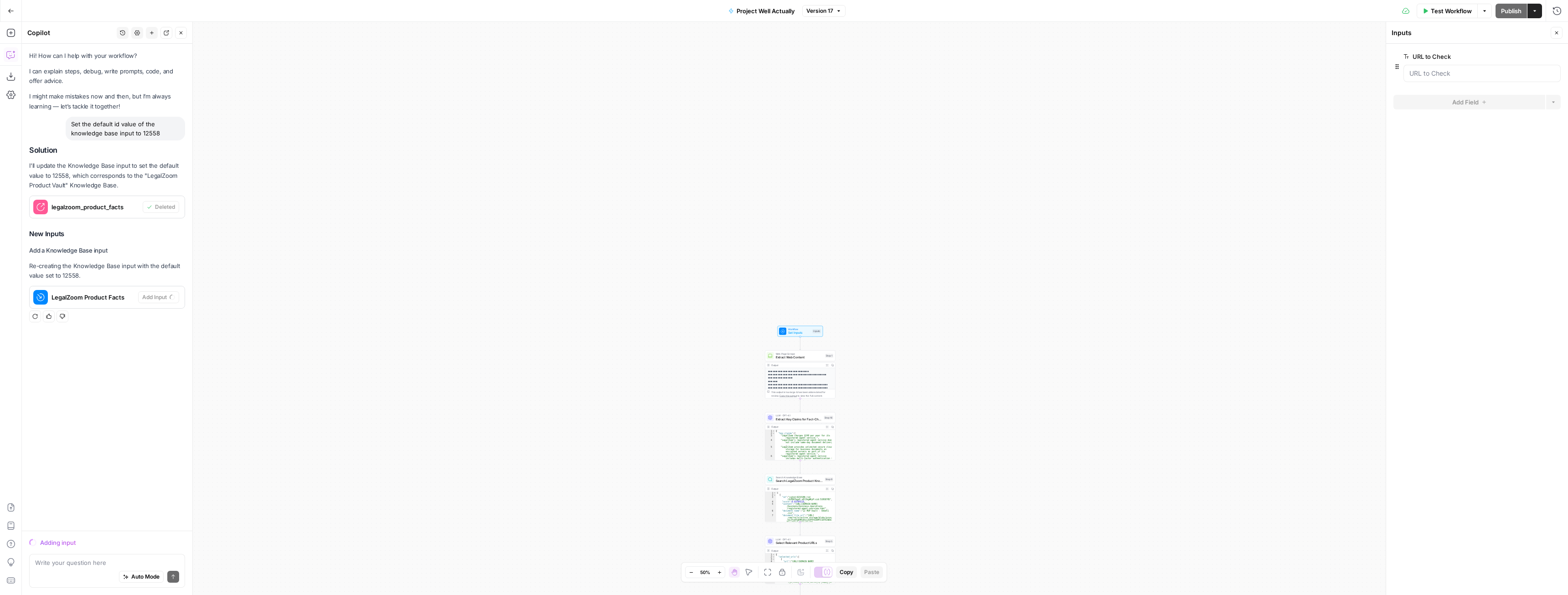
click at [806, 358] on span "Extract Web Content" at bounding box center [799, 357] width 48 height 4
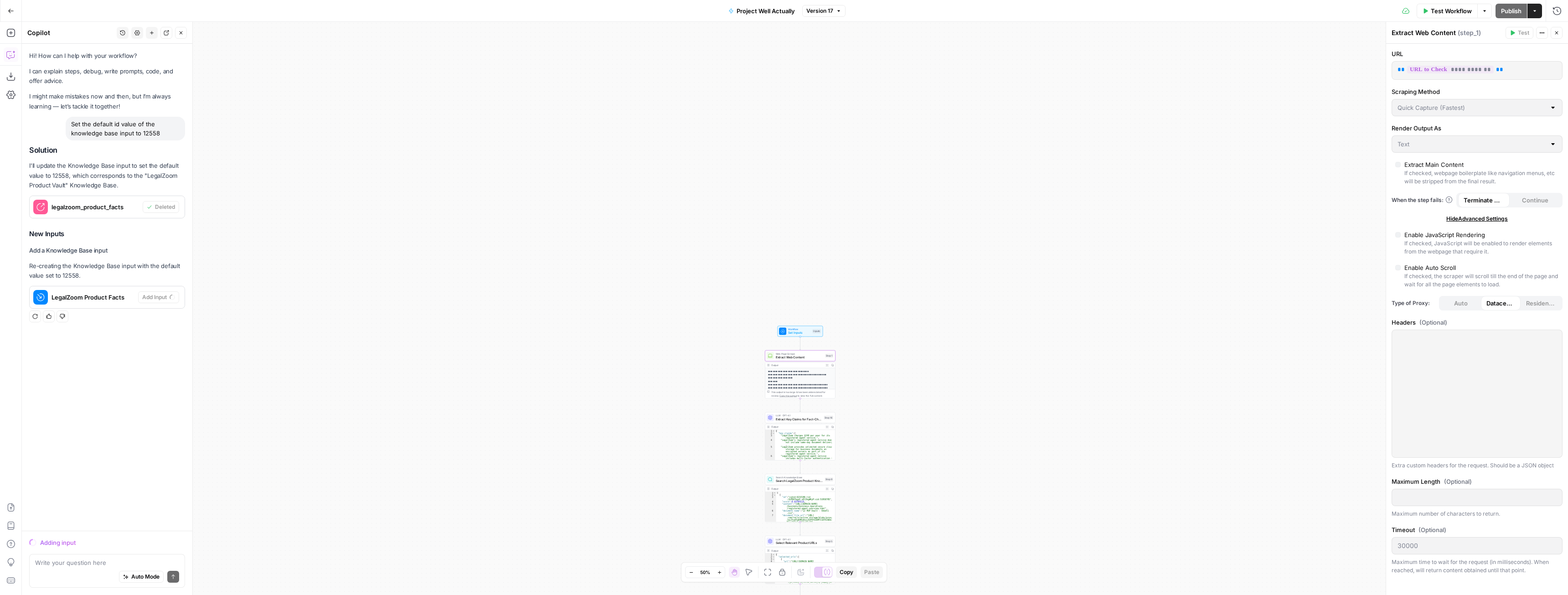
click at [805, 486] on div "Output Expand Output Copy" at bounding box center [801, 489] width 70 height 6
click at [801, 480] on span "Search LegalZoom Product Knowledge Base" at bounding box center [799, 480] width 48 height 4
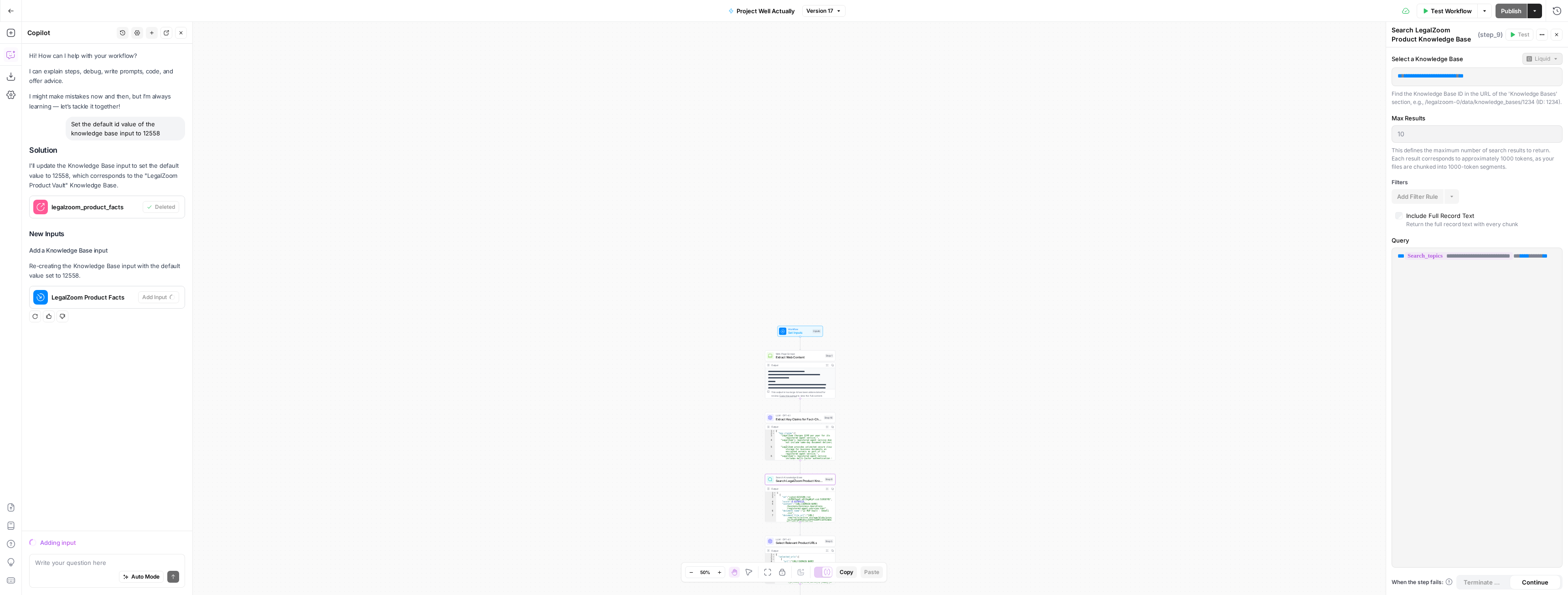
click at [1536, 75] on p "**********" at bounding box center [1478, 75] width 159 height 9
click at [1450, 75] on span "**********" at bounding box center [1431, 75] width 53 height 6
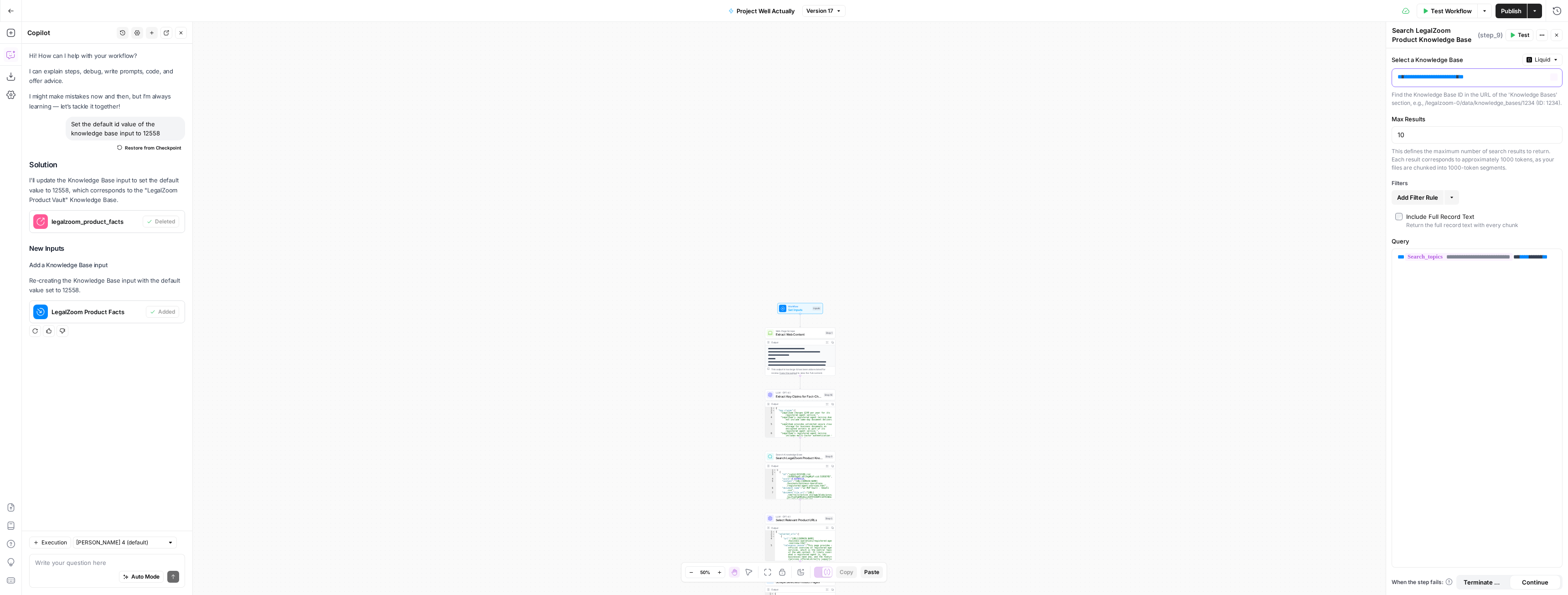
click at [1500, 80] on p "**********" at bounding box center [1478, 77] width 159 height 9
click at [1554, 77] on icon "button" at bounding box center [1554, 76] width 4 height 4
click at [1120, 125] on button "Select variable LegalZoom Product Facts" at bounding box center [1127, 126] width 114 height 14
click at [1502, 80] on span "**********" at bounding box center [1494, 76] width 53 height 6
click at [1555, 79] on icon "button" at bounding box center [1554, 76] width 4 height 4
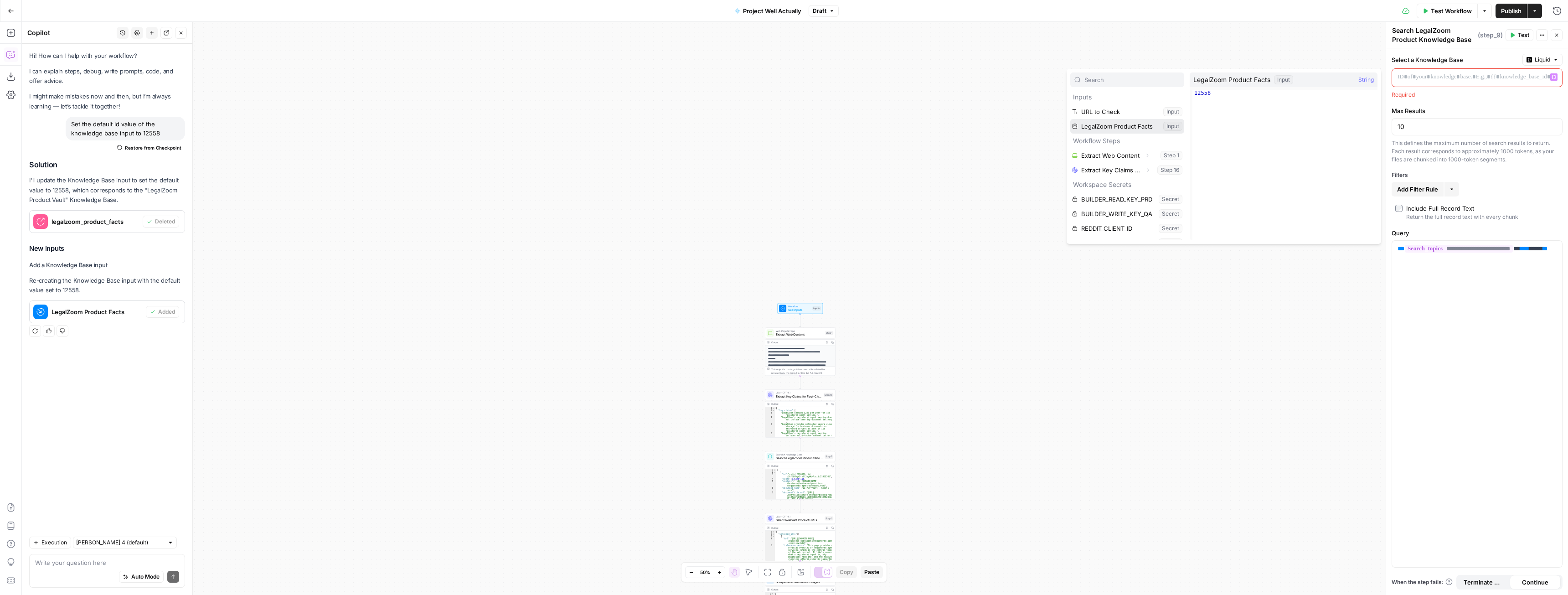
click at [1106, 123] on button "Select variable LegalZoom Product Facts" at bounding box center [1127, 126] width 114 height 14
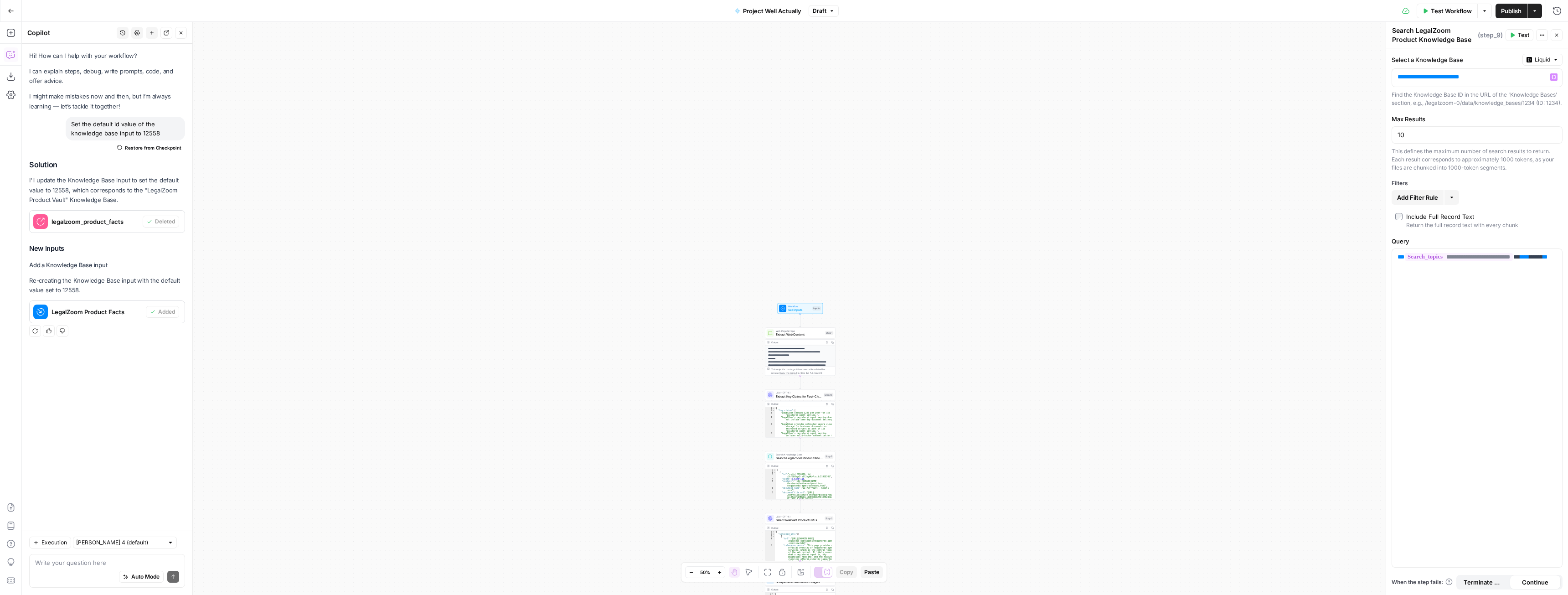
click at [1078, 337] on div "**********" at bounding box center [795, 308] width 1546 height 573
click at [1442, 8] on span "Test Workflow" at bounding box center [1451, 11] width 41 height 9
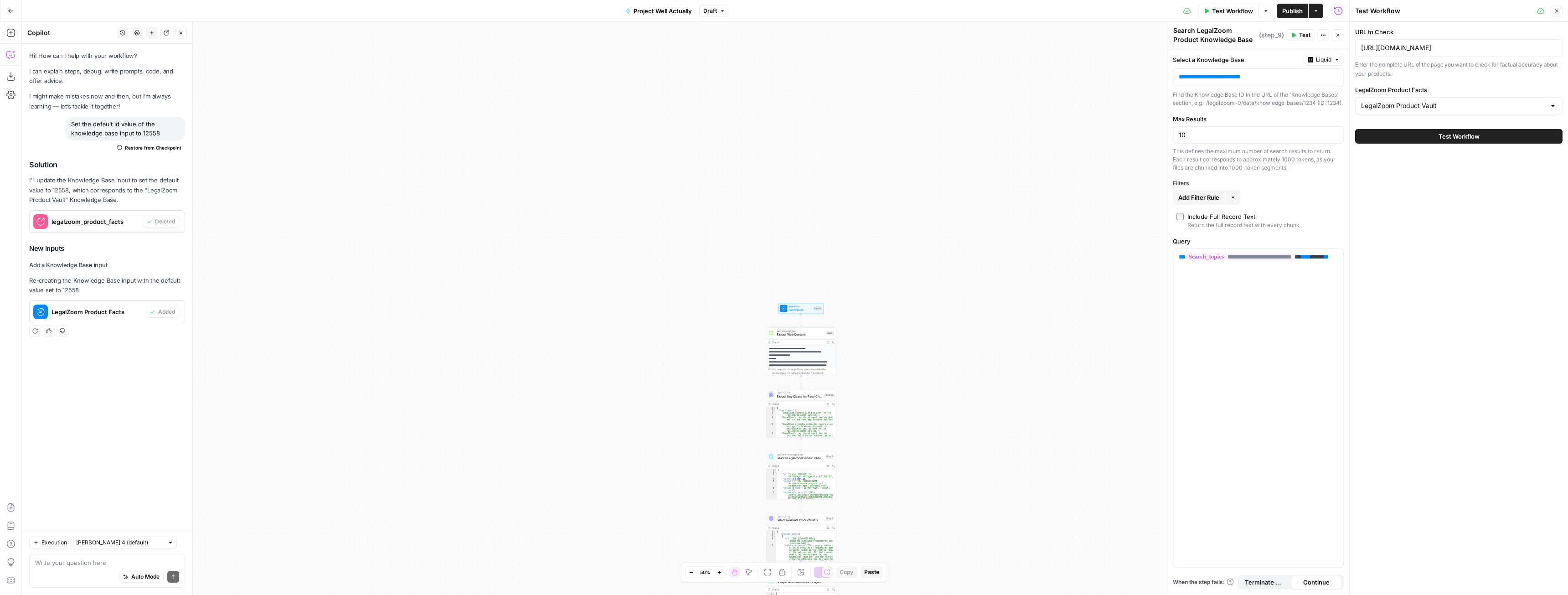
click at [1426, 137] on button "Test Workflow" at bounding box center [1459, 136] width 208 height 14
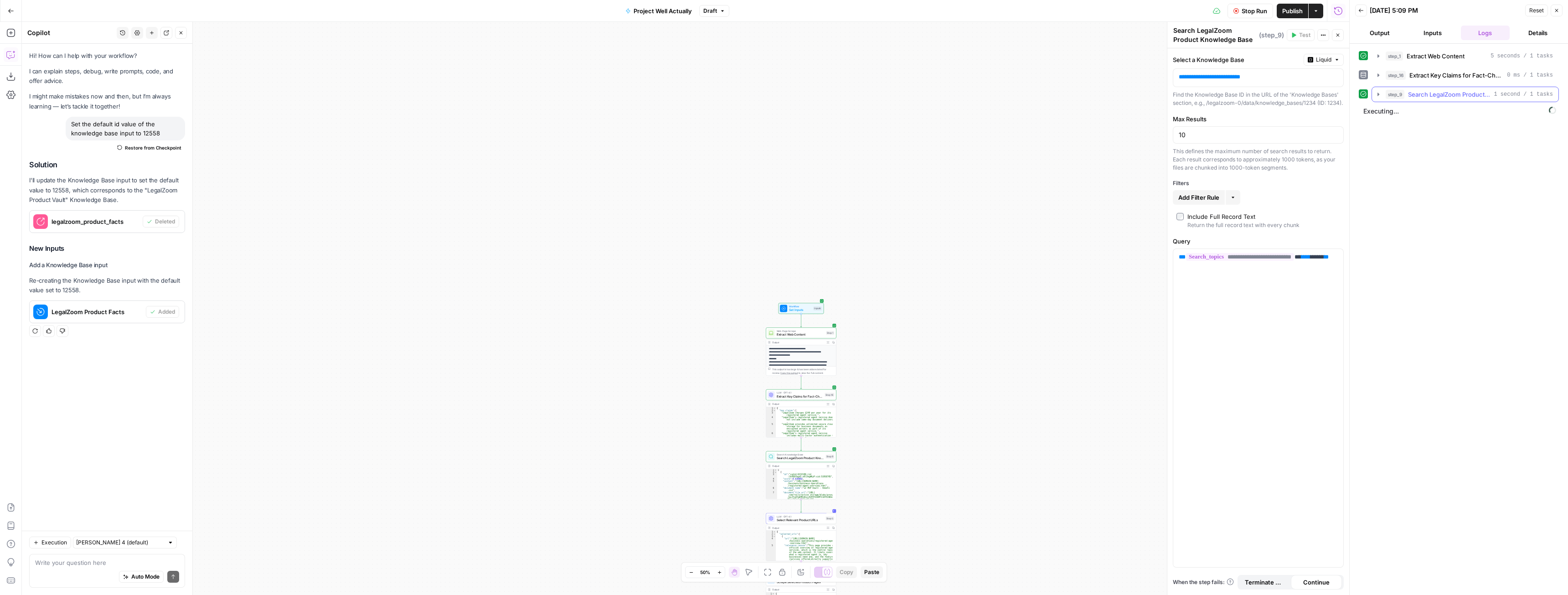
click at [1379, 93] on icon "button" at bounding box center [1378, 94] width 8 height 8
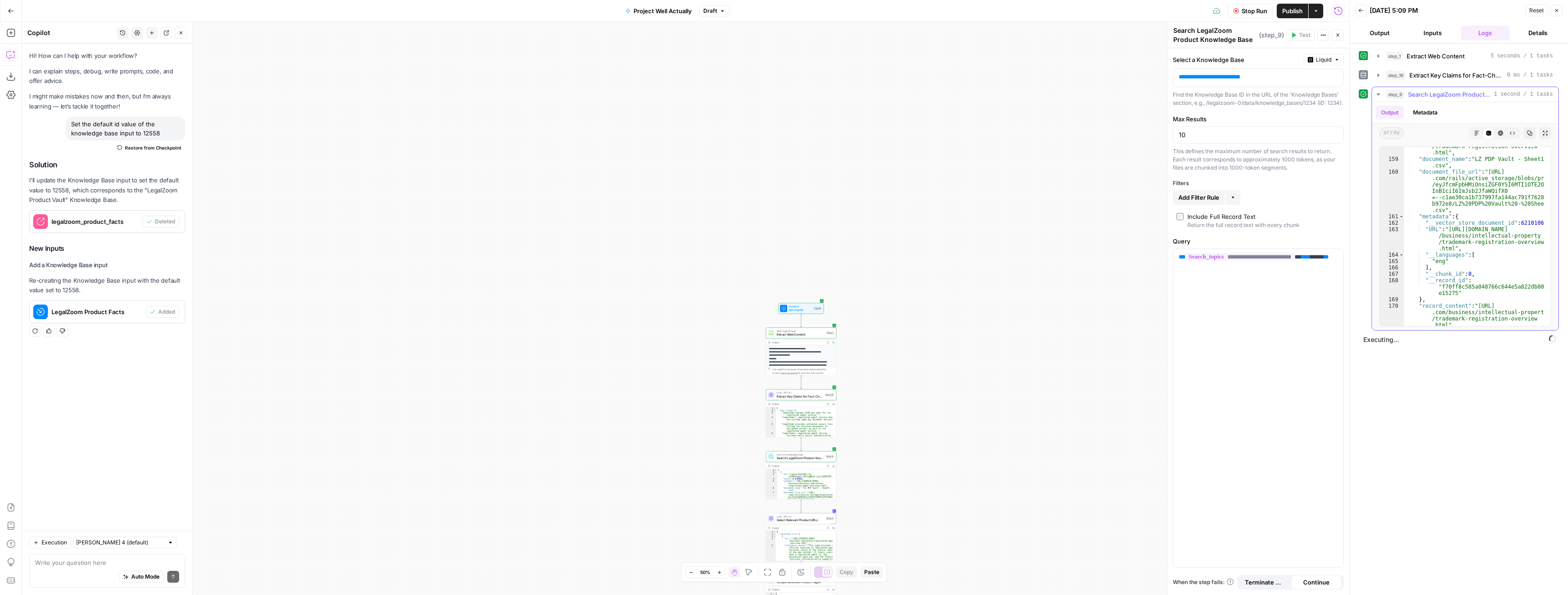
scroll to position [1970, 0]
click at [1378, 91] on icon "button" at bounding box center [1378, 94] width 8 height 8
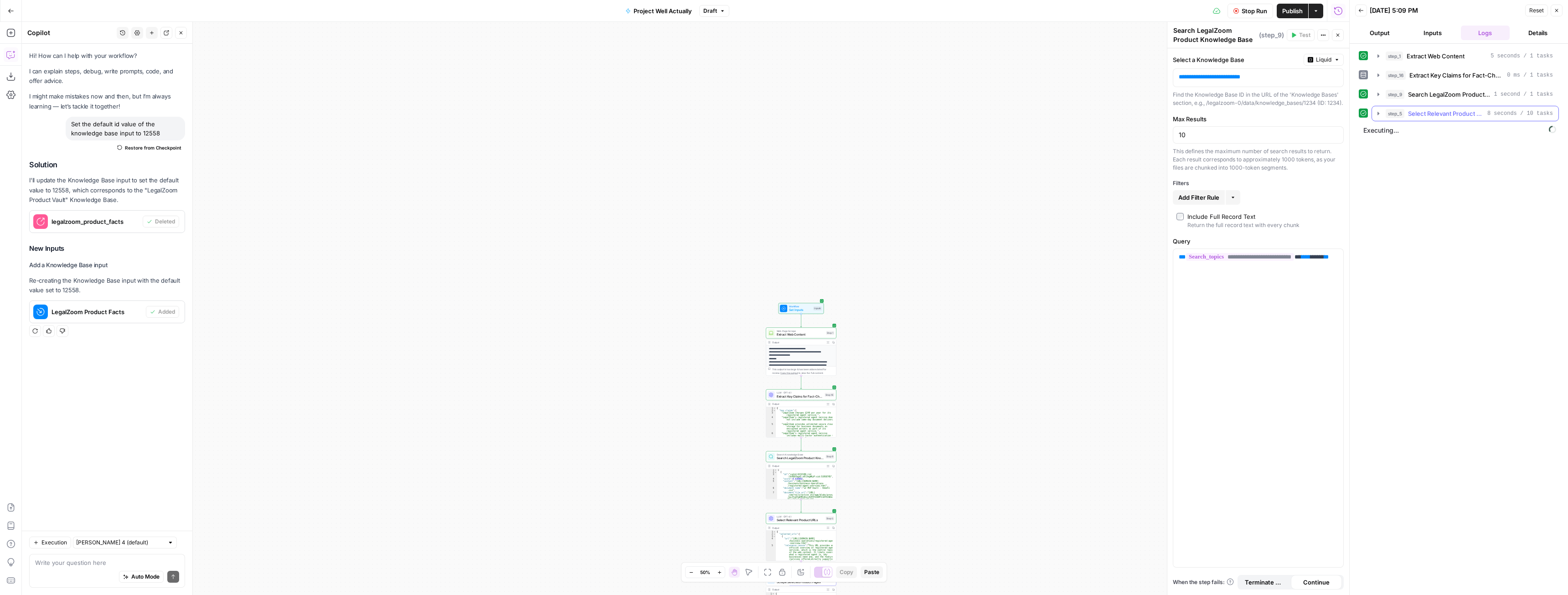
click at [1379, 111] on icon "button" at bounding box center [1378, 113] width 8 height 8
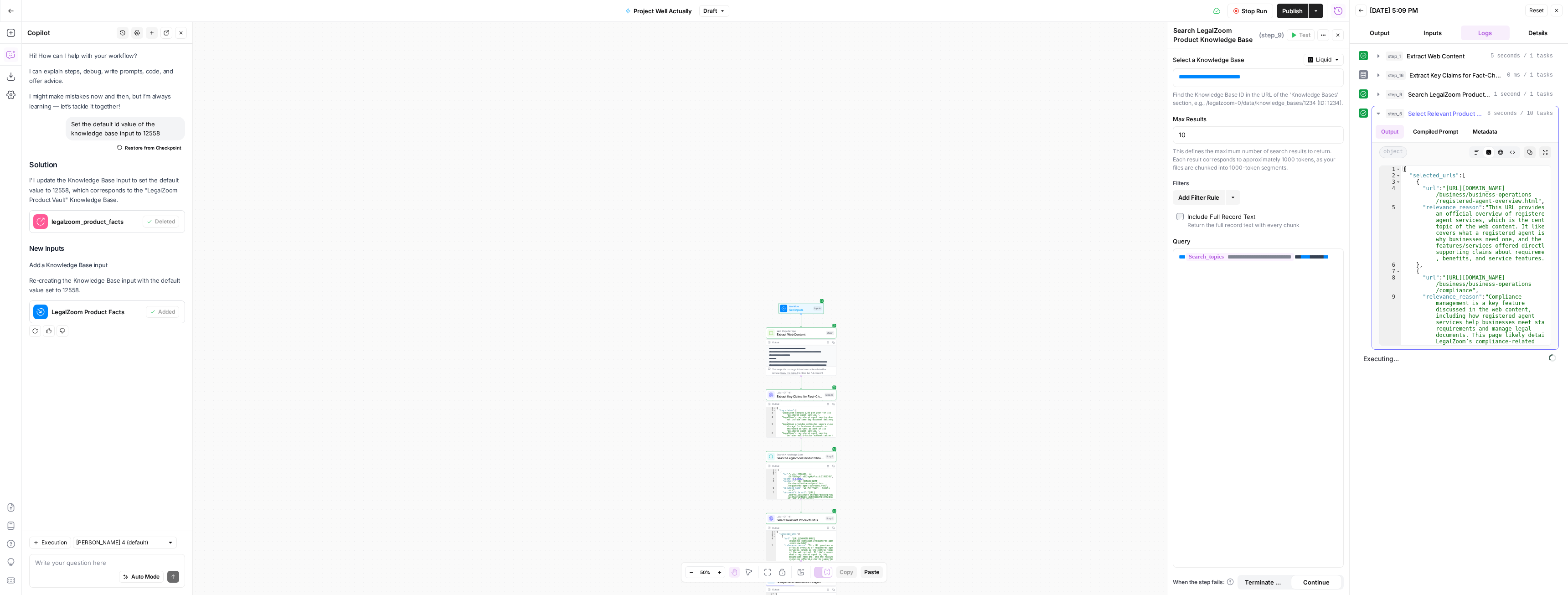
click at [1379, 111] on icon "button" at bounding box center [1378, 113] width 8 height 8
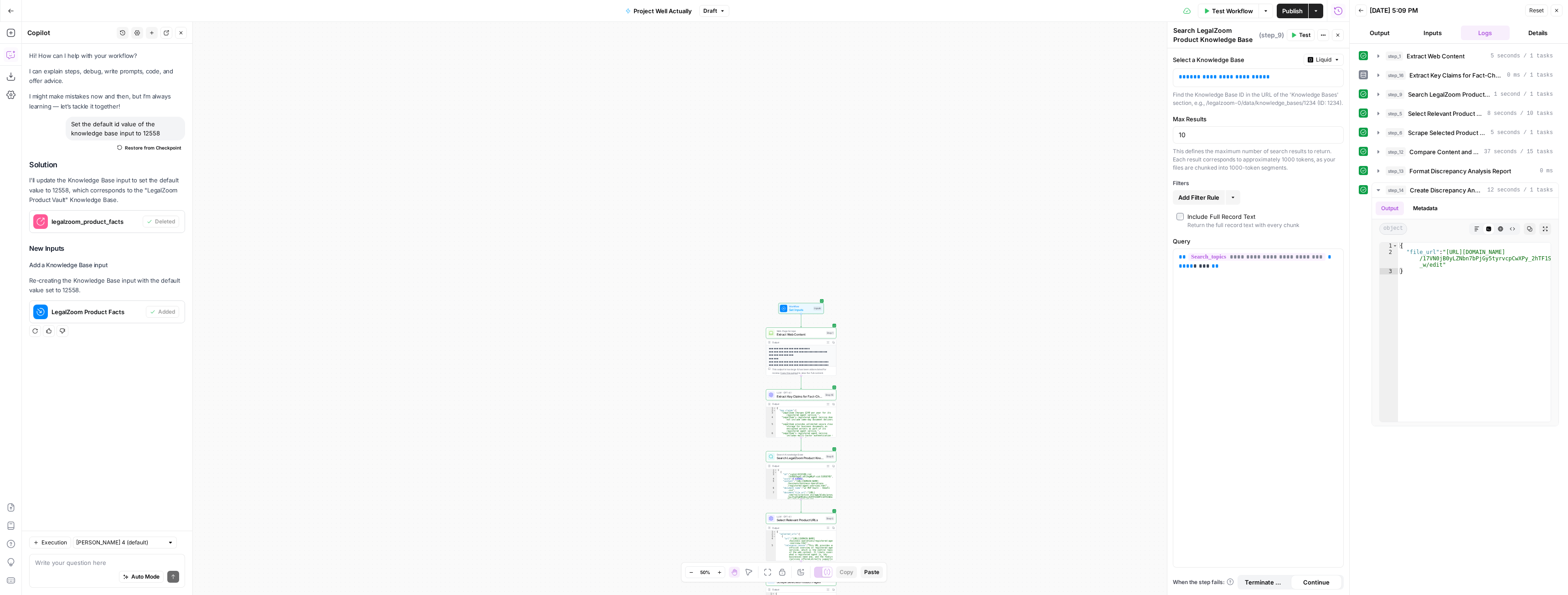
click at [91, 569] on div "Auto Mode Send" at bounding box center [107, 577] width 144 height 20
type textarea "Some of the suggested revisions make LegalZoom look worse while not actually ad…"
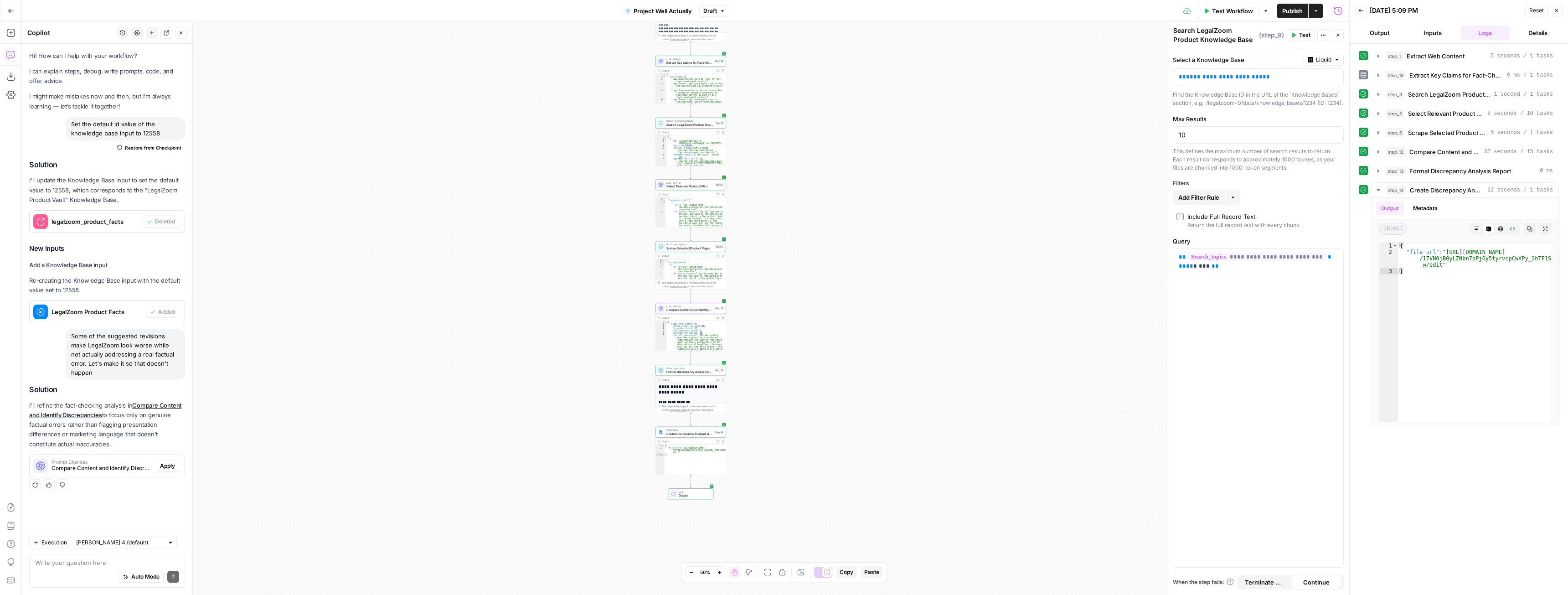
click at [173, 463] on span "Apply" at bounding box center [168, 466] width 15 height 8
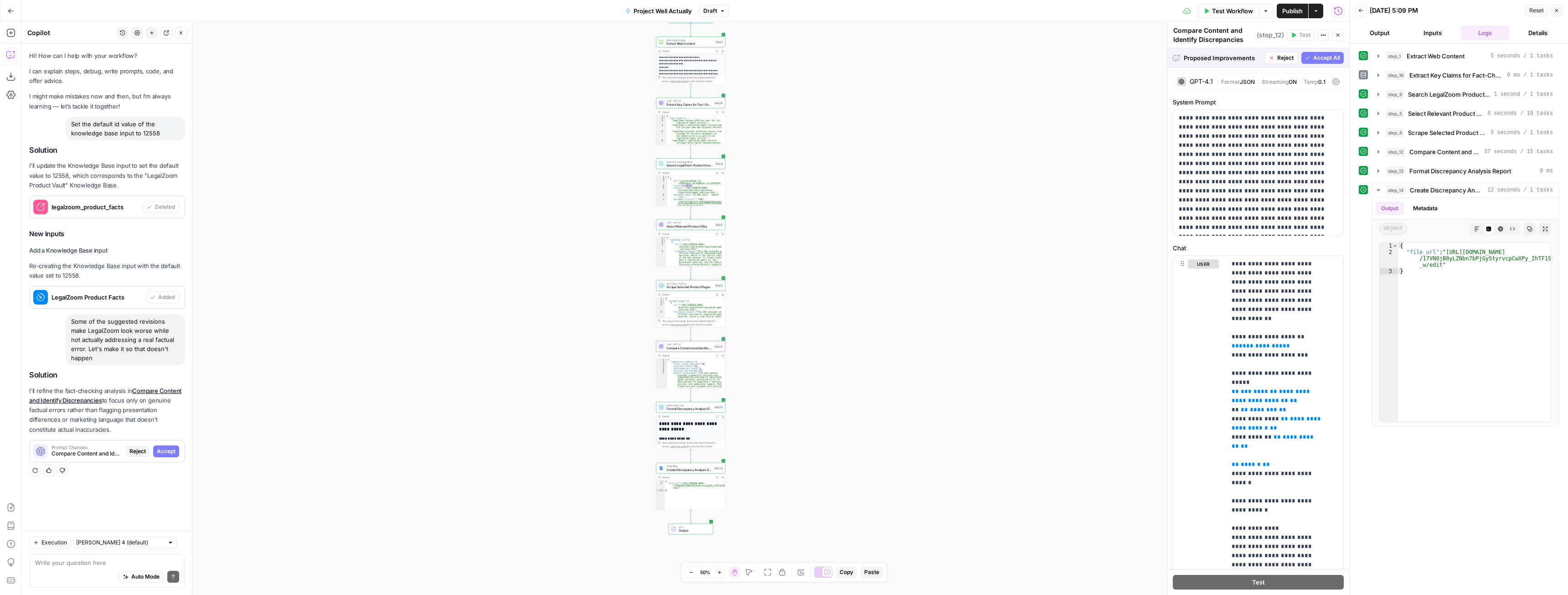
click at [161, 447] on button "Accept" at bounding box center [166, 452] width 26 height 12
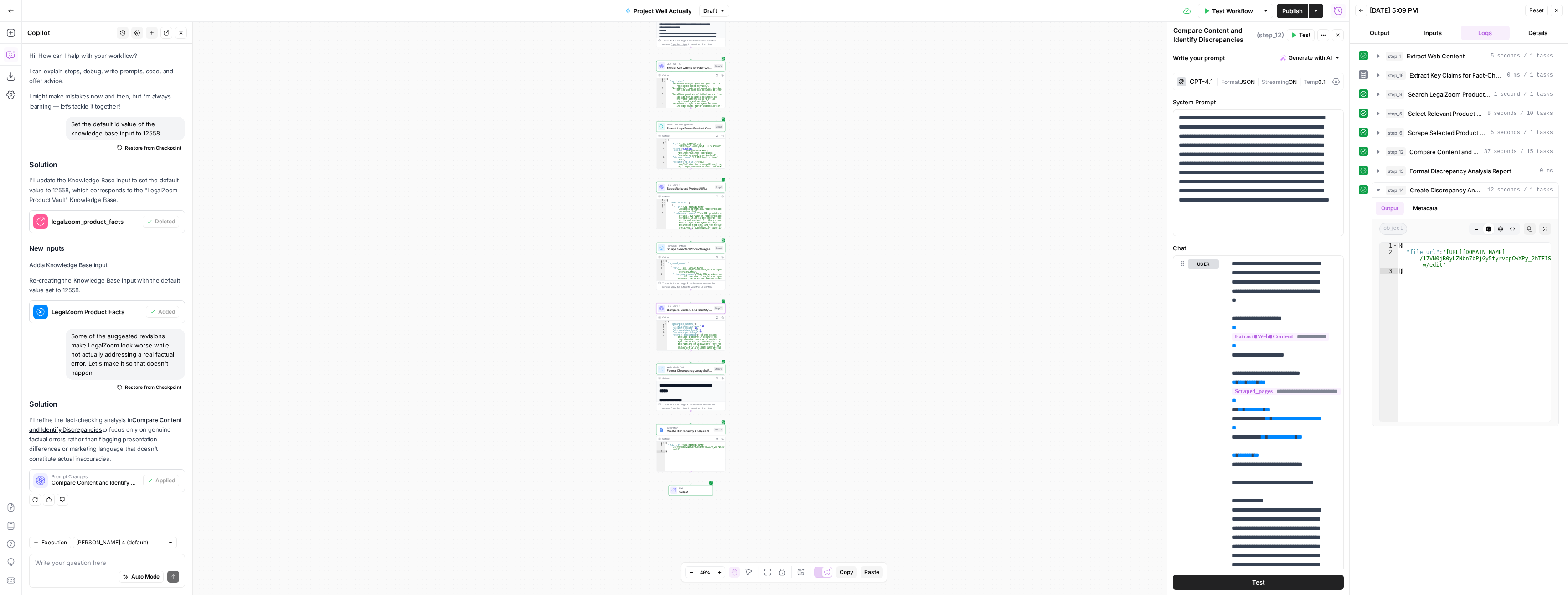
click at [1241, 8] on span "Test Workflow" at bounding box center [1232, 11] width 41 height 9
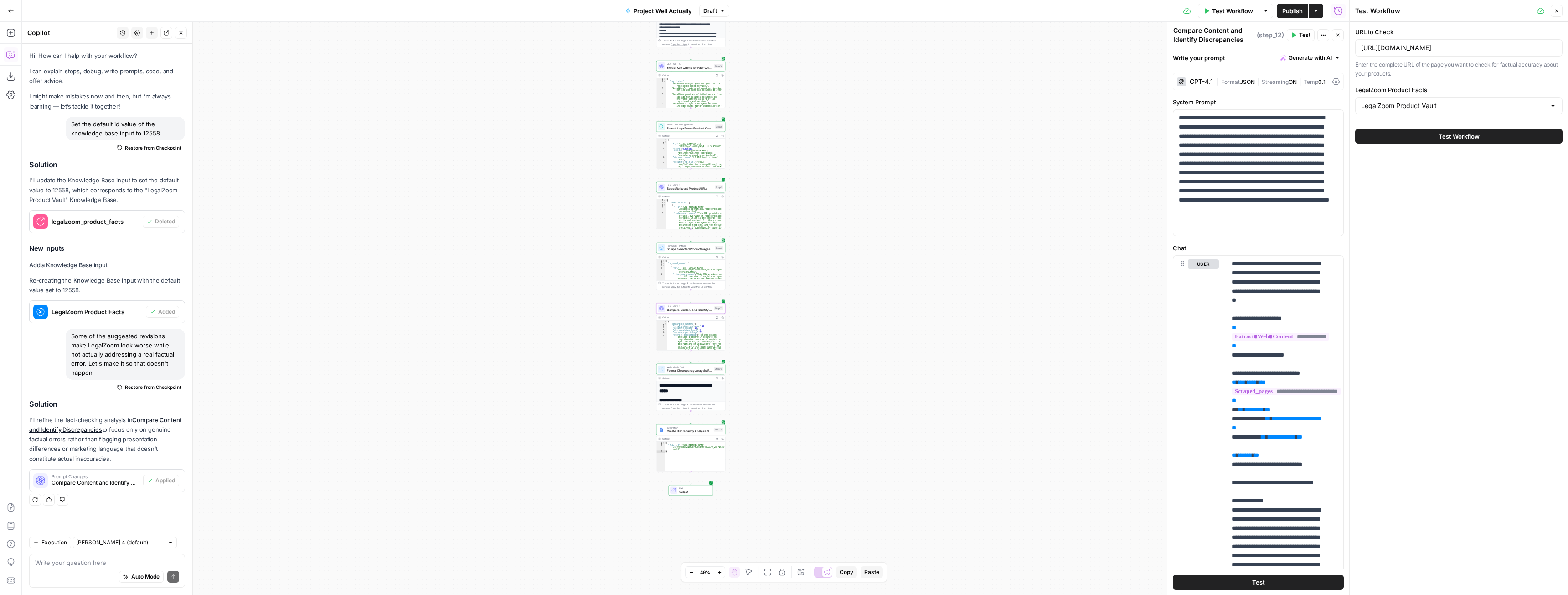
click at [1465, 131] on button "Test Workflow" at bounding box center [1459, 136] width 208 height 14
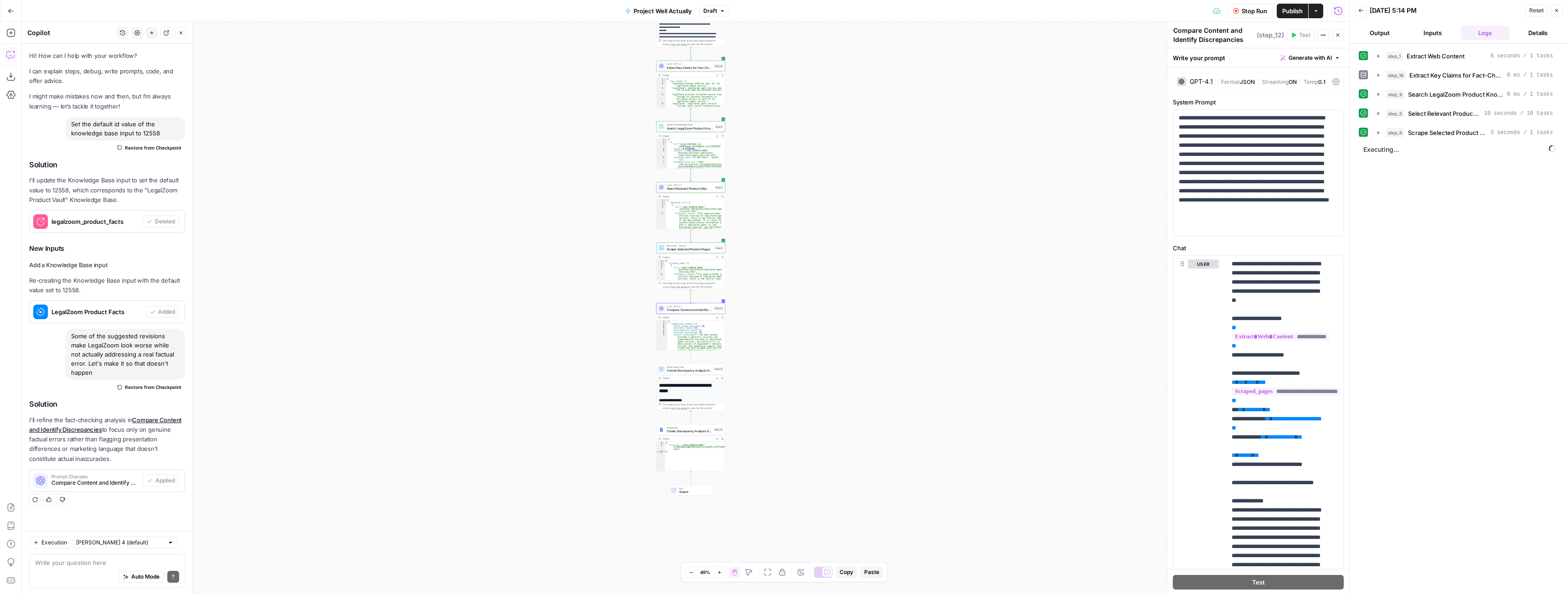
click at [1255, 12] on span "Stop Run" at bounding box center [1254, 11] width 25 height 9
click at [93, 567] on textarea at bounding box center [107, 562] width 144 height 9
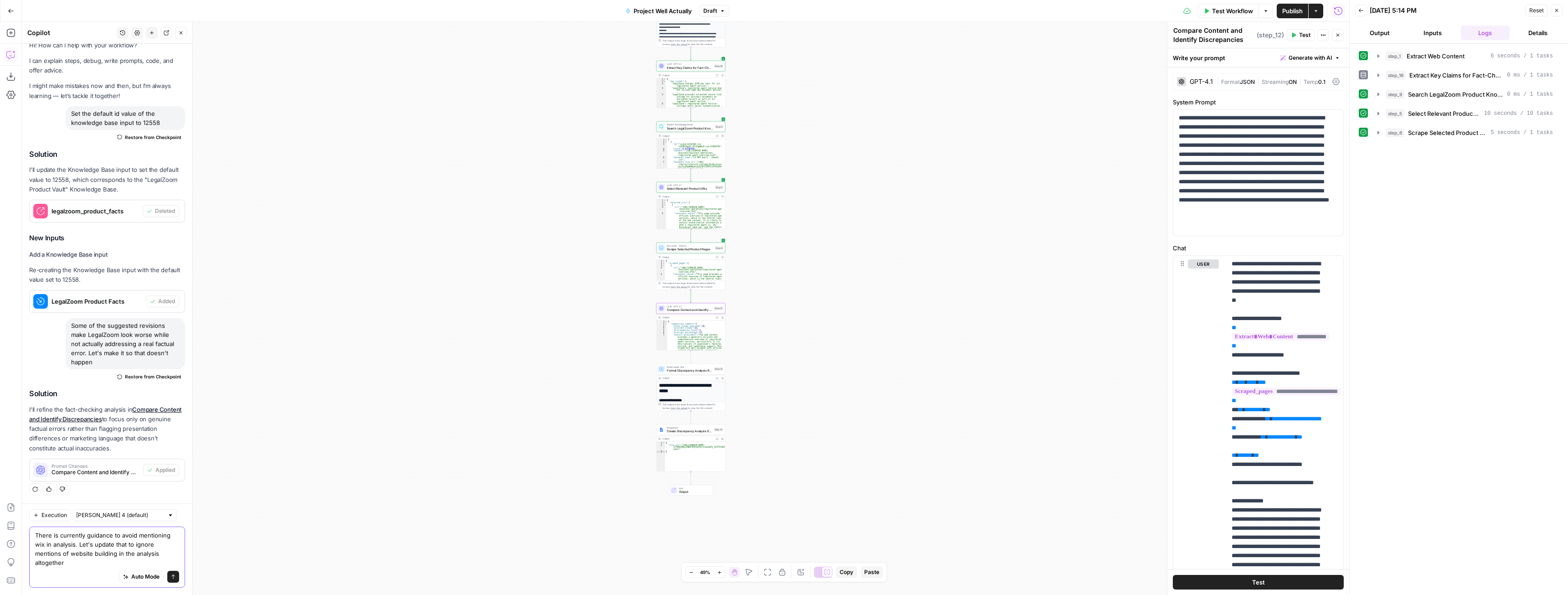
type textarea "There is currently guidance to avoid mentioning wix in analysis. Let's update t…"
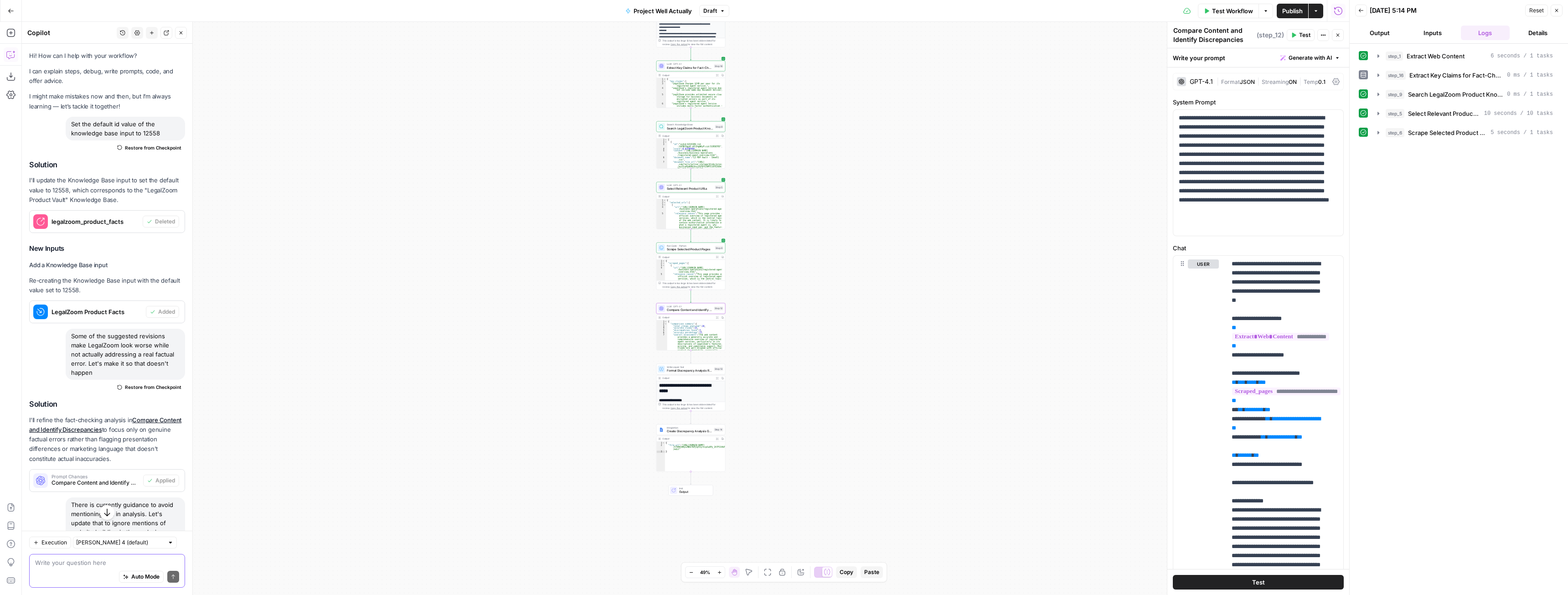
scroll to position [127, 0]
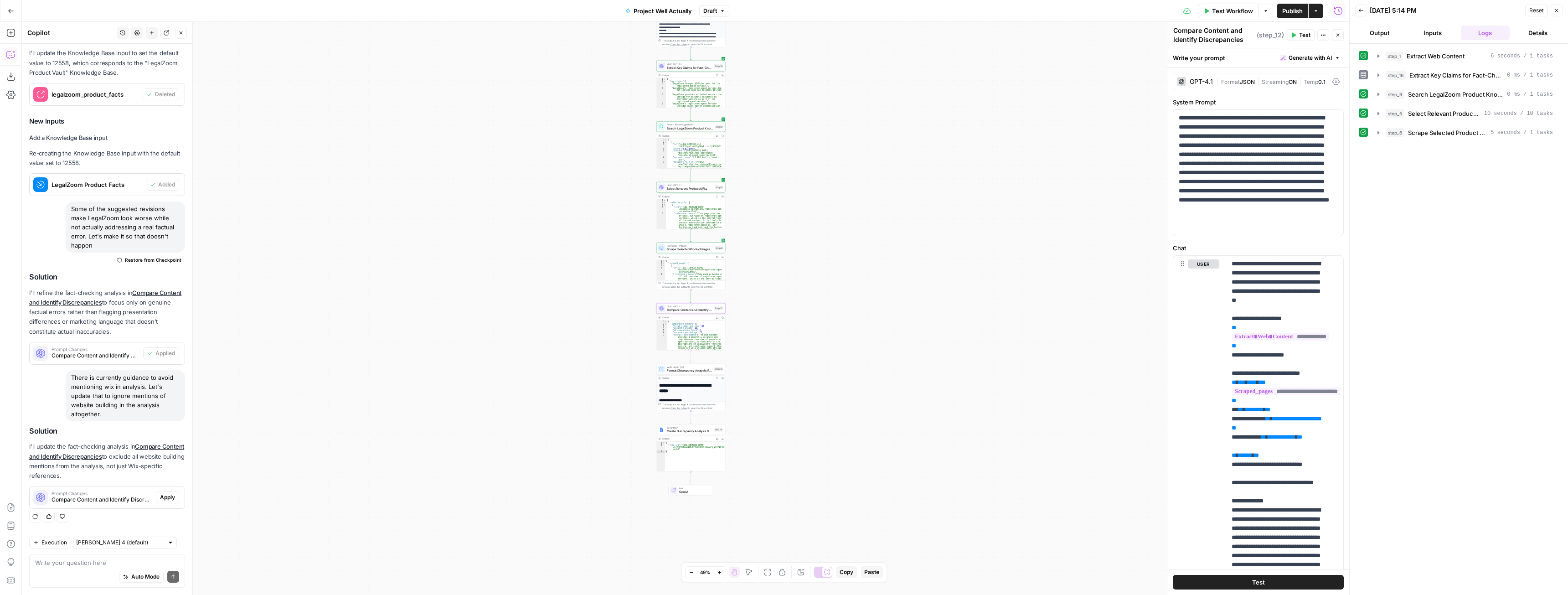
click at [162, 494] on span "Apply" at bounding box center [168, 498] width 15 height 8
click at [1340, 34] on icon "button" at bounding box center [1338, 35] width 6 height 6
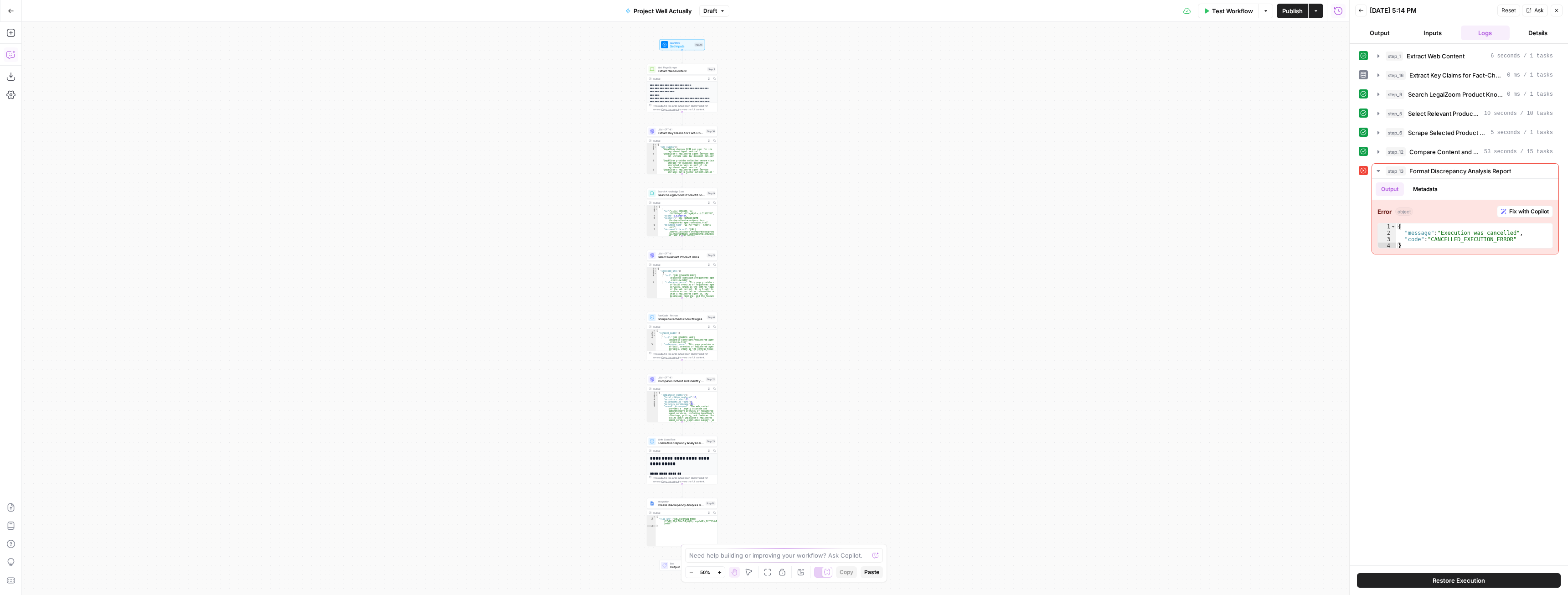
click at [7, 54] on icon "button" at bounding box center [10, 54] width 8 height 8
click at [75, 567] on textarea at bounding box center [107, 562] width 144 height 9
type textarea "Let's adjust the guidance in the analysis step to go avoid mention of website b…"
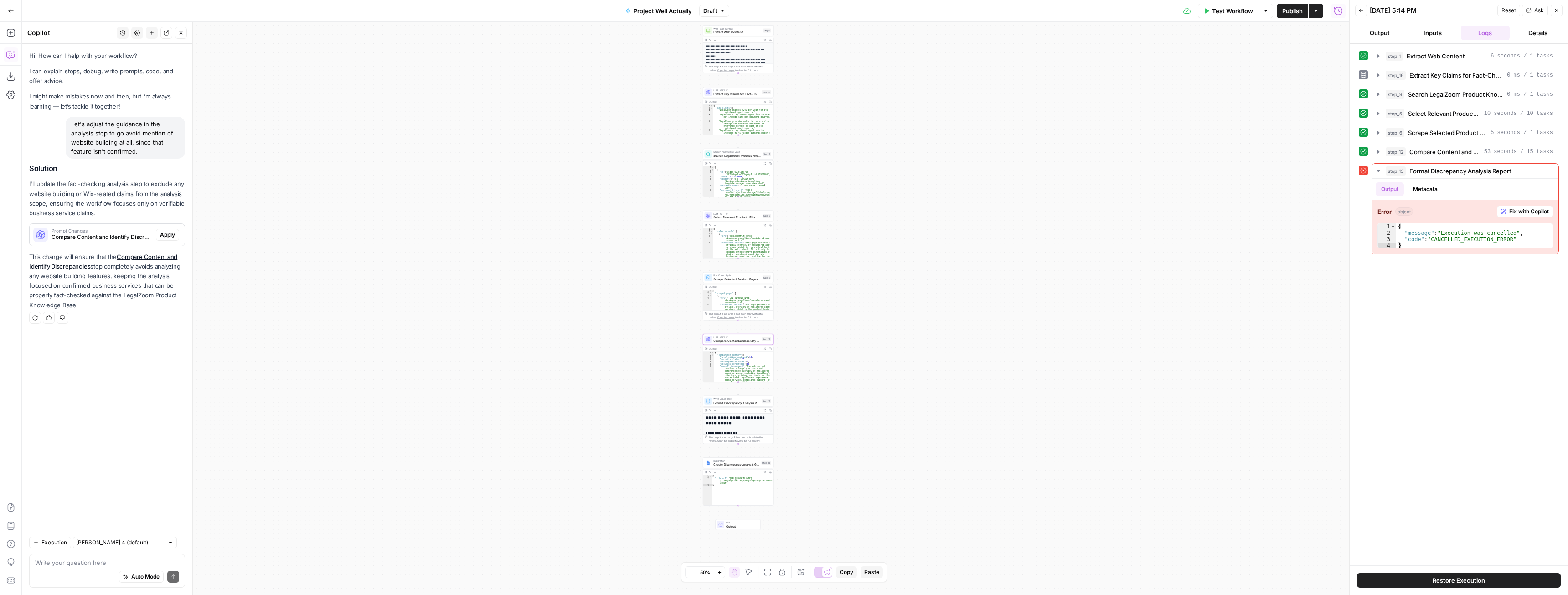
click at [173, 240] on div "Prompt Changes Compare Content and Identify Discrepancies (step_12) Apply" at bounding box center [106, 235] width 155 height 14
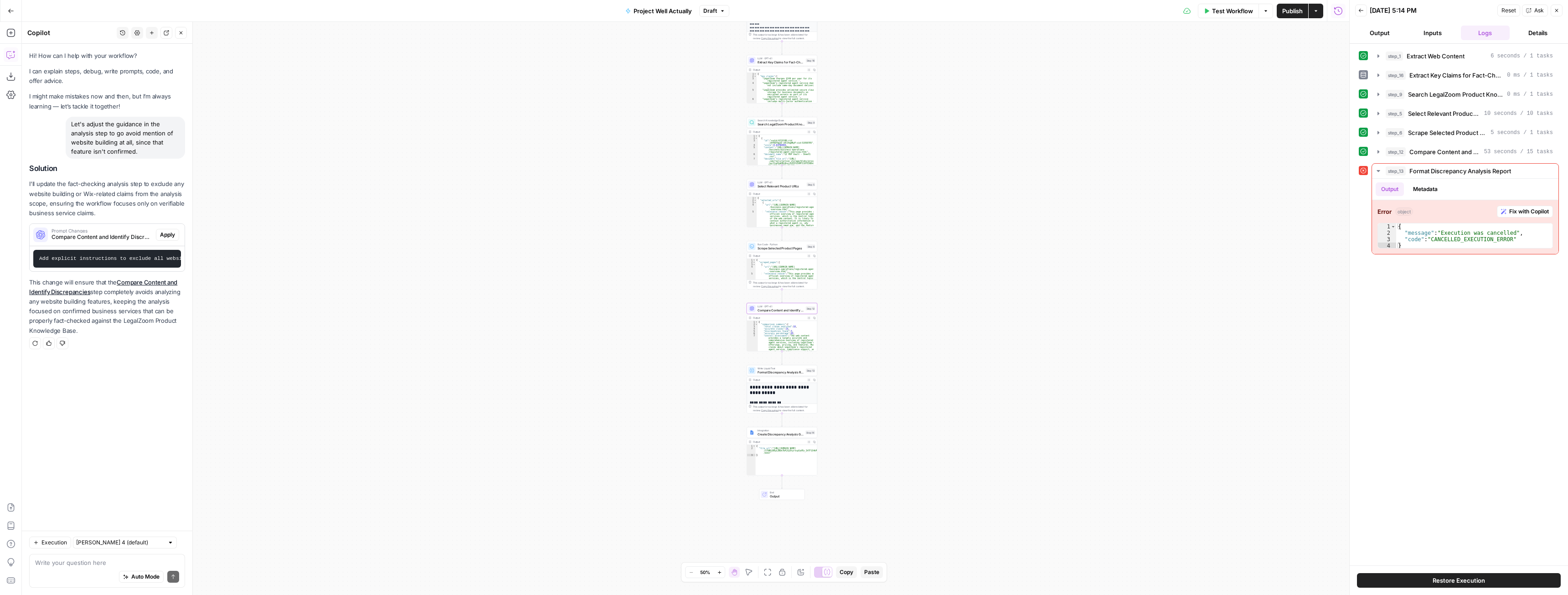
click at [166, 229] on button "Apply" at bounding box center [168, 235] width 23 height 12
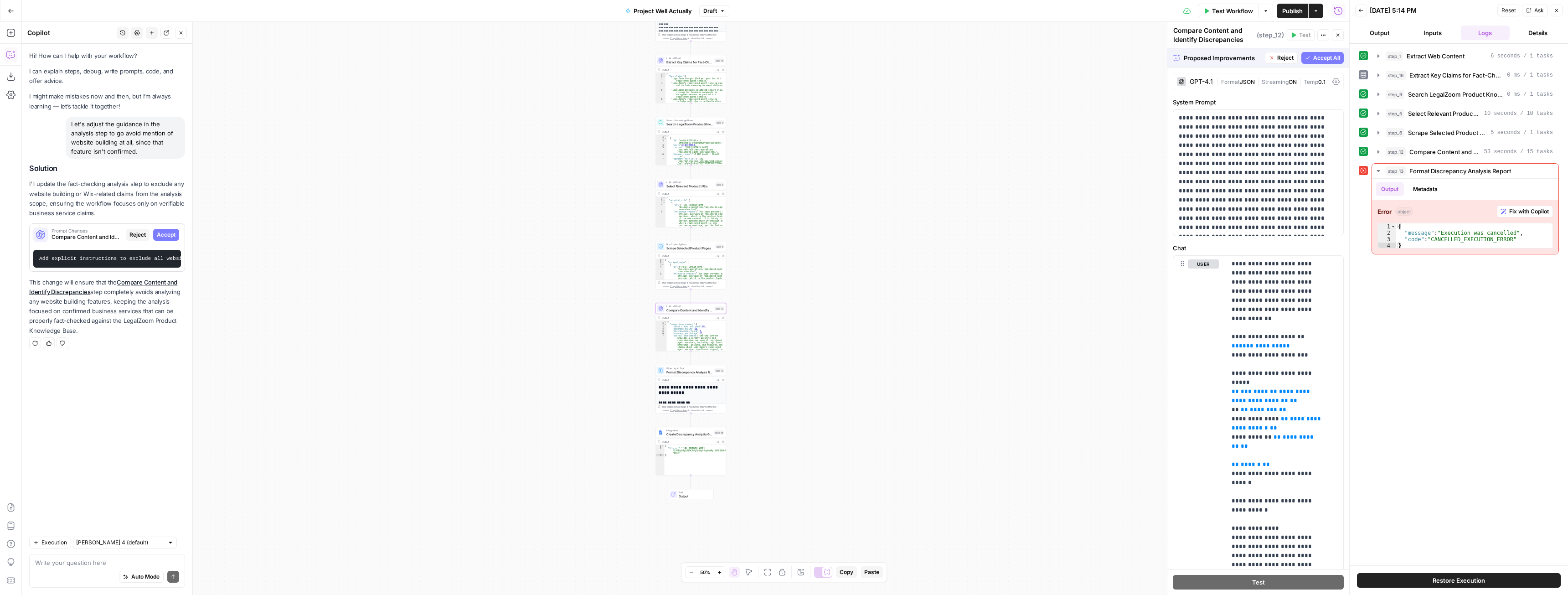
click at [169, 234] on span "Accept" at bounding box center [166, 235] width 18 height 8
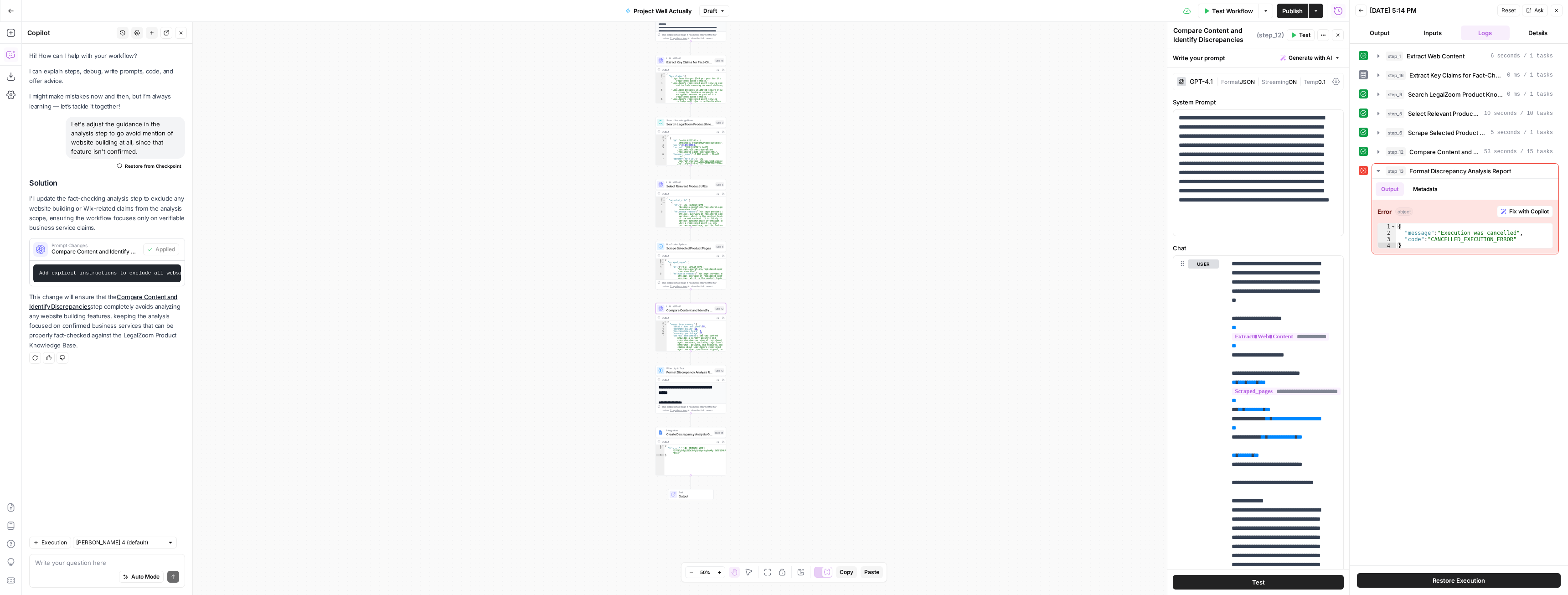
click at [1287, 9] on span "Publish" at bounding box center [1292, 11] width 20 height 9
click at [1293, 9] on span "Publish" at bounding box center [1292, 11] width 20 height 9
click at [15, 15] on button "Go Back" at bounding box center [11, 11] width 17 height 17
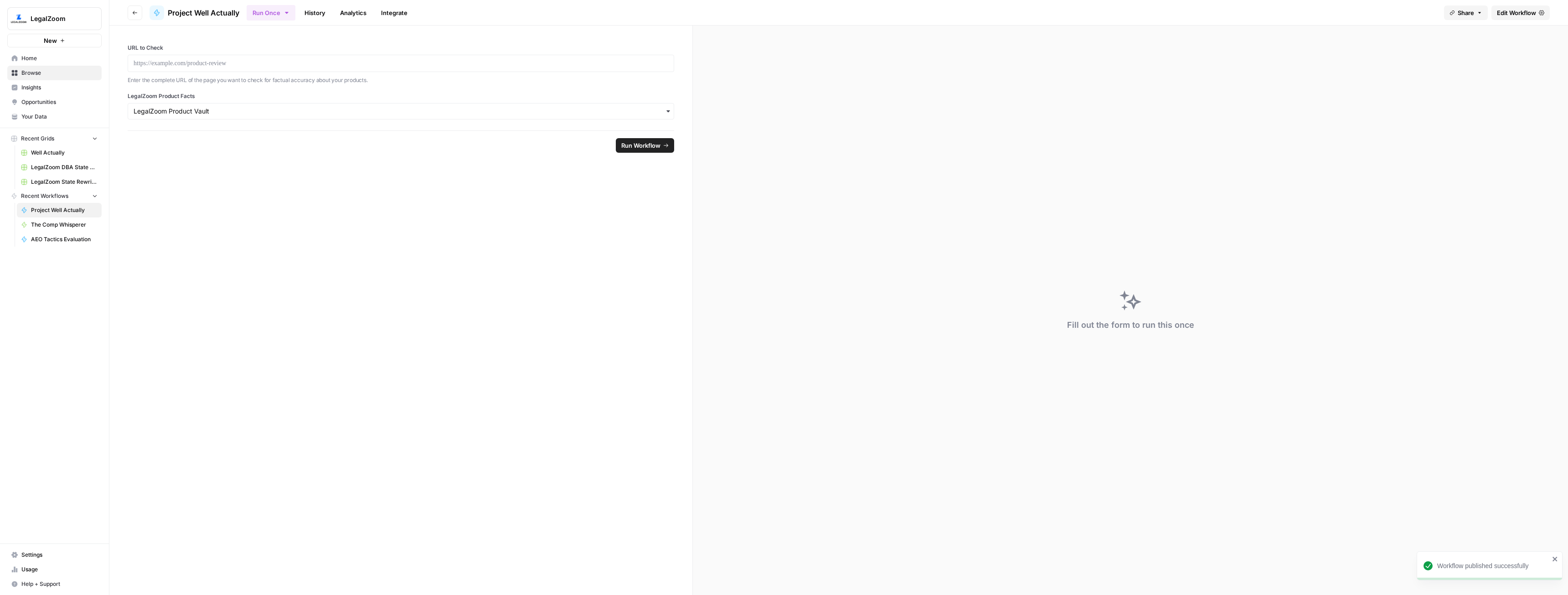
click at [1256, 116] on div "Fill out the form to run this once" at bounding box center [1130, 310] width 875 height 570
click at [1460, 15] on span "Share" at bounding box center [1466, 13] width 17 height 9
click at [1410, 59] on input "[URL][DOMAIN_NAME]" at bounding box center [1406, 57] width 100 height 8
click at [1508, 13] on span "Edit Workflow" at bounding box center [1516, 13] width 39 height 9
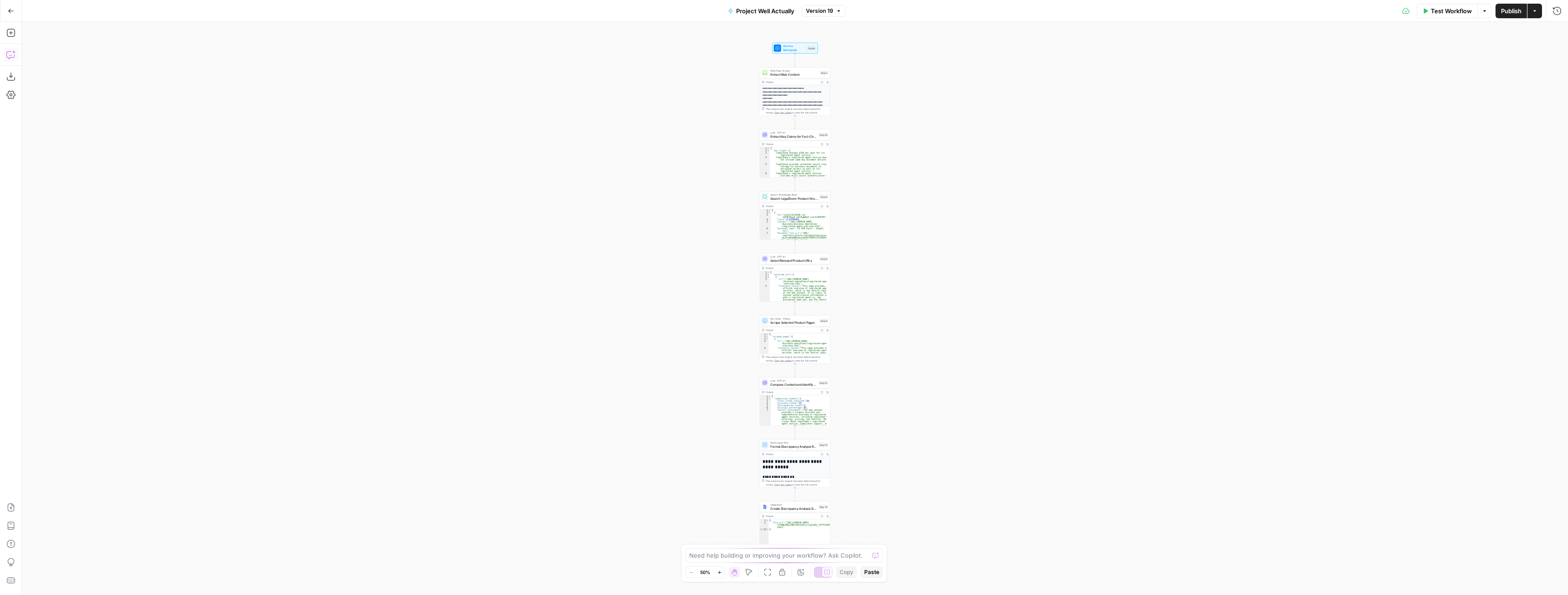
click at [8, 56] on icon "button" at bounding box center [11, 54] width 9 height 9
type textarea "remove the recommendations and contact portions of the final output"
